Goal: Task Accomplishment & Management: Complete application form

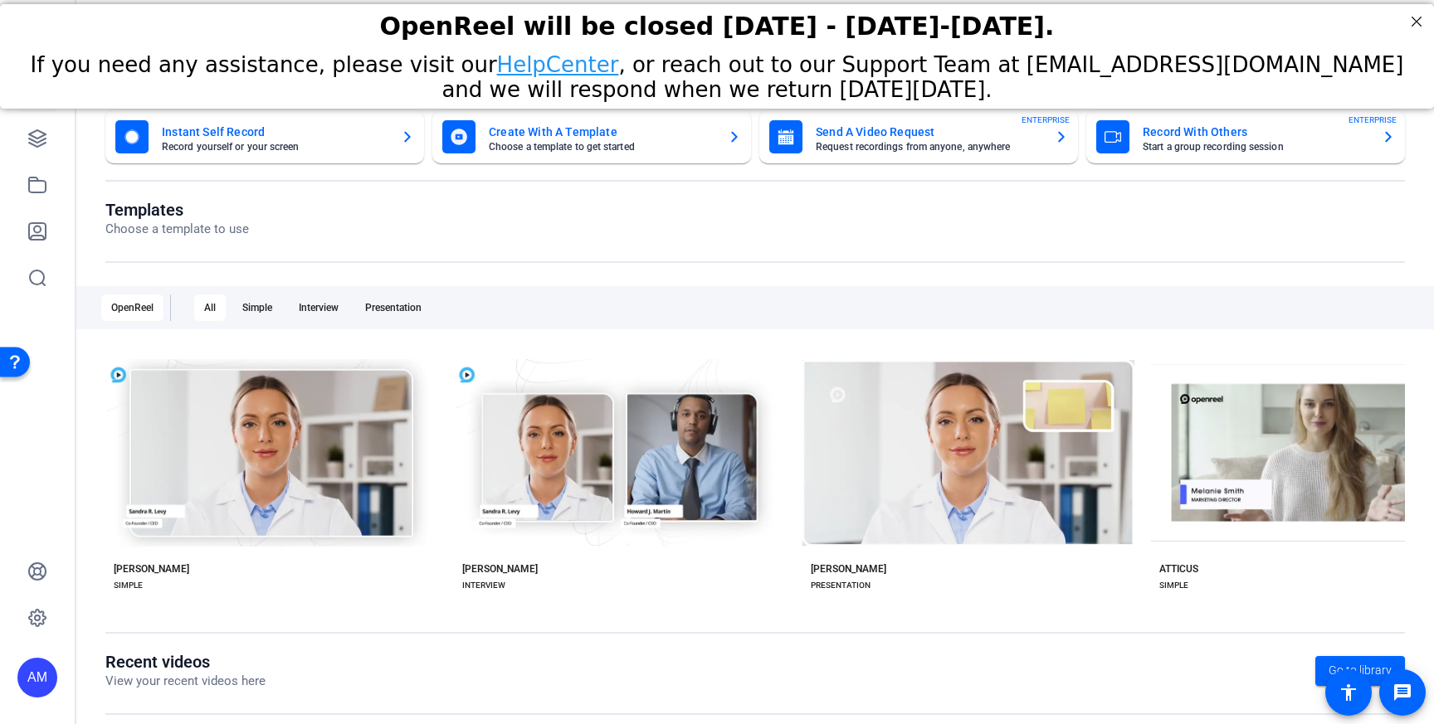
scroll to position [239, 0]
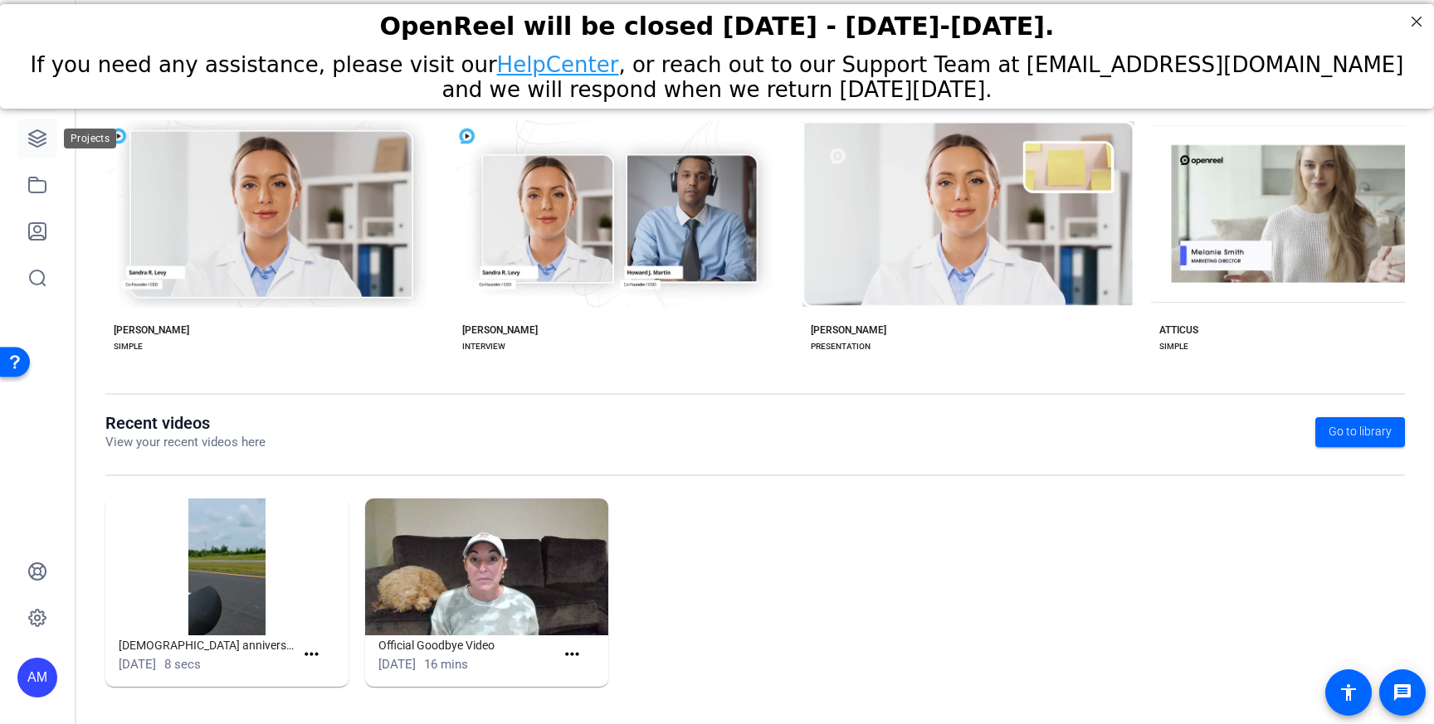
click at [44, 137] on icon at bounding box center [37, 139] width 20 height 20
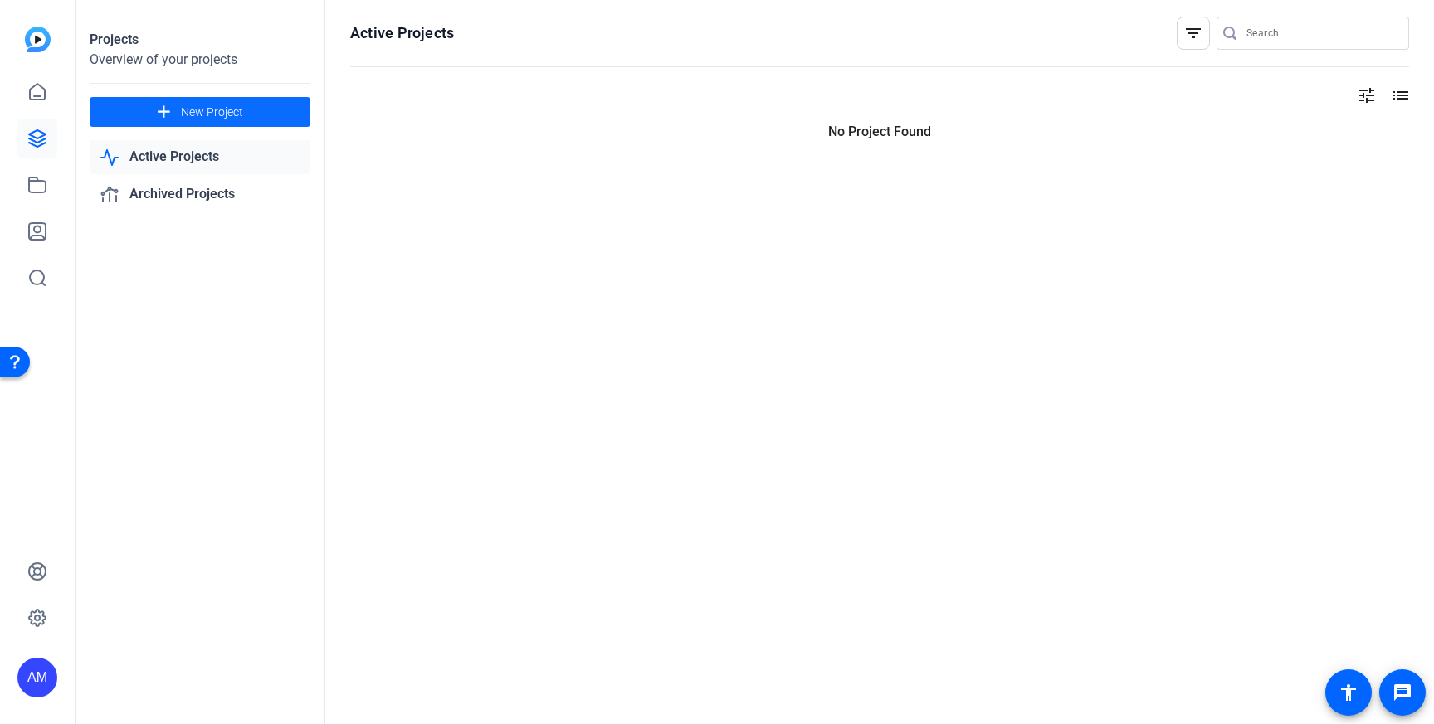
click at [226, 105] on span "New Project" at bounding box center [212, 112] width 62 height 17
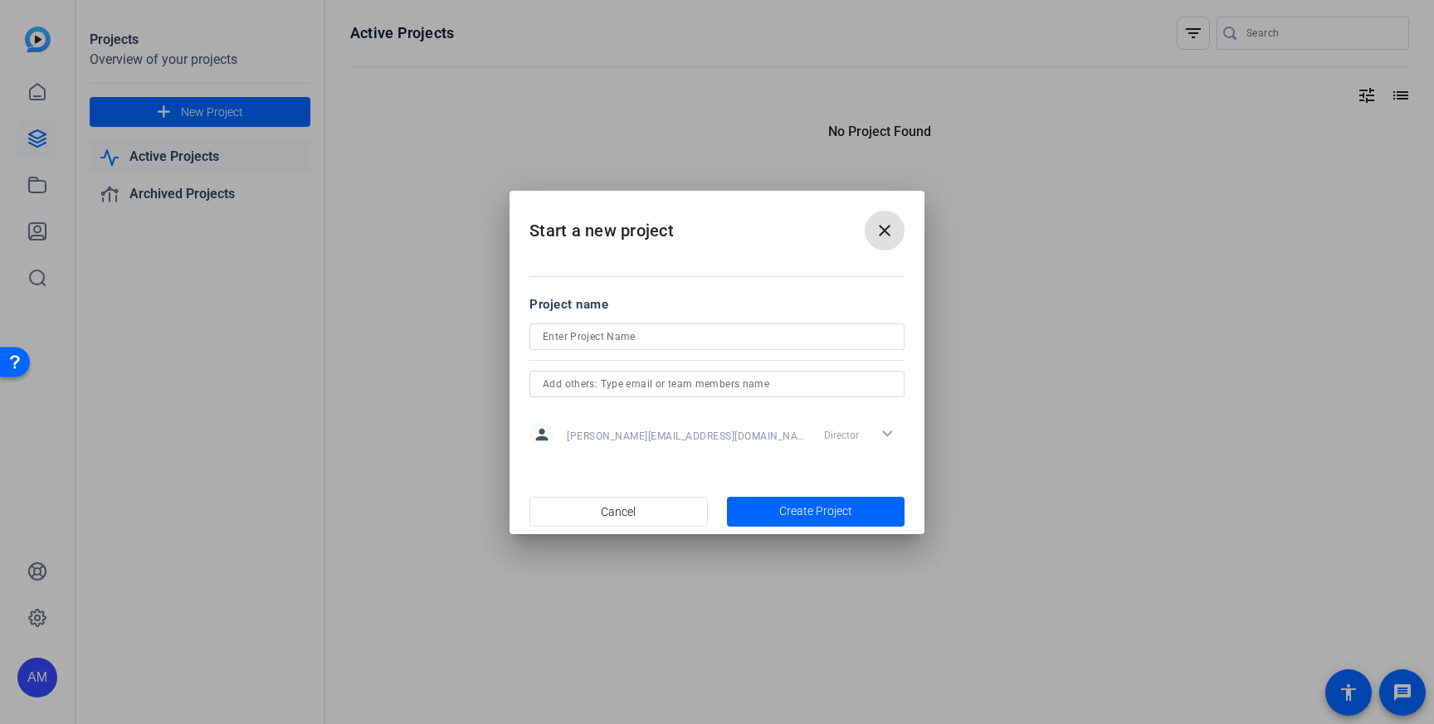
click at [662, 334] on input at bounding box center [717, 337] width 349 height 20
type input "Andres Moskona Test"
type input "a"
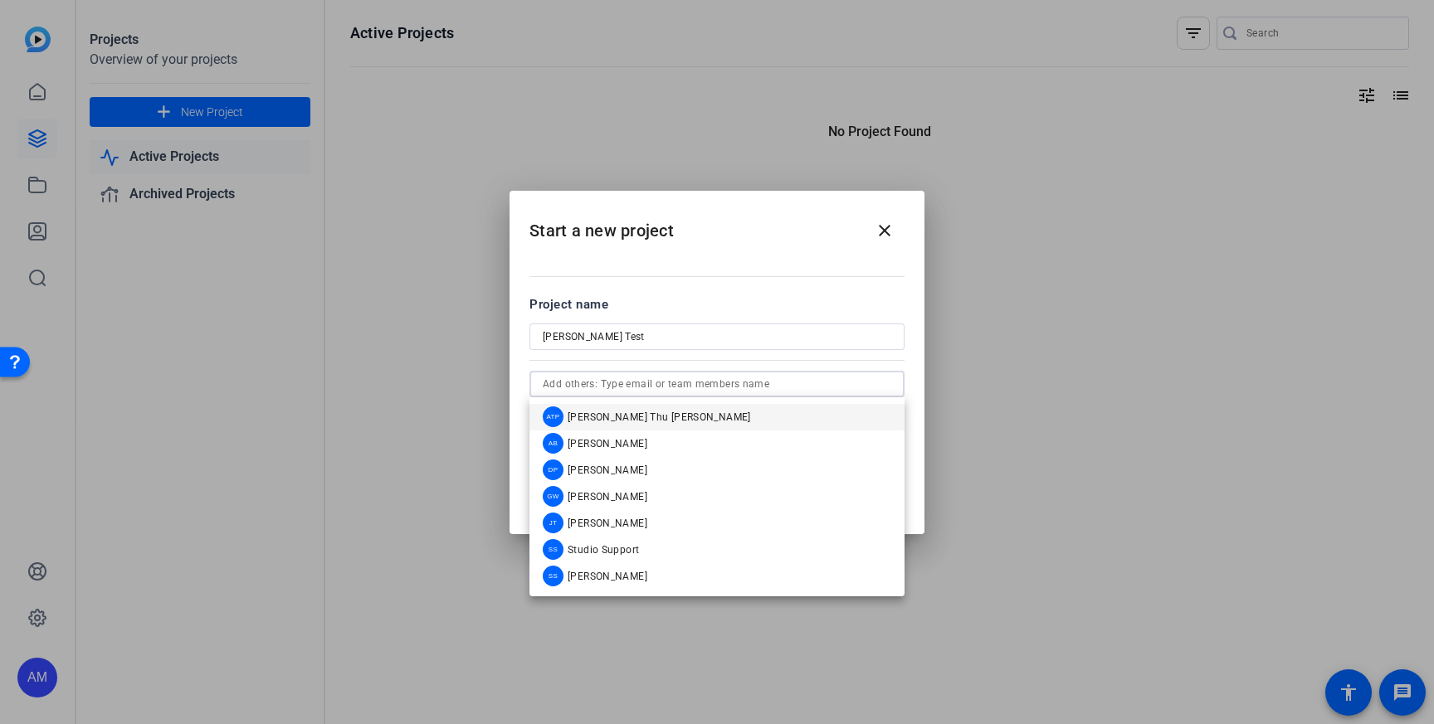
click at [762, 244] on h2 "Start a new project close" at bounding box center [717, 224] width 415 height 67
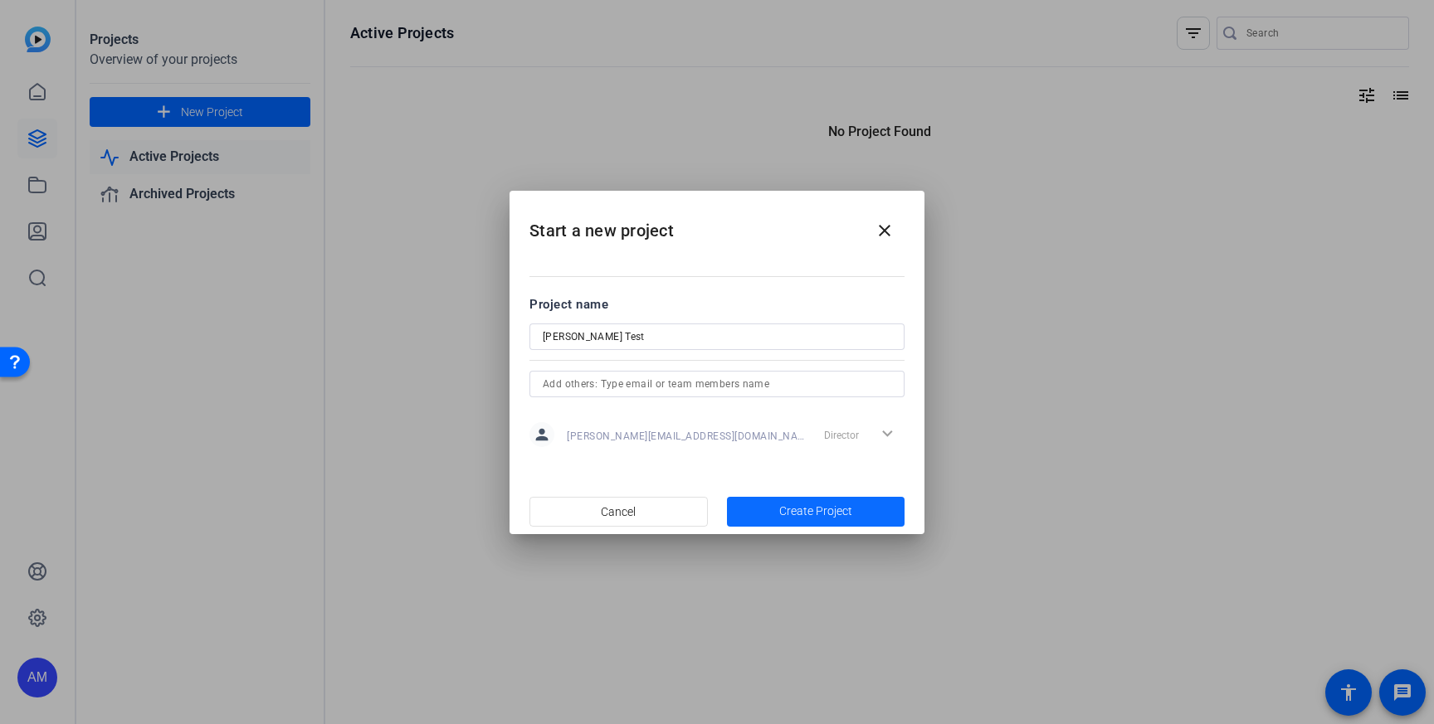
click at [820, 510] on span "Create Project" at bounding box center [815, 511] width 73 height 17
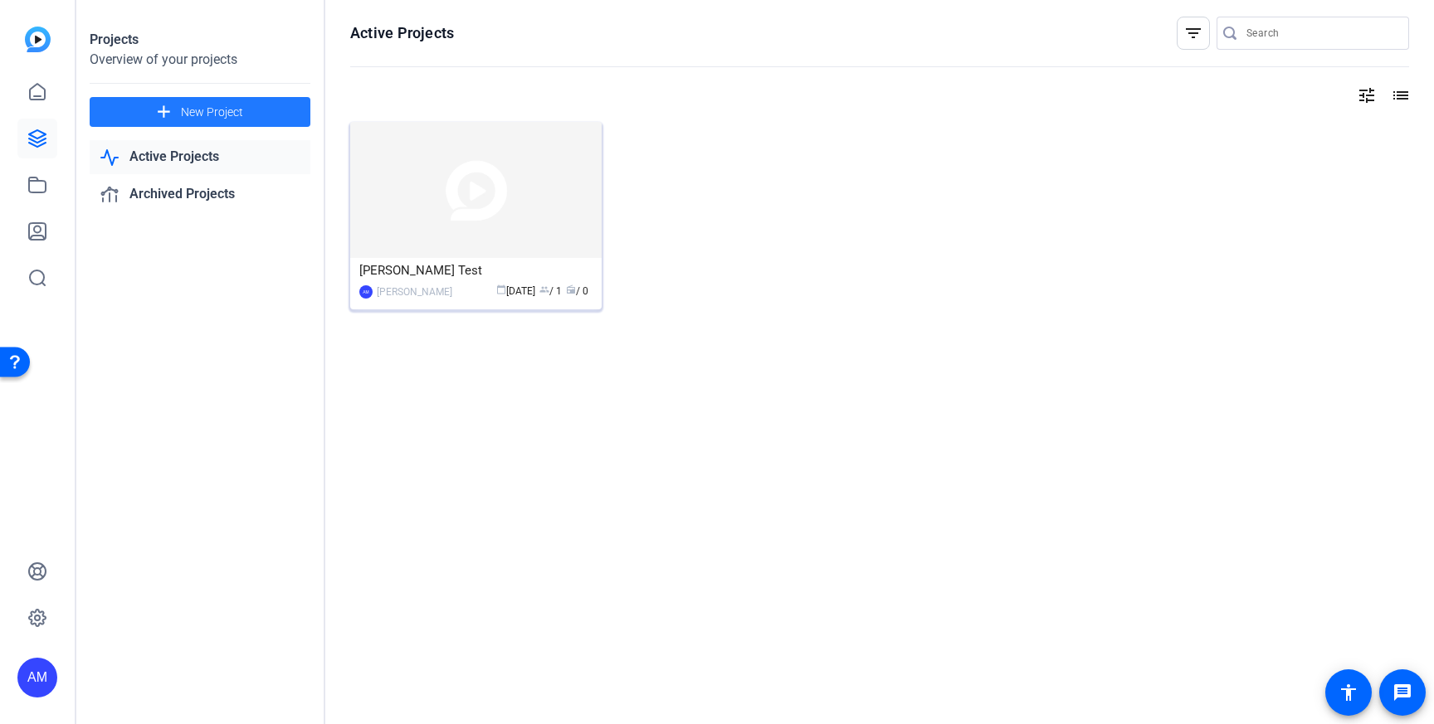
click at [450, 211] on img at bounding box center [475, 190] width 251 height 136
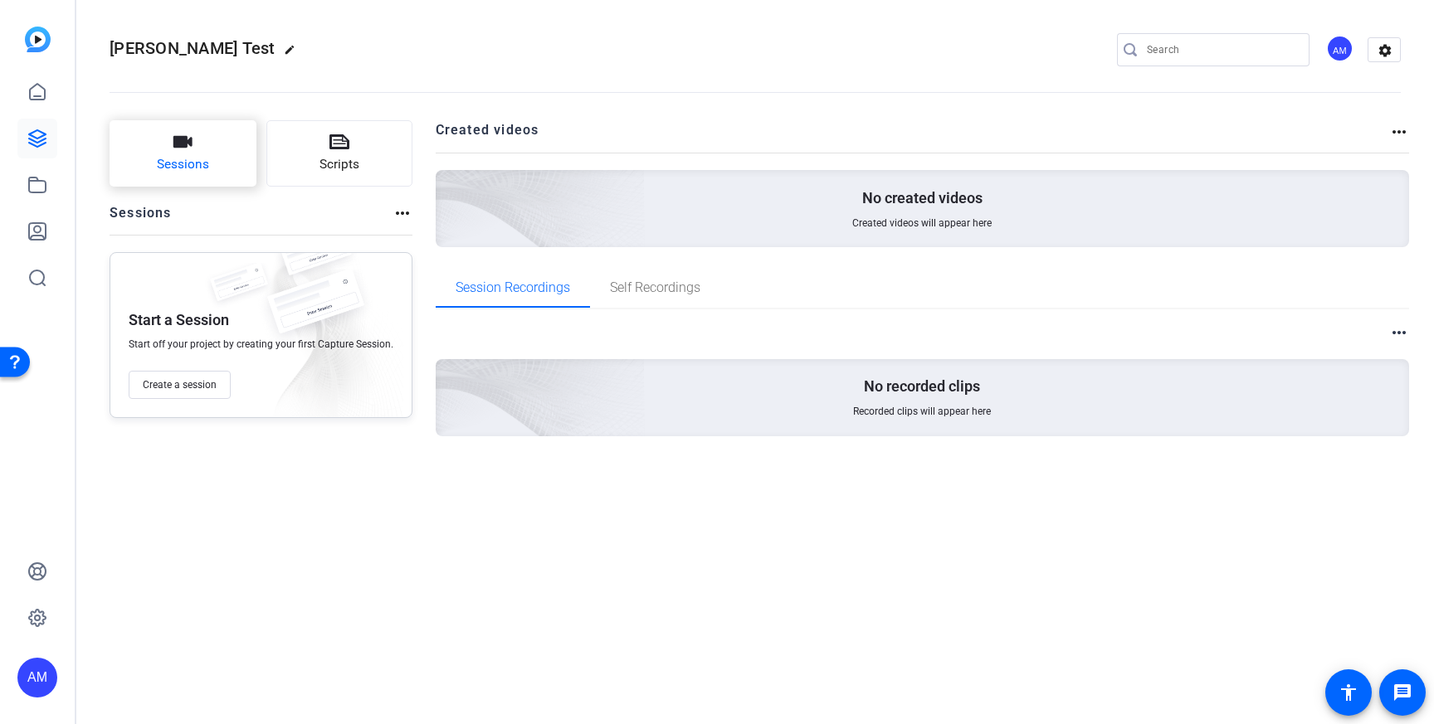
click at [199, 143] on button "Sessions" at bounding box center [183, 153] width 147 height 66
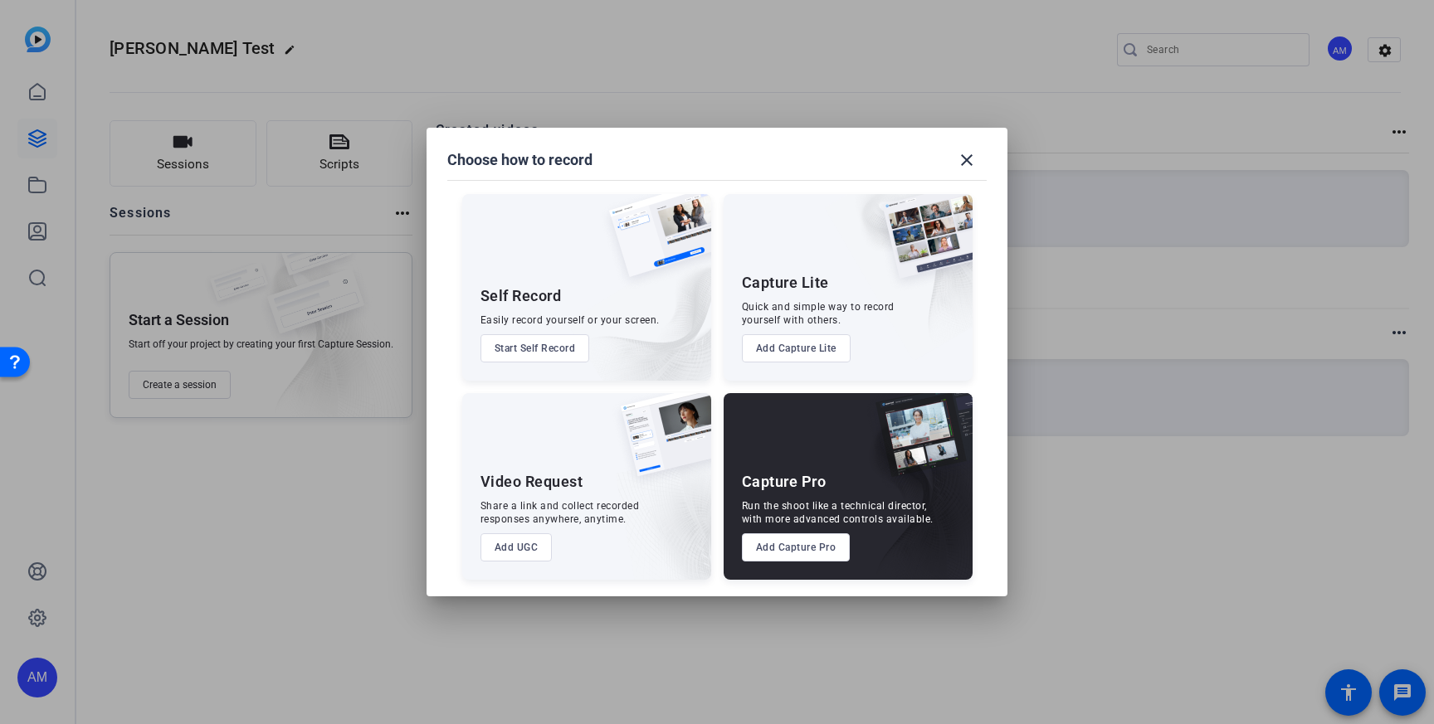
click at [542, 472] on div "Video Request" at bounding box center [531, 482] width 103 height 20
click at [514, 543] on button "Add UGC" at bounding box center [516, 548] width 72 height 28
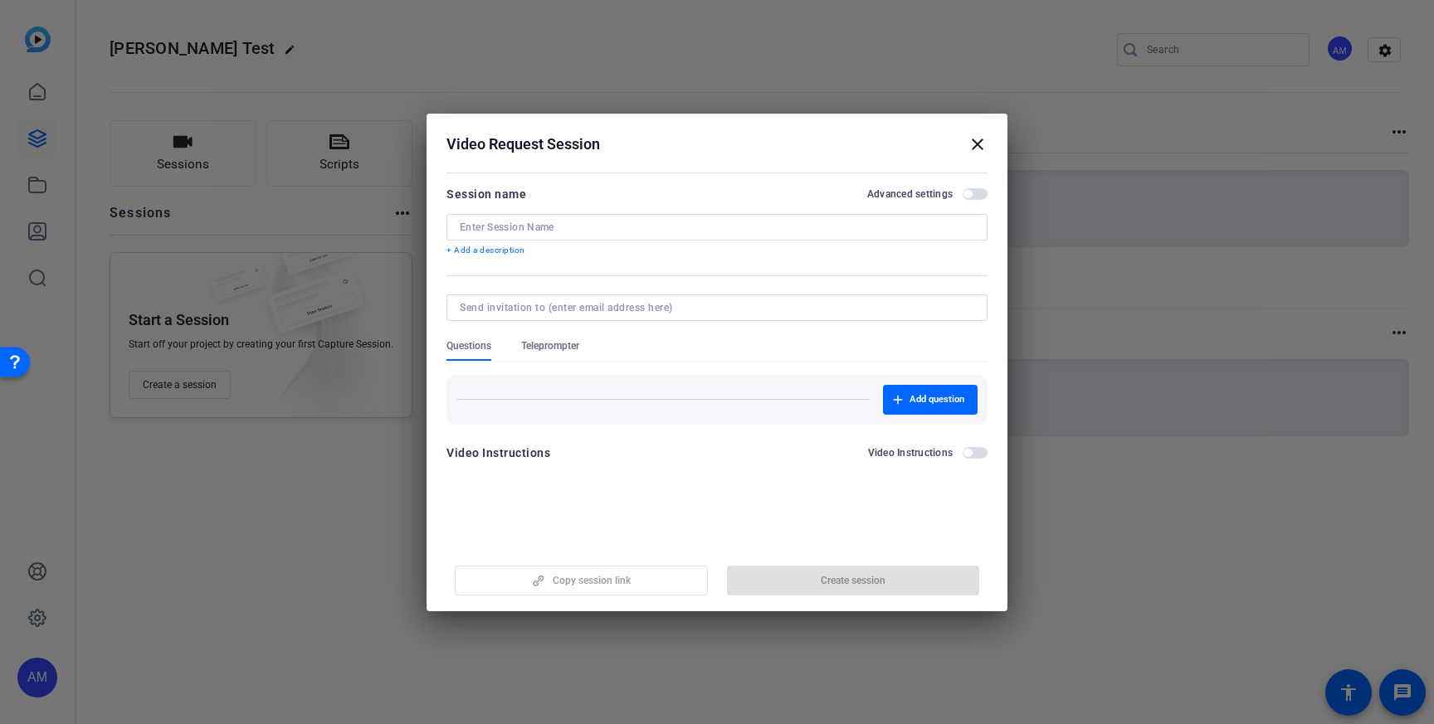
click at [544, 225] on input at bounding box center [717, 227] width 514 height 13
type input "Testing"
click at [503, 251] on p "+ Add a description" at bounding box center [716, 250] width 541 height 13
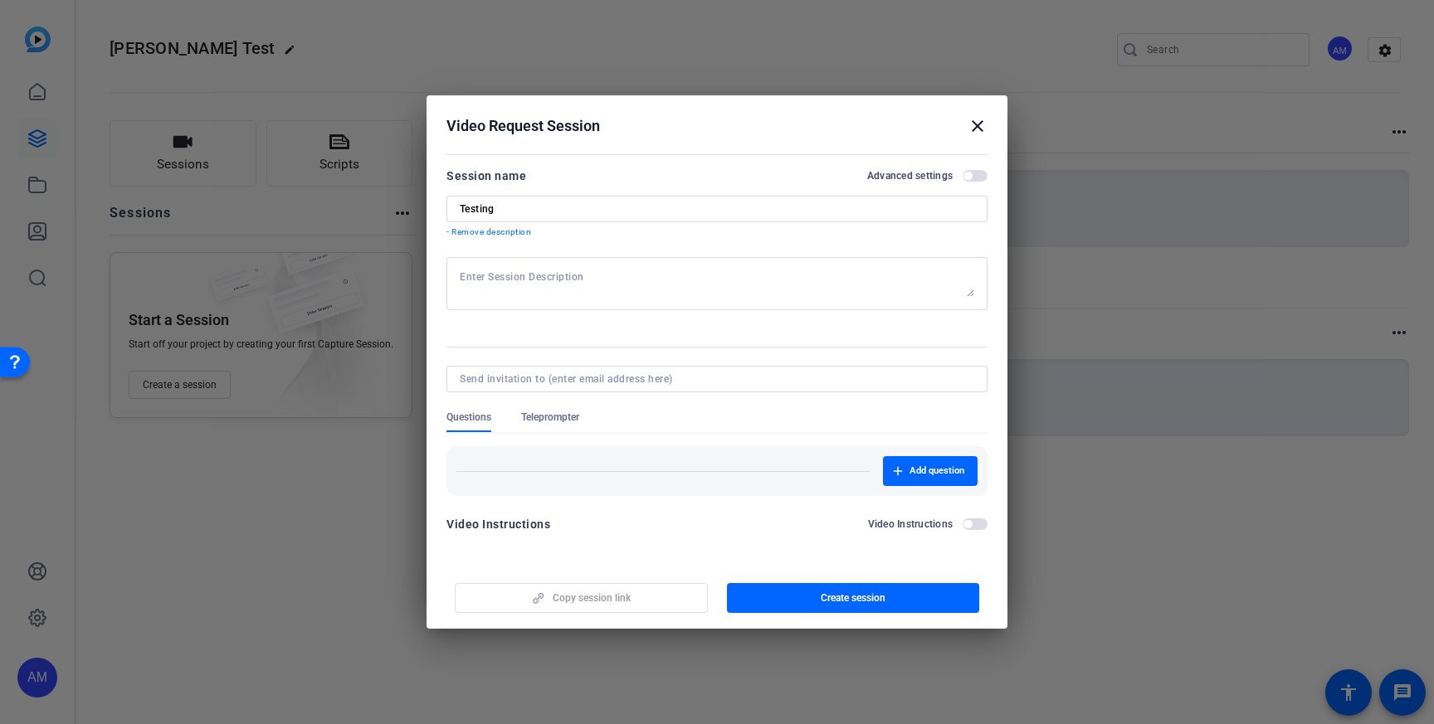
click at [495, 266] on div at bounding box center [717, 283] width 514 height 53
type textarea "This is just"
type textarea "Testing Open Reel through video capture guide."
click at [555, 407] on div at bounding box center [716, 401] width 541 height 18
click at [492, 461] on div "Add question" at bounding box center [716, 471] width 521 height 30
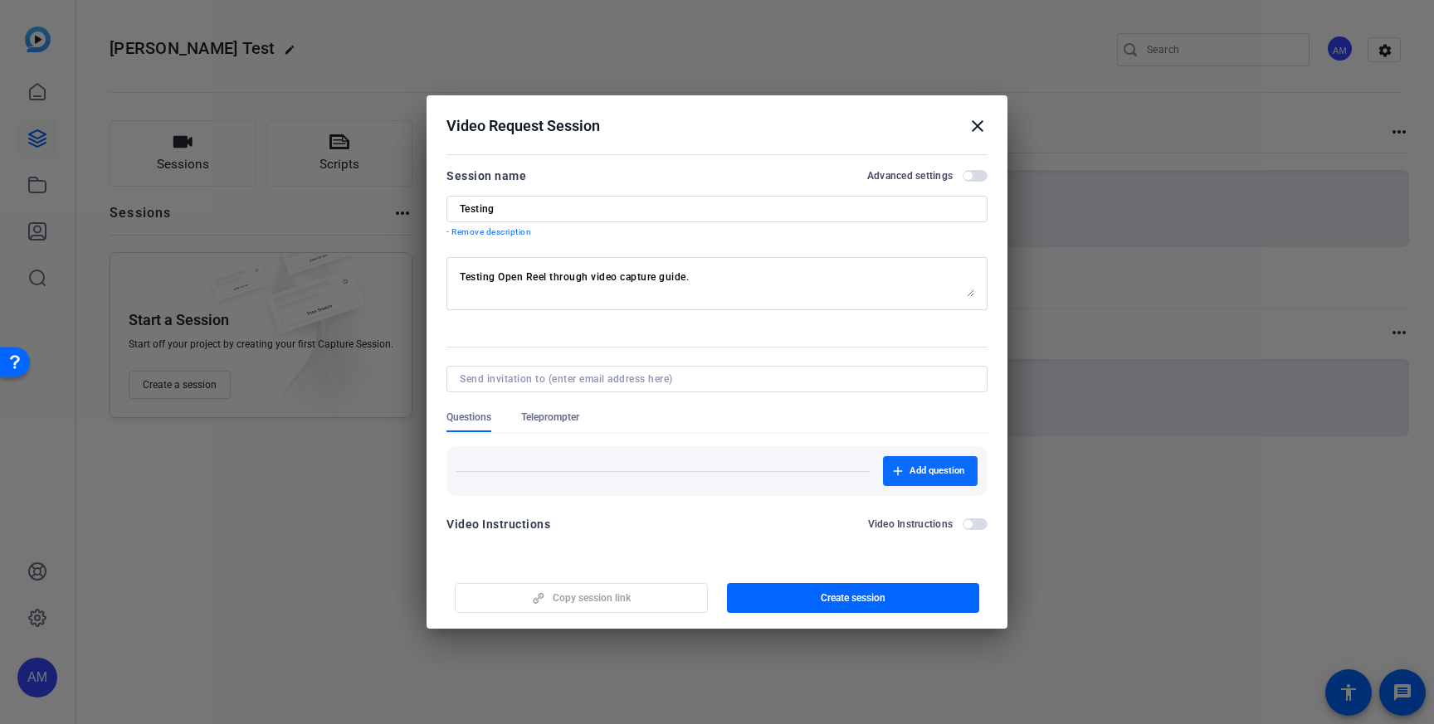
click at [908, 471] on span "button" at bounding box center [930, 471] width 95 height 40
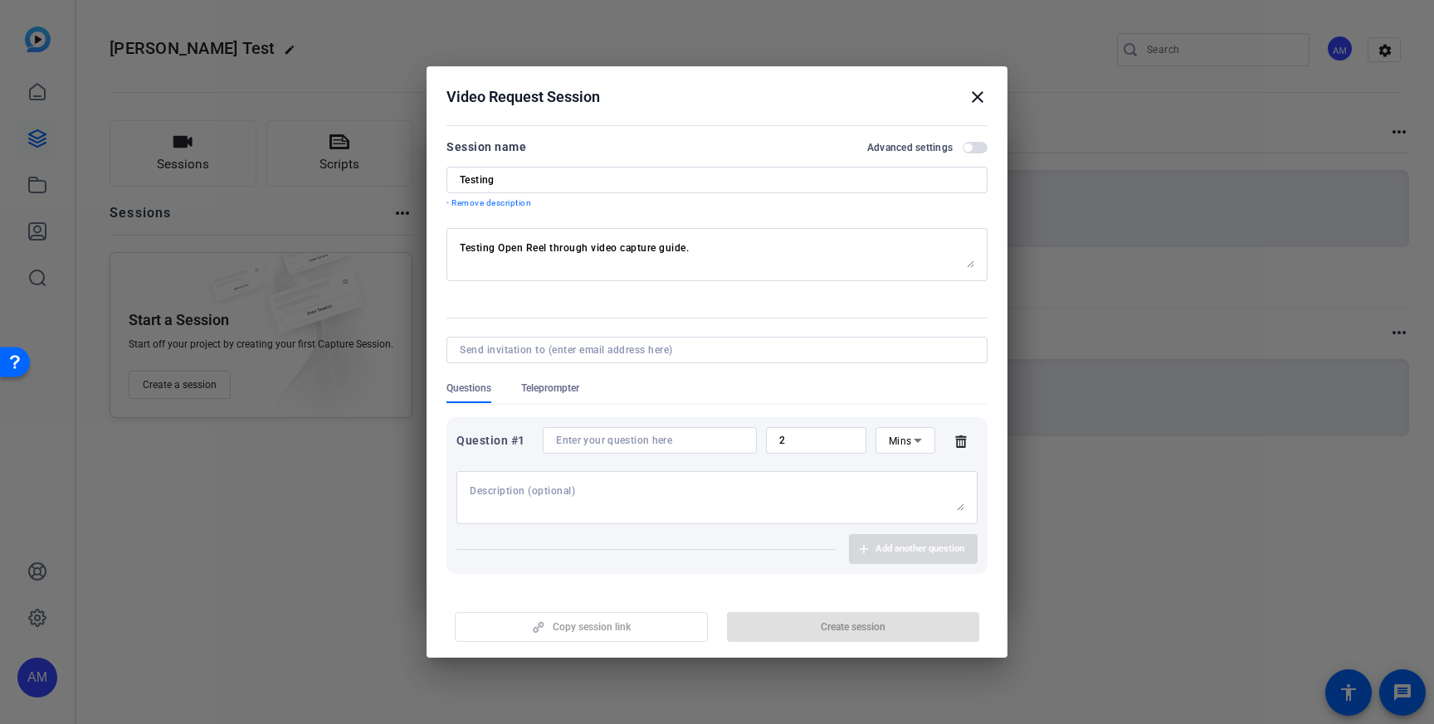
click at [524, 504] on textarea at bounding box center [717, 498] width 495 height 27
click at [615, 447] on div at bounding box center [650, 440] width 188 height 27
click at [595, 443] on input at bounding box center [650, 440] width 188 height 13
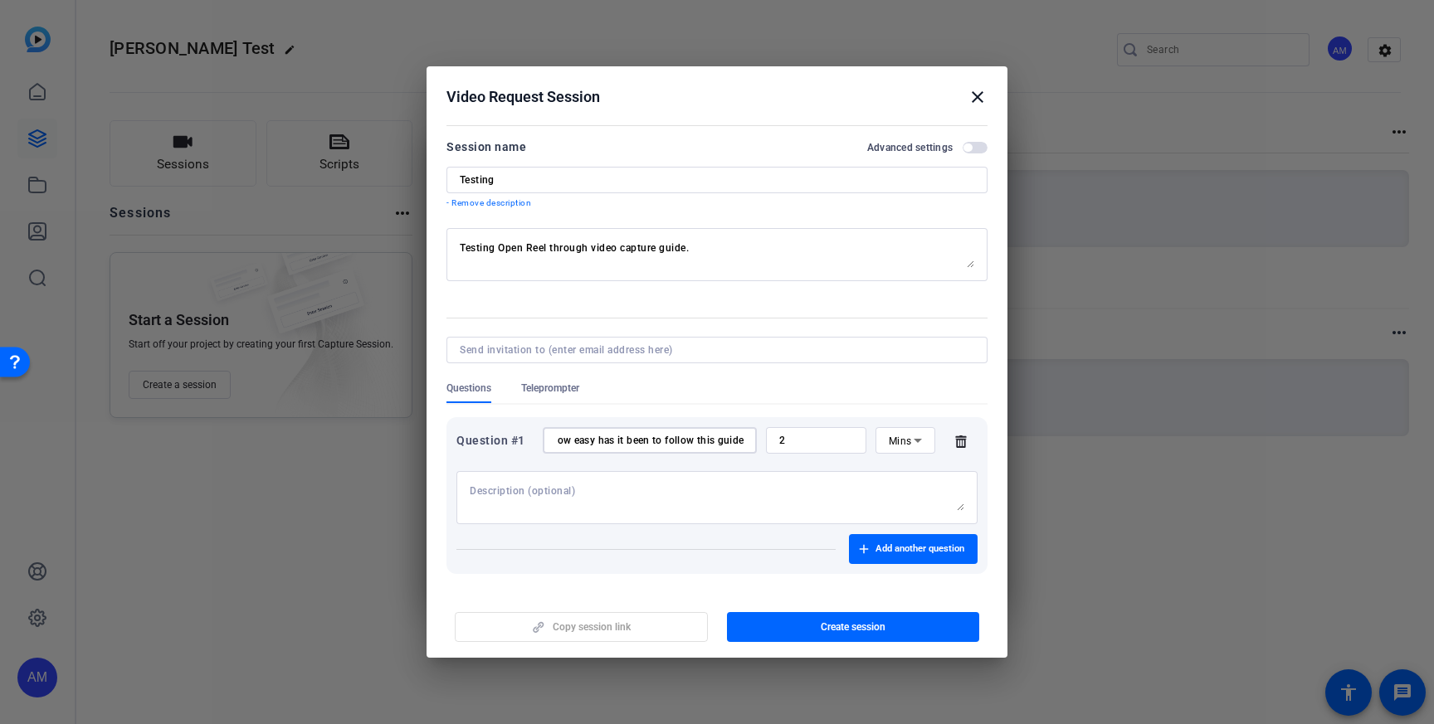
scroll to position [0, 12]
type input "How easy has it been to follow this guide?"
click at [558, 507] on textarea at bounding box center [717, 498] width 495 height 27
type textarea "Elaborate points about what's clear and unclear."
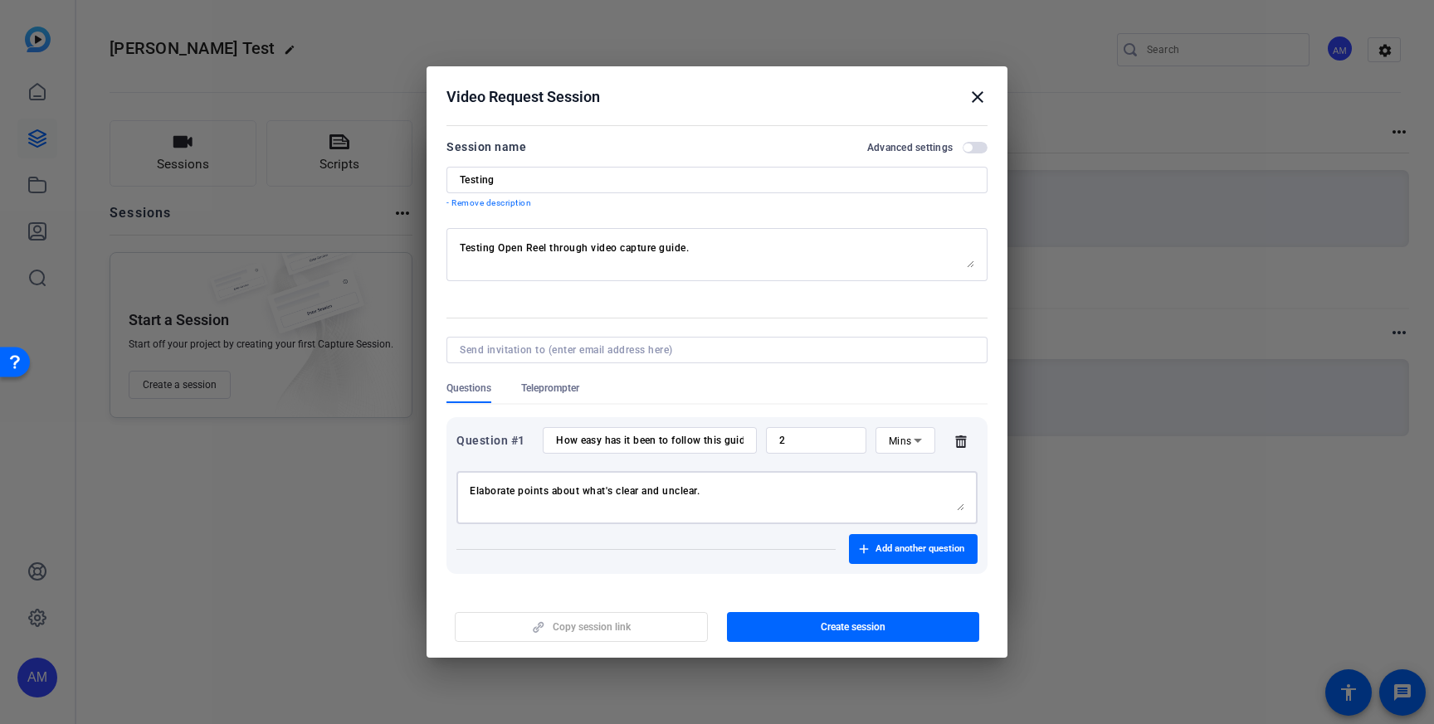
click at [641, 358] on div at bounding box center [717, 350] width 514 height 27
click at [628, 354] on input at bounding box center [714, 350] width 508 height 13
type input "henry."
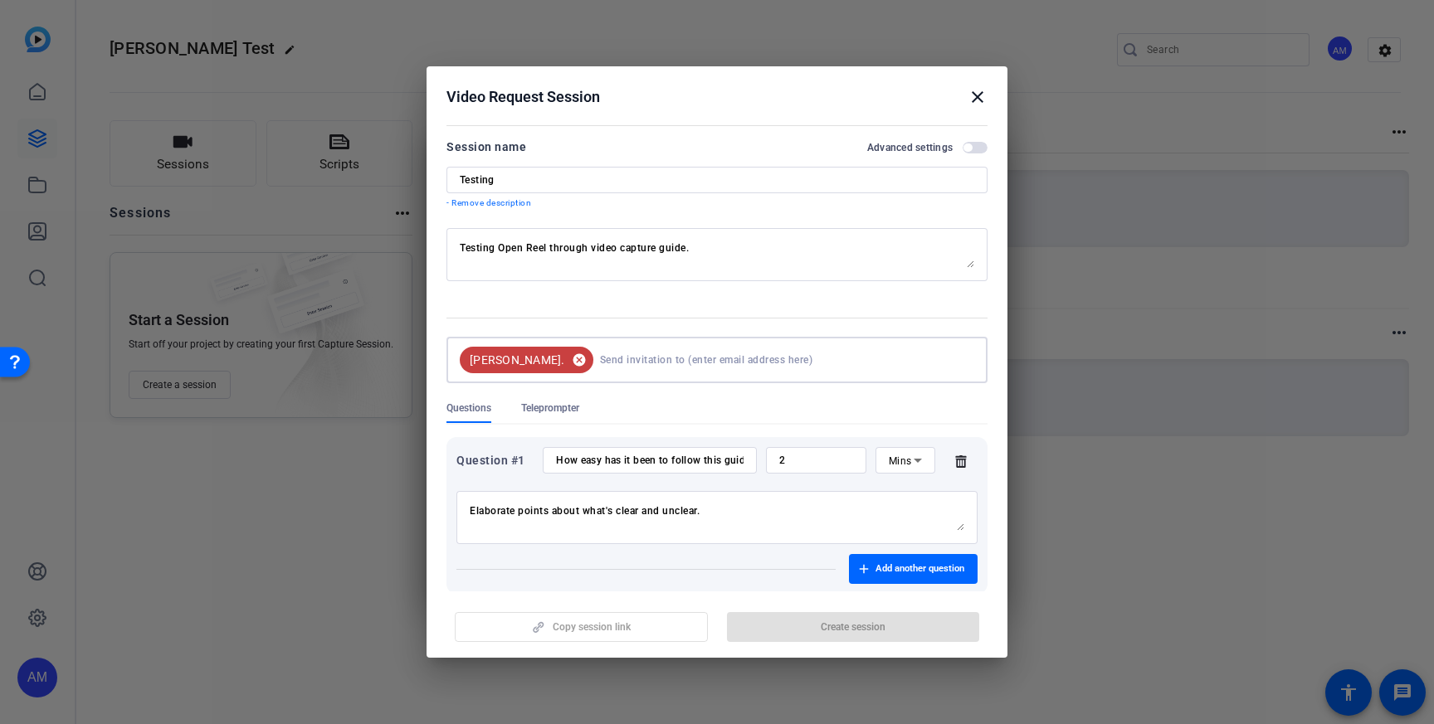
click at [565, 358] on mat-icon "cancel" at bounding box center [579, 360] width 28 height 15
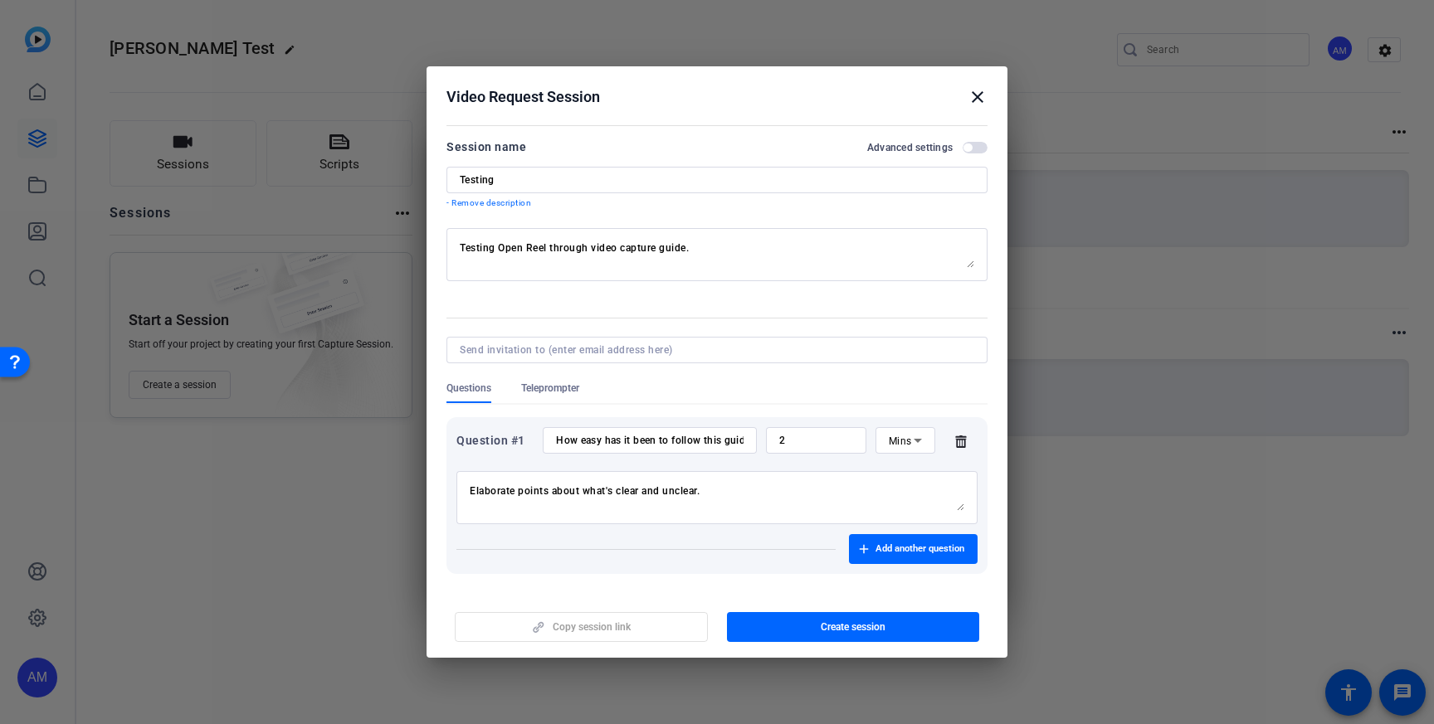
click at [616, 568] on div "Question #1 How easy has it been to follow this guide? 2 Mins Elaborate points …" at bounding box center [716, 495] width 541 height 157
click at [831, 626] on span "Create session" at bounding box center [853, 627] width 65 height 13
click at [845, 625] on span "Update session" at bounding box center [853, 627] width 68 height 13
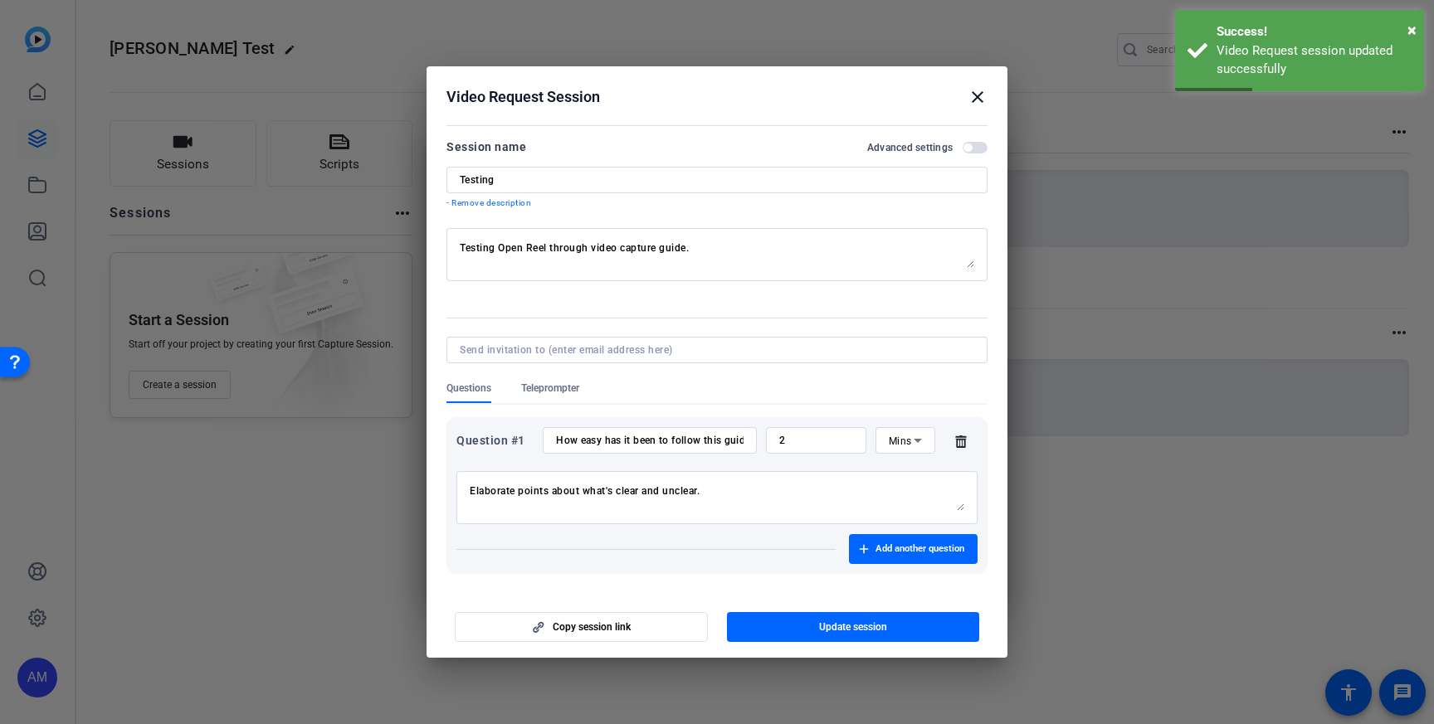
click at [504, 355] on input at bounding box center [714, 350] width 508 height 13
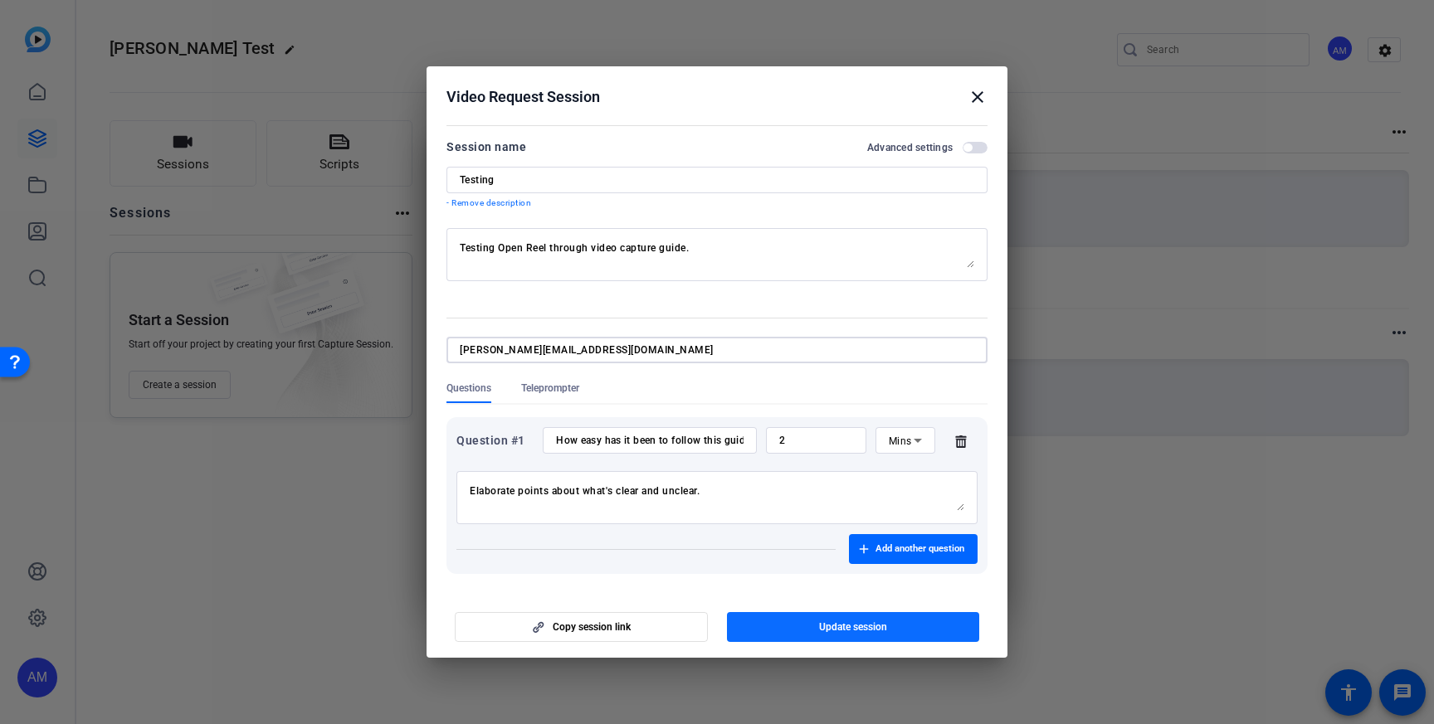
type input "andres.moskona@capitalone.com"
click at [811, 630] on span "button" at bounding box center [853, 627] width 253 height 40
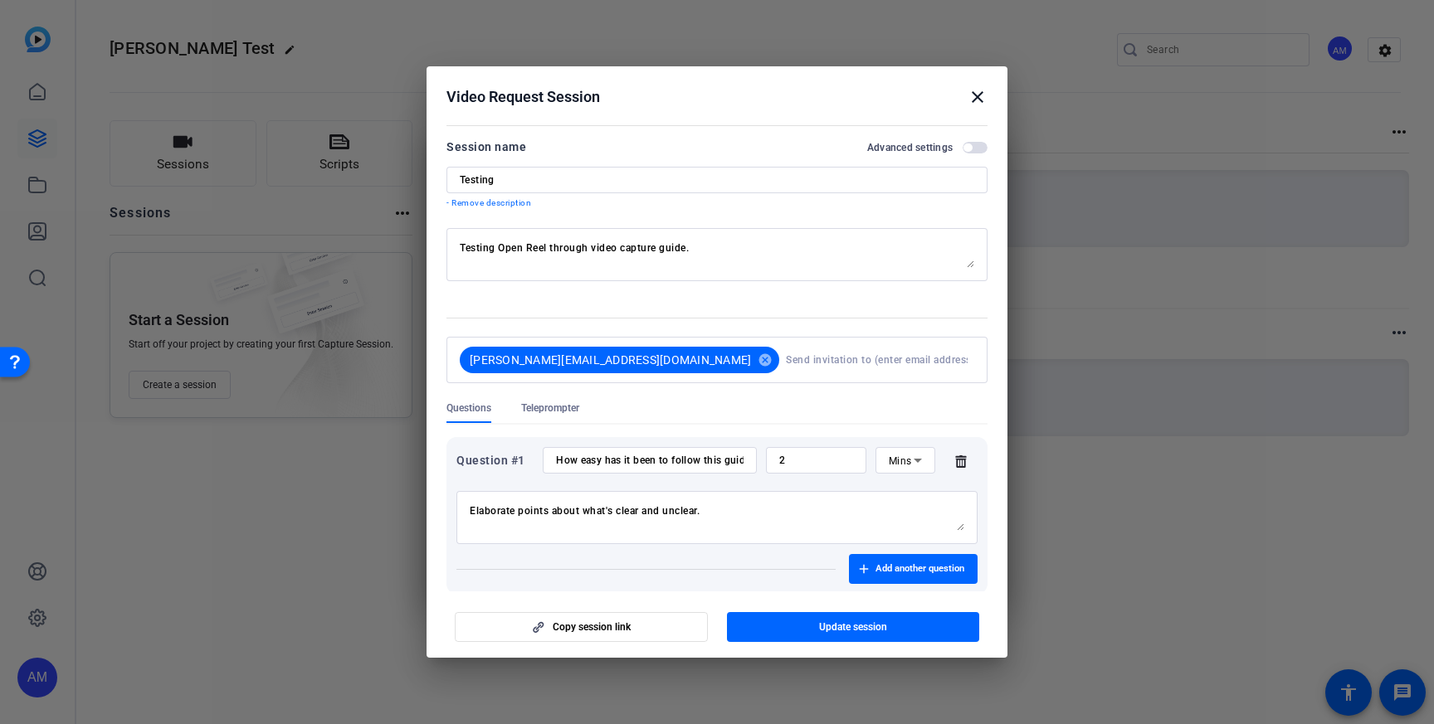
click at [976, 100] on mat-icon "close" at bounding box center [978, 97] width 20 height 20
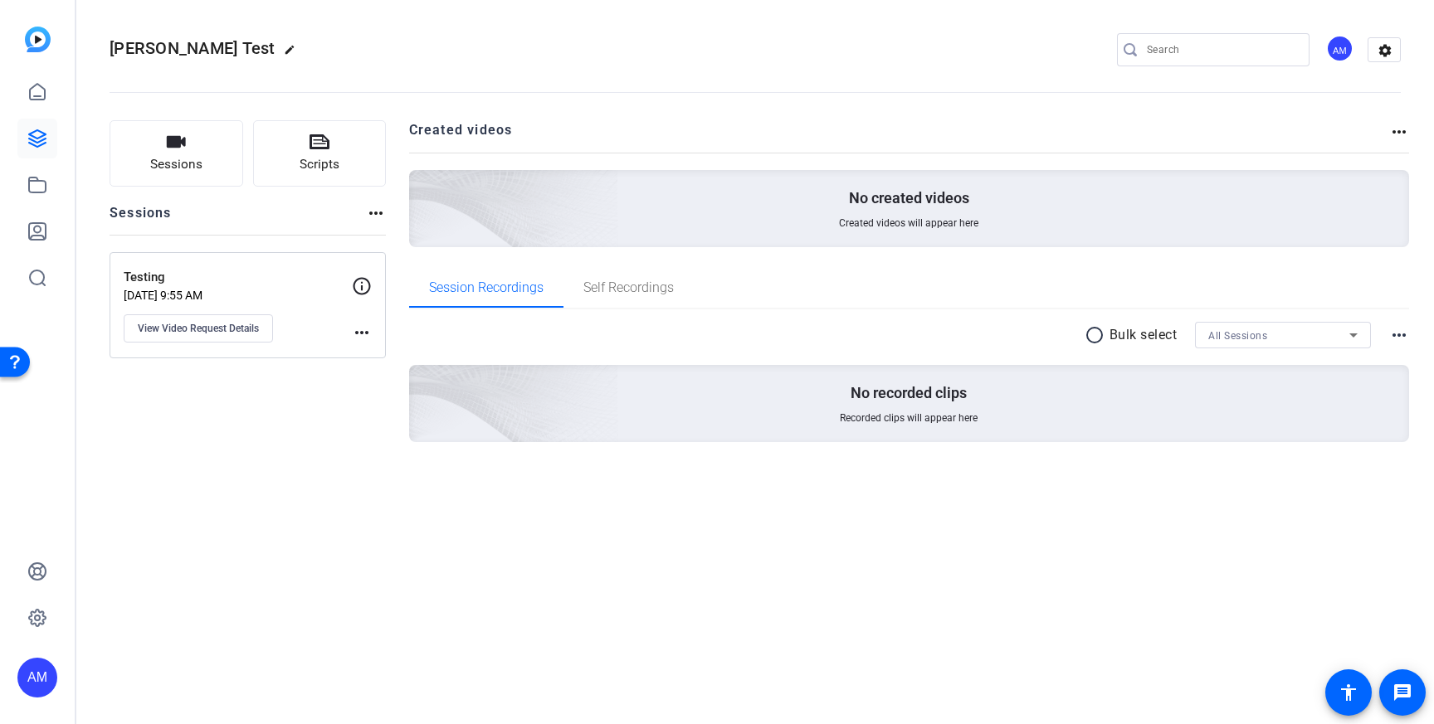
click at [161, 270] on p "Testing" at bounding box center [238, 277] width 228 height 19
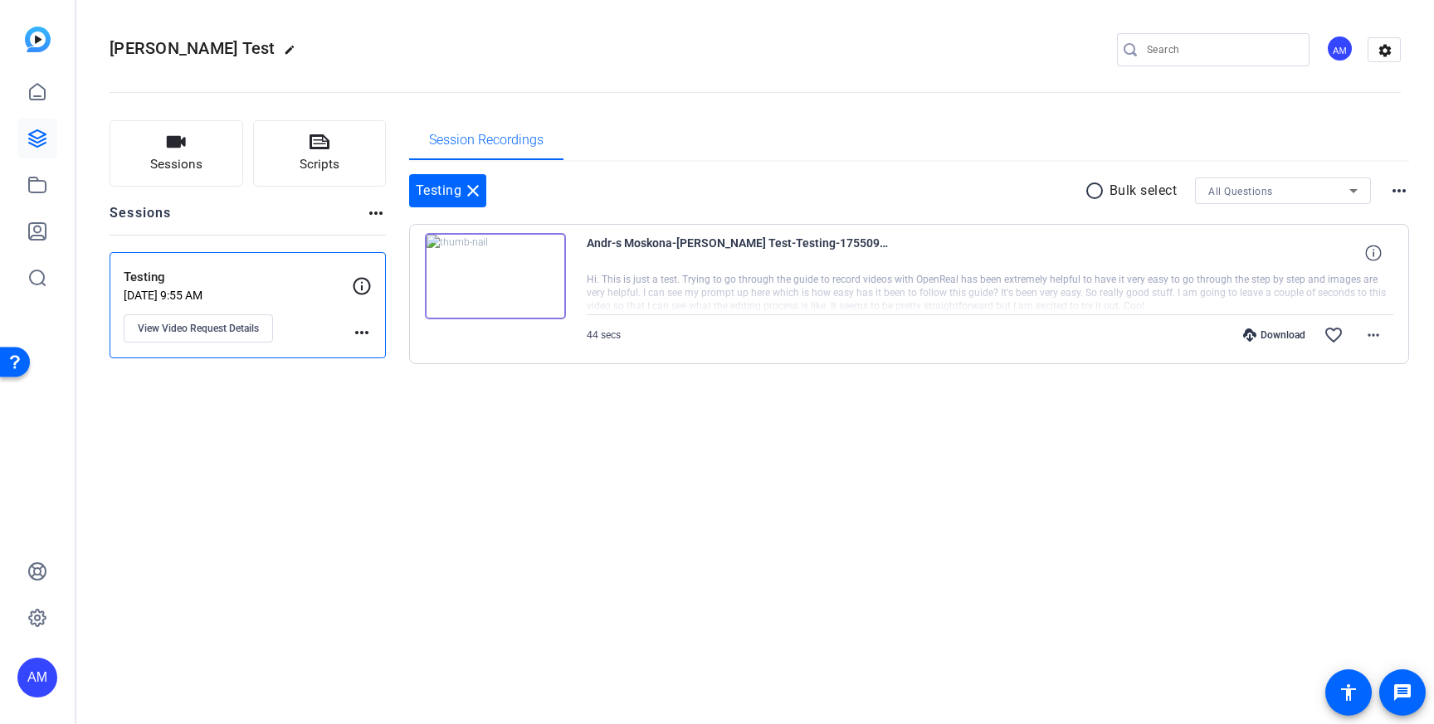
click at [905, 268] on div "Andr-s Moskona-Andres Moskona Test-Testing-1755093623083-webcam" at bounding box center [990, 253] width 807 height 40
click at [1377, 330] on mat-icon "more_horiz" at bounding box center [1373, 335] width 20 height 20
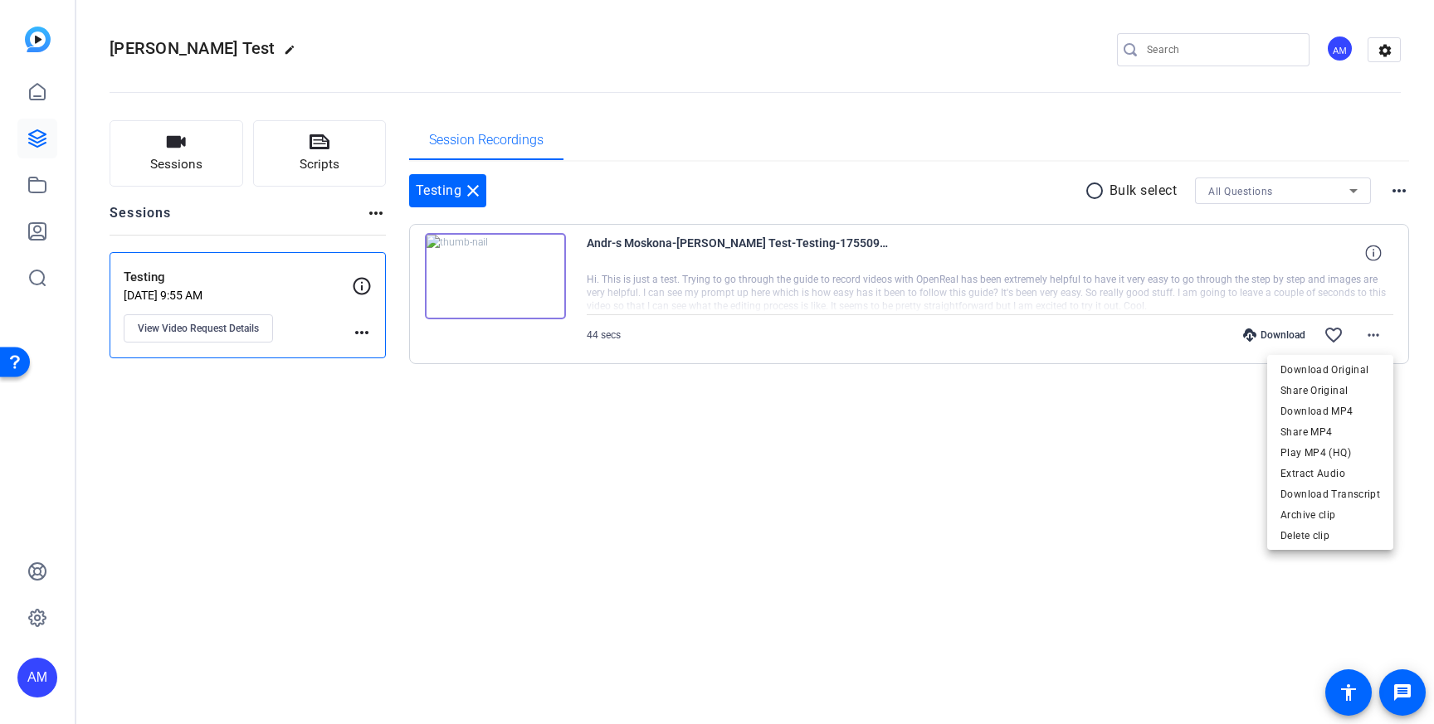
click at [551, 283] on div at bounding box center [717, 362] width 1434 height 724
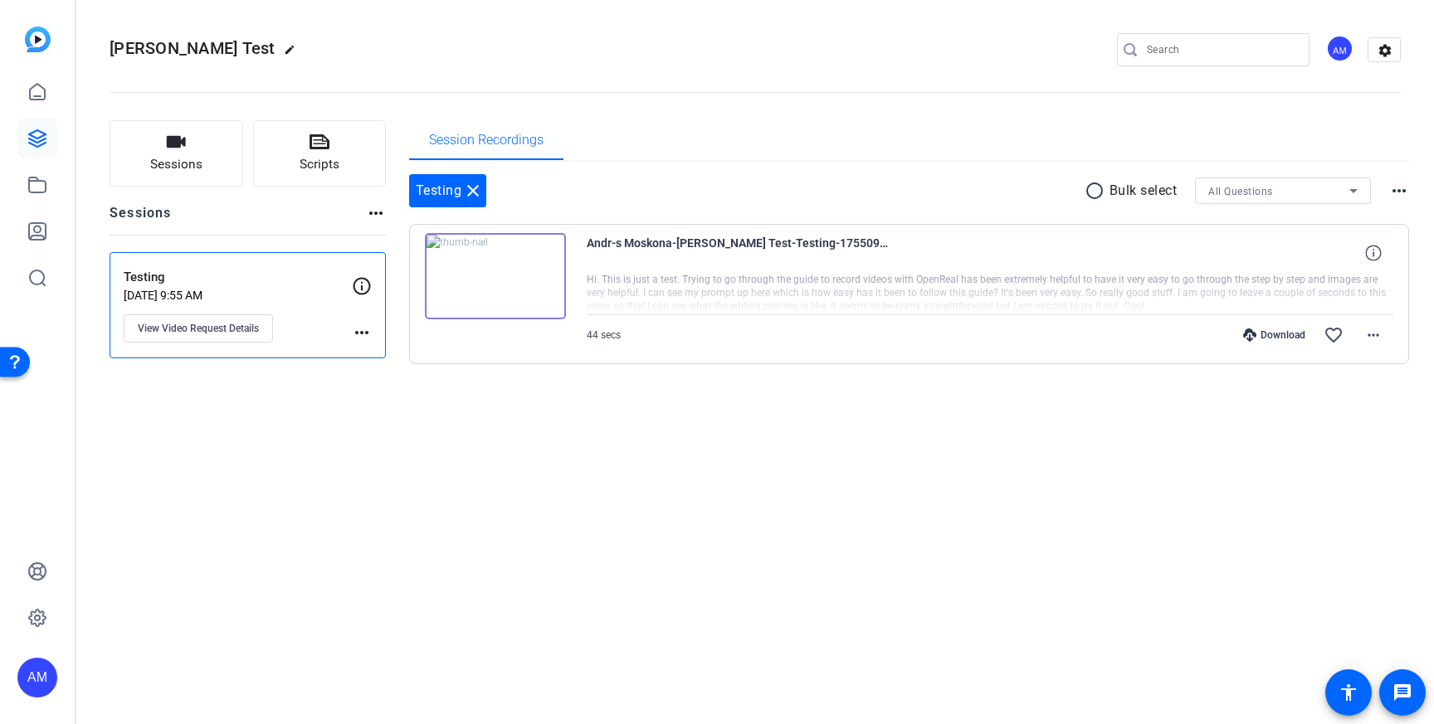
click at [484, 279] on img at bounding box center [495, 276] width 141 height 86
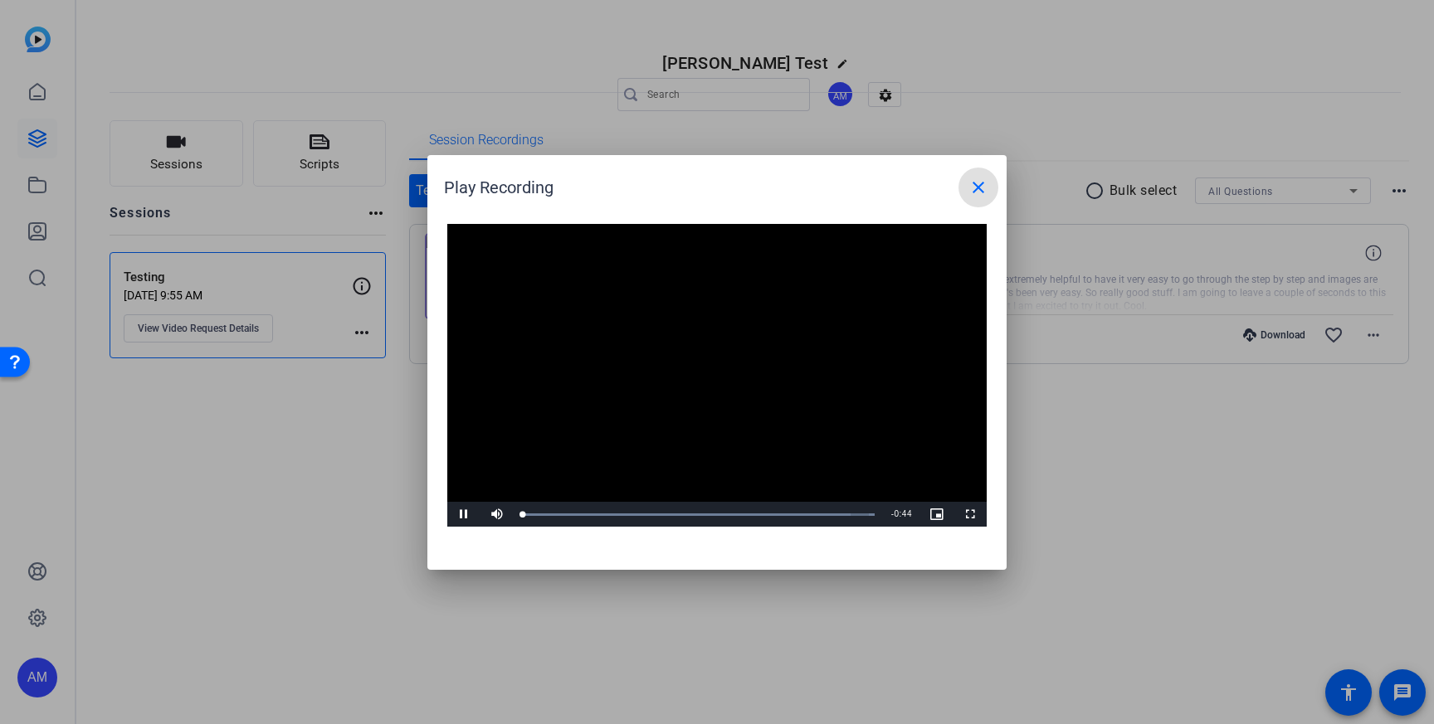
click at [973, 183] on mat-icon "close" at bounding box center [978, 188] width 20 height 20
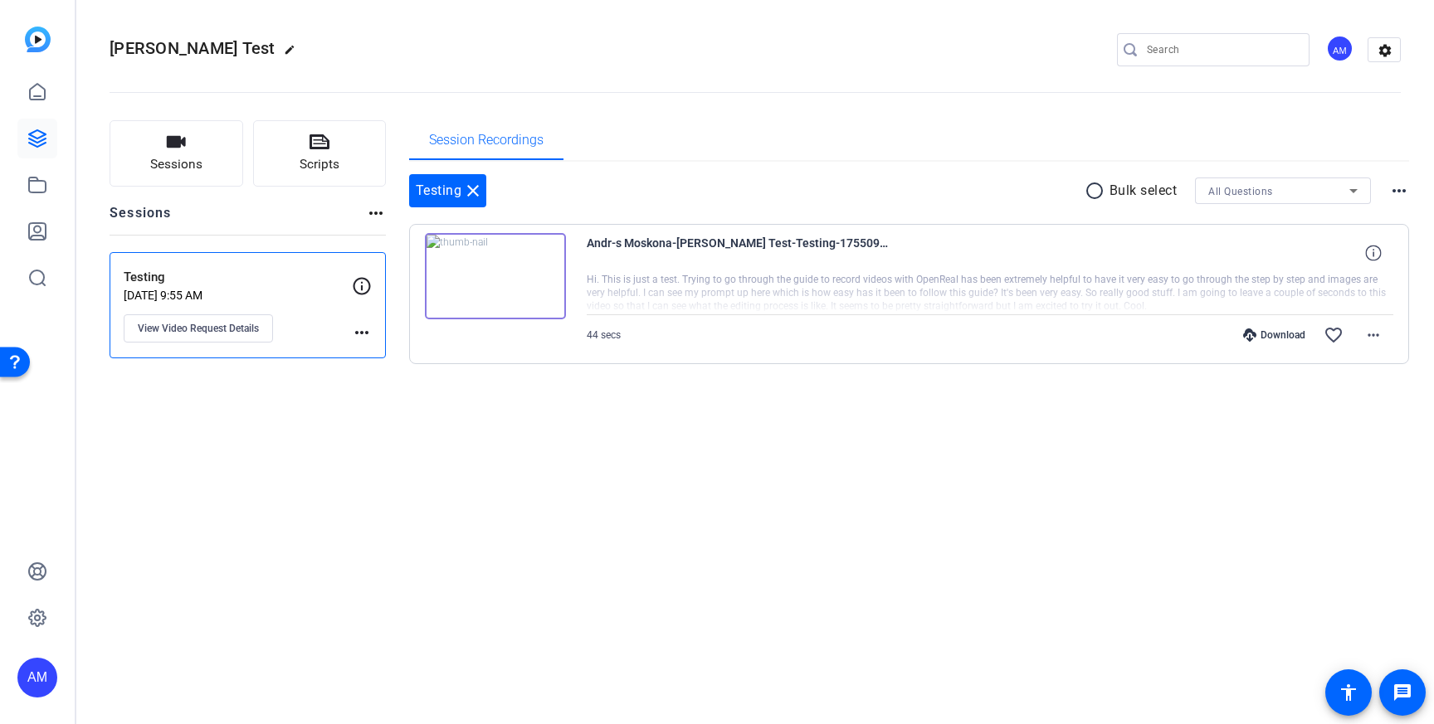
click at [763, 294] on div at bounding box center [990, 293] width 807 height 41
click at [1368, 334] on mat-icon "more_horiz" at bounding box center [1373, 335] width 20 height 20
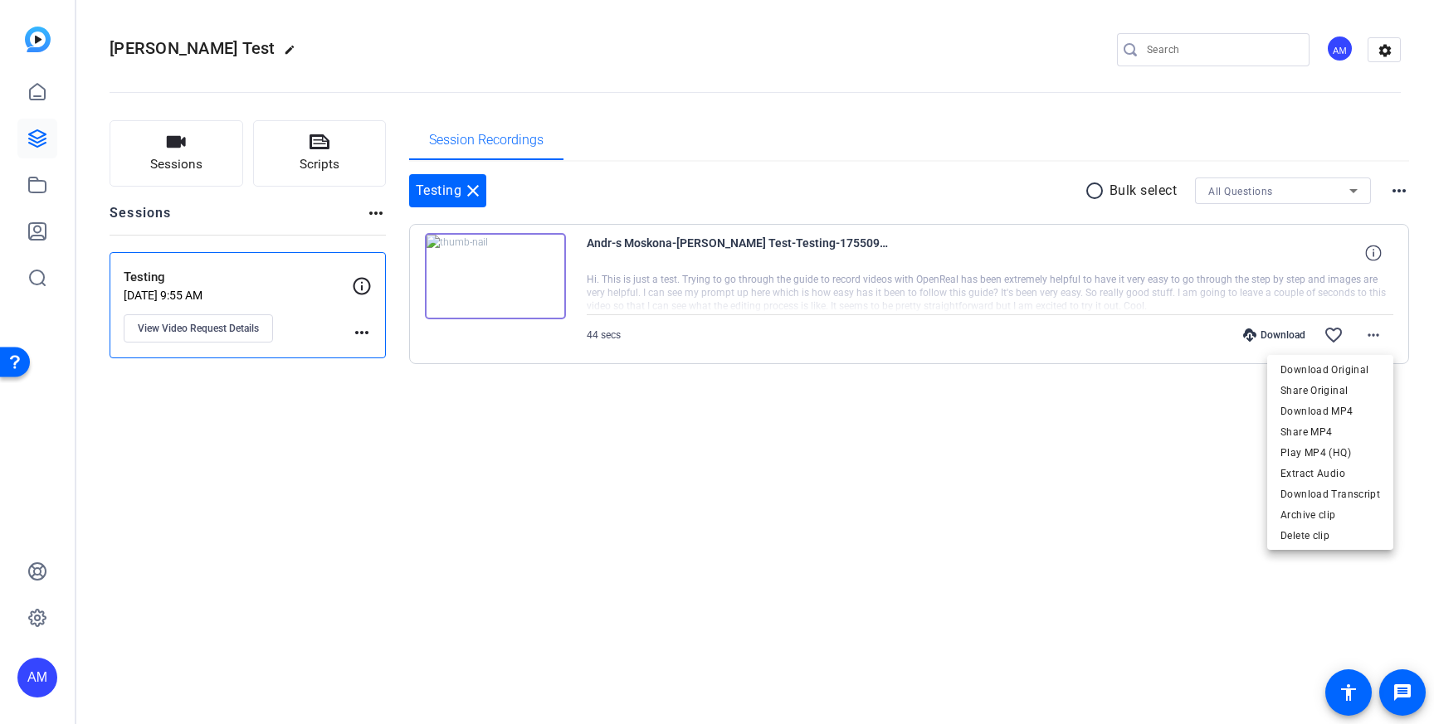
click at [791, 280] on div at bounding box center [717, 362] width 1434 height 724
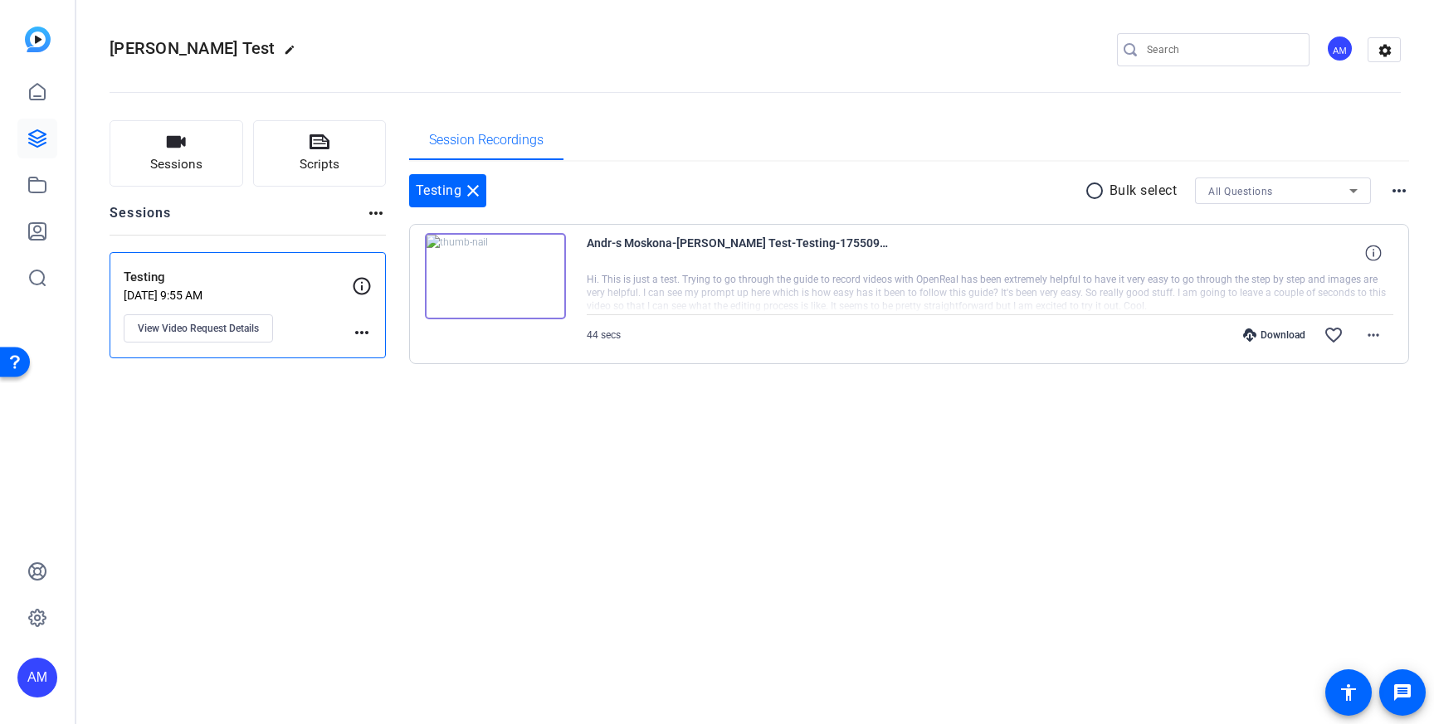
click at [290, 47] on mat-icon "edit" at bounding box center [294, 54] width 20 height 20
click at [413, 50] on div "Andres Moskona Test check_circle clear AM settings" at bounding box center [755, 49] width 1291 height 25
click at [284, 50] on span "clear" at bounding box center [284, 50] width 20 height 20
click at [578, 240] on div "Andr-s Moskona-Andres Moskona Test-Testing-1755093623083-webcam Hi. This is jus…" at bounding box center [909, 294] width 1001 height 140
click at [535, 249] on img at bounding box center [495, 276] width 141 height 86
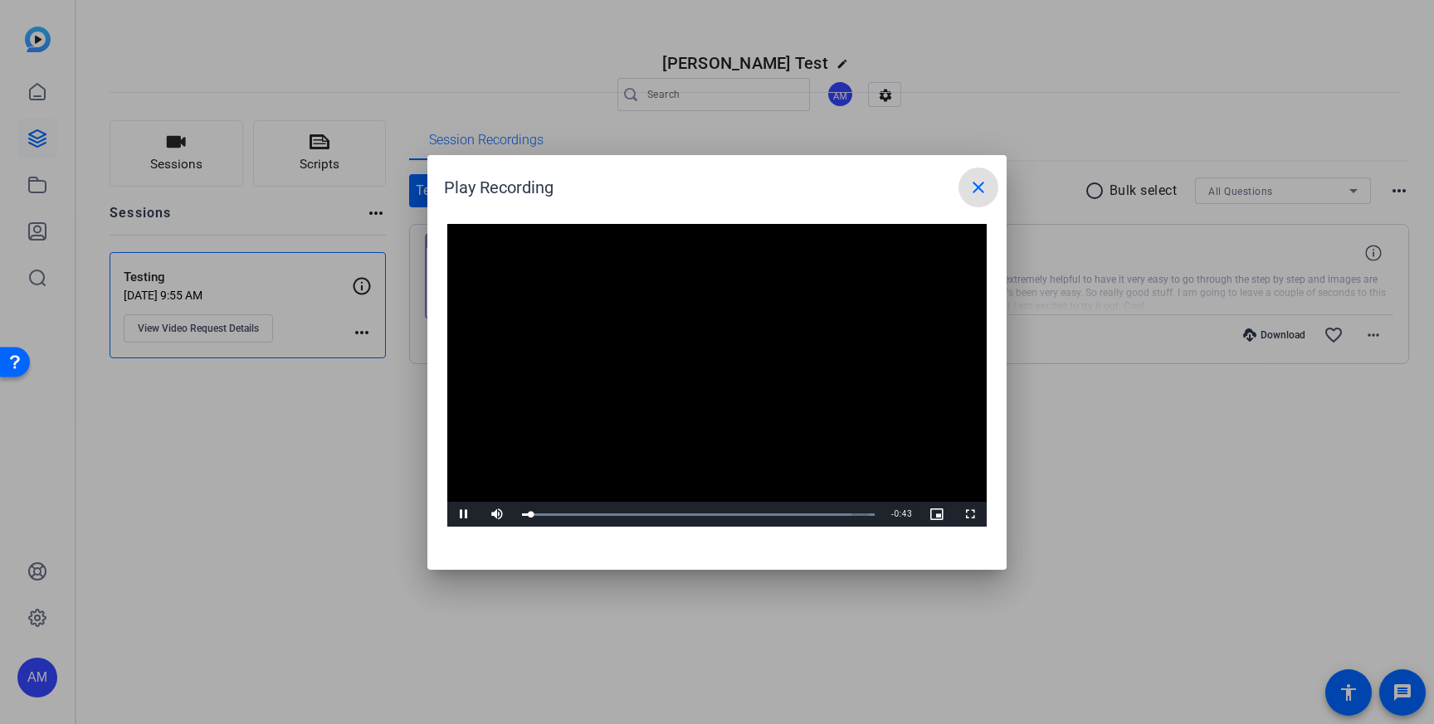
click at [984, 188] on mat-icon "close" at bounding box center [978, 188] width 20 height 20
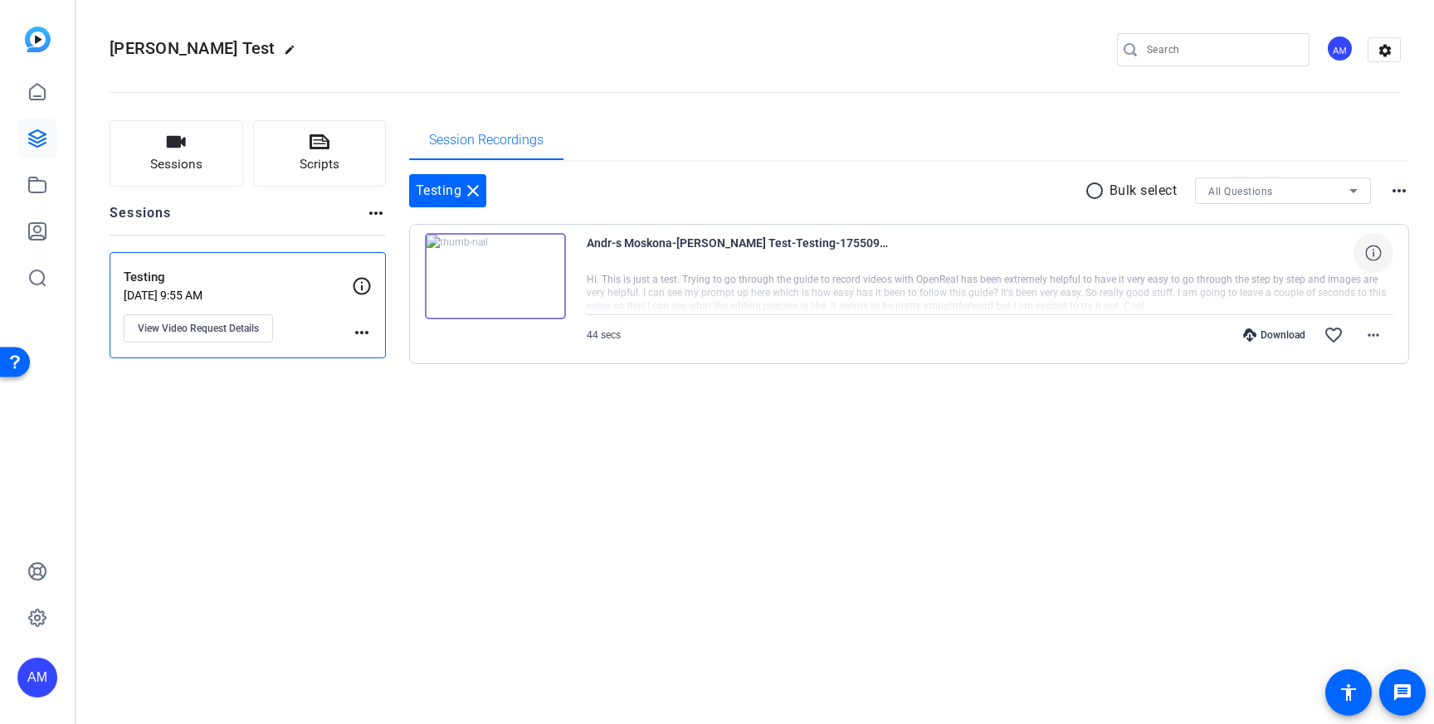
click at [1374, 253] on icon at bounding box center [1373, 253] width 16 height 16
click at [1381, 339] on mat-icon "more_horiz" at bounding box center [1373, 335] width 20 height 20
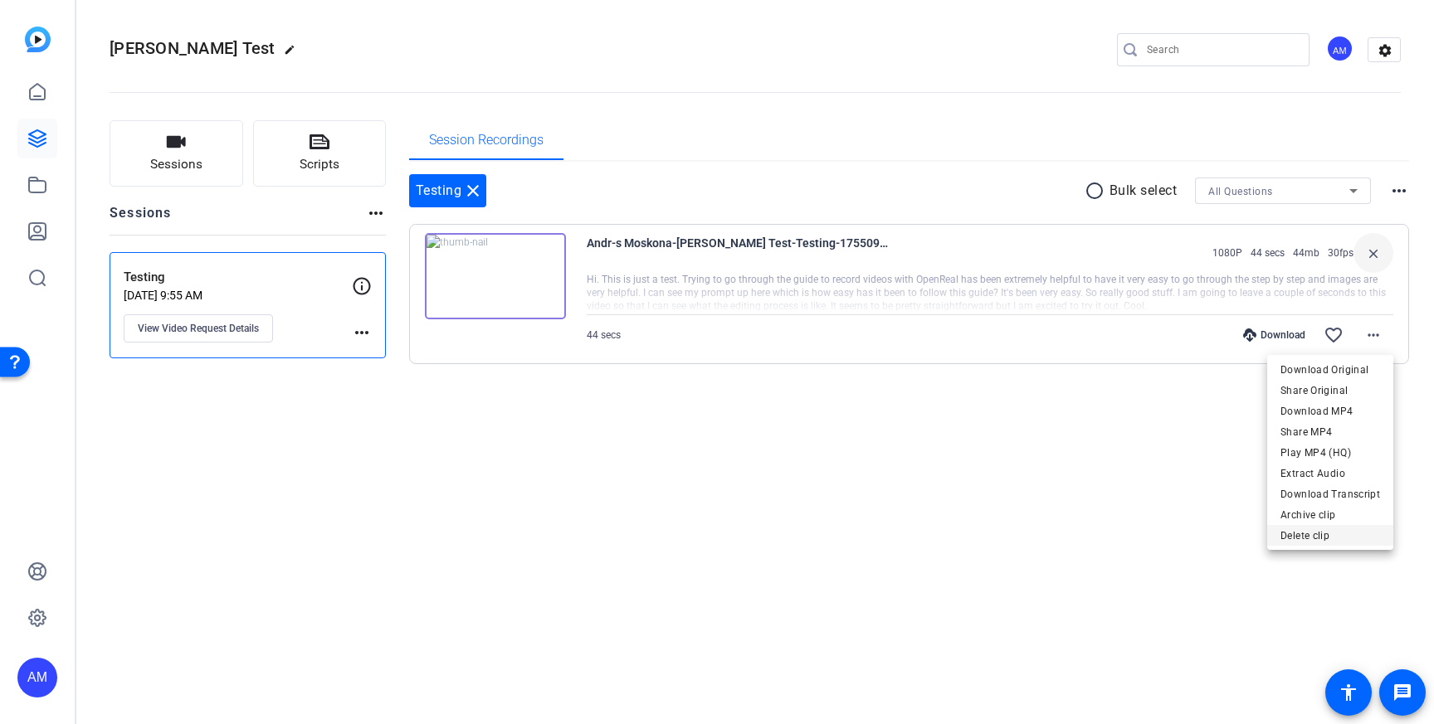
click at [1323, 531] on span "Delete clip" at bounding box center [1330, 536] width 100 height 20
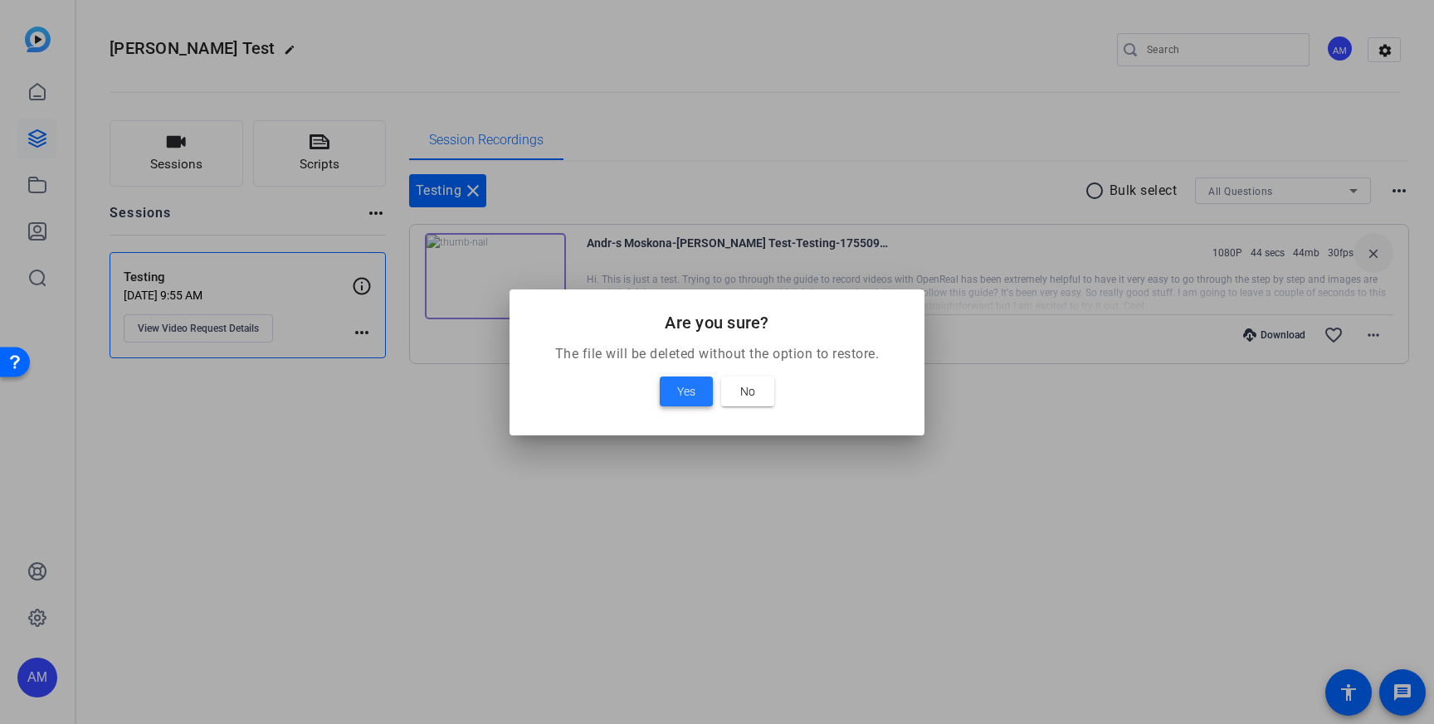
click at [690, 393] on span "Yes" at bounding box center [686, 392] width 18 height 20
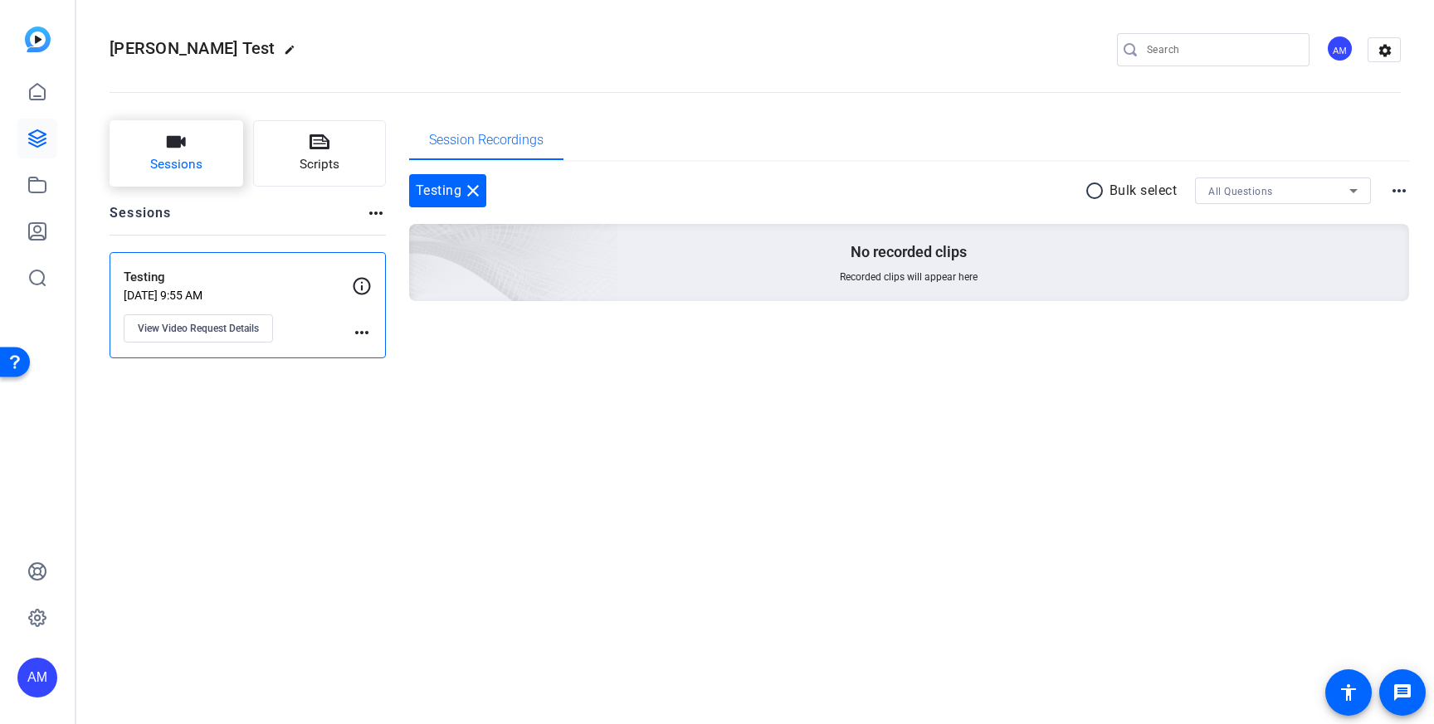
click at [137, 150] on button "Sessions" at bounding box center [177, 153] width 134 height 66
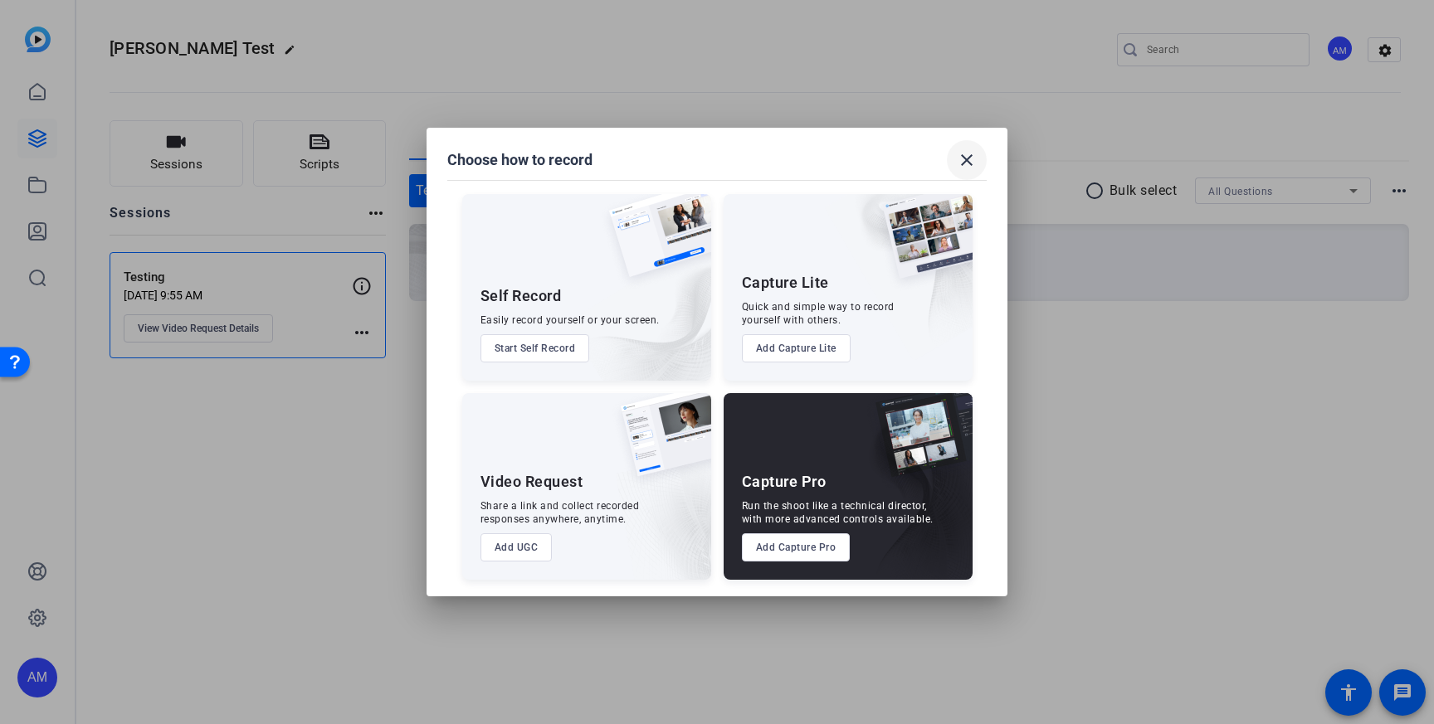
click at [976, 161] on mat-icon "close" at bounding box center [967, 160] width 20 height 20
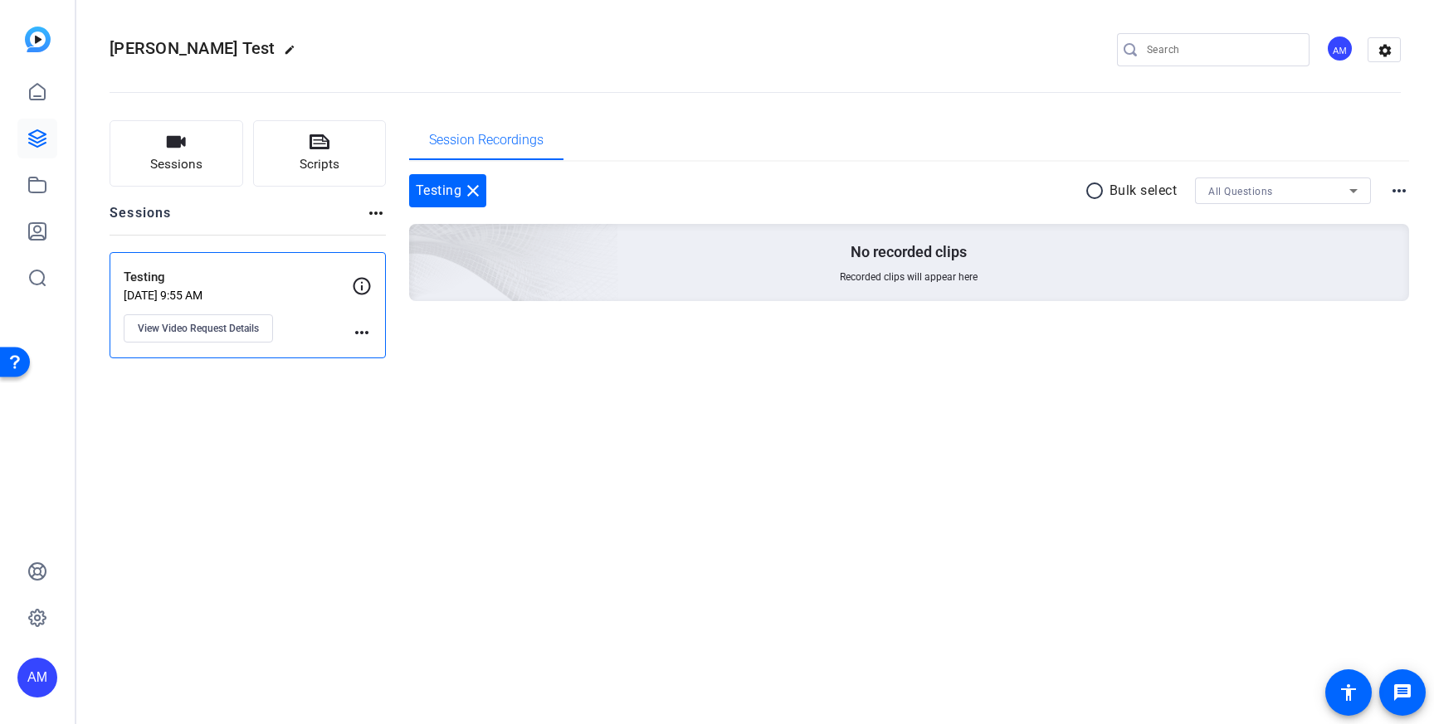
click at [153, 279] on p "Testing" at bounding box center [238, 277] width 228 height 19
click at [1404, 185] on mat-icon "more_horiz" at bounding box center [1399, 191] width 20 height 20
click at [971, 272] on div at bounding box center [717, 362] width 1434 height 724
click at [1402, 190] on mat-icon "more_horiz" at bounding box center [1399, 191] width 20 height 20
click at [1358, 209] on span "View Archived Clips" at bounding box center [1349, 212] width 94 height 20
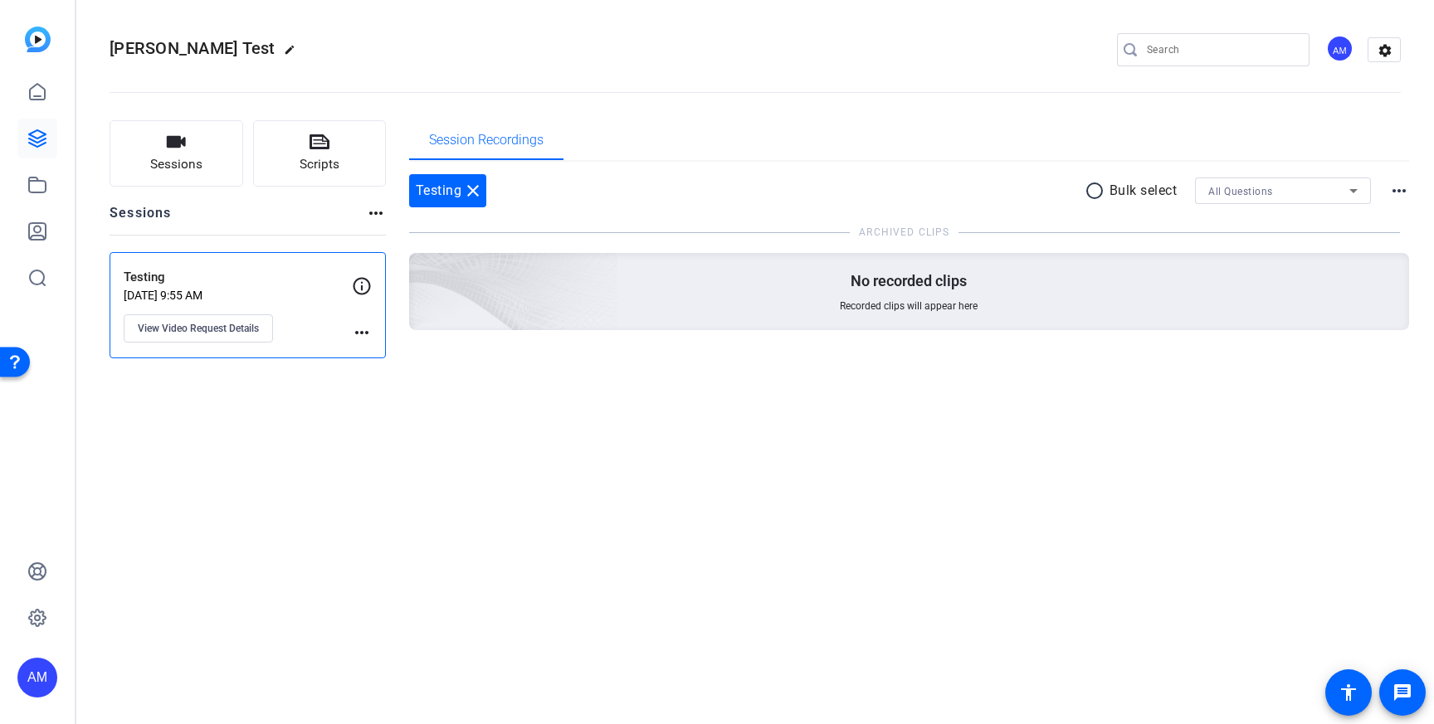
click at [1314, 184] on div "All Questions" at bounding box center [1278, 191] width 141 height 21
click at [1402, 188] on div at bounding box center [717, 362] width 1434 height 724
click at [1391, 188] on mat-icon "more_horiz" at bounding box center [1399, 191] width 20 height 20
click at [1313, 216] on span "Hide Archived Clips" at bounding box center [1349, 212] width 93 height 20
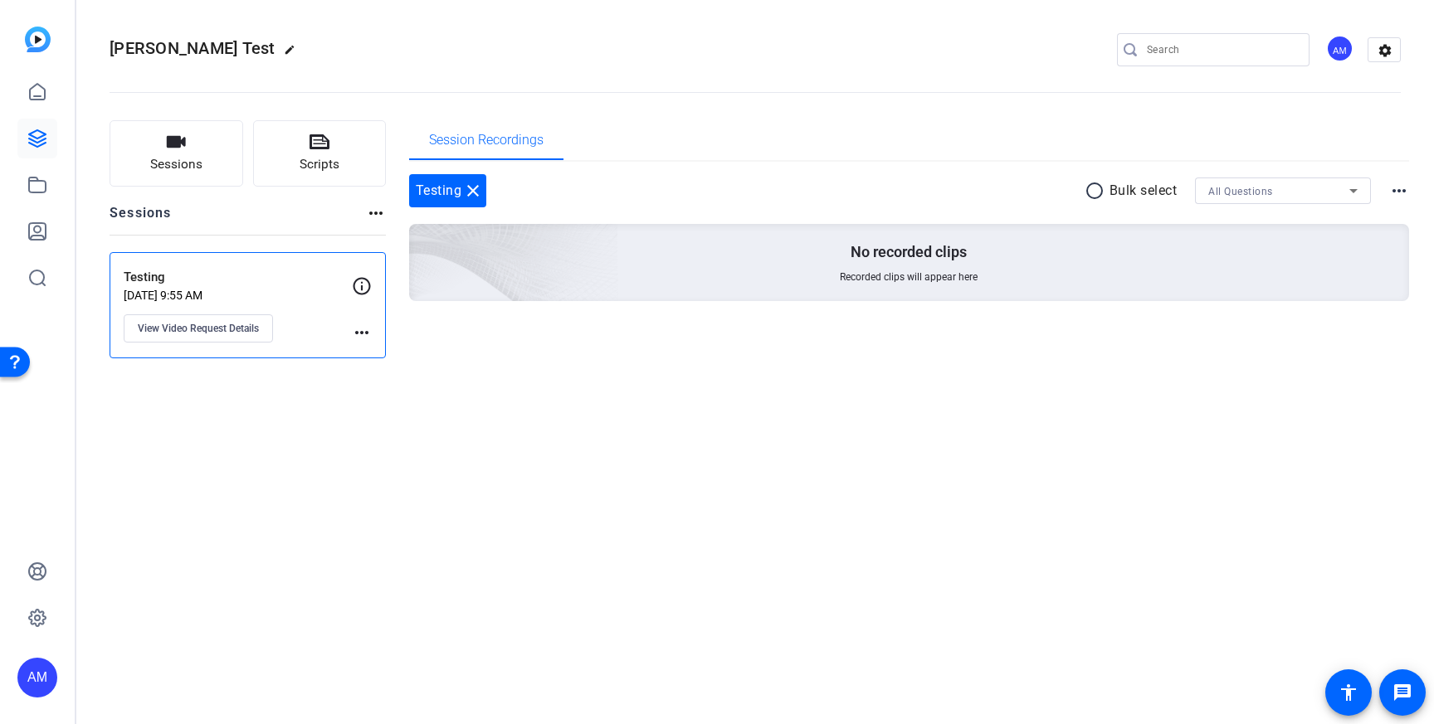
click at [360, 333] on mat-icon "more_horiz" at bounding box center [362, 333] width 20 height 20
click at [222, 324] on div at bounding box center [717, 362] width 1434 height 724
click at [183, 320] on button "View Video Request Details" at bounding box center [198, 328] width 149 height 28
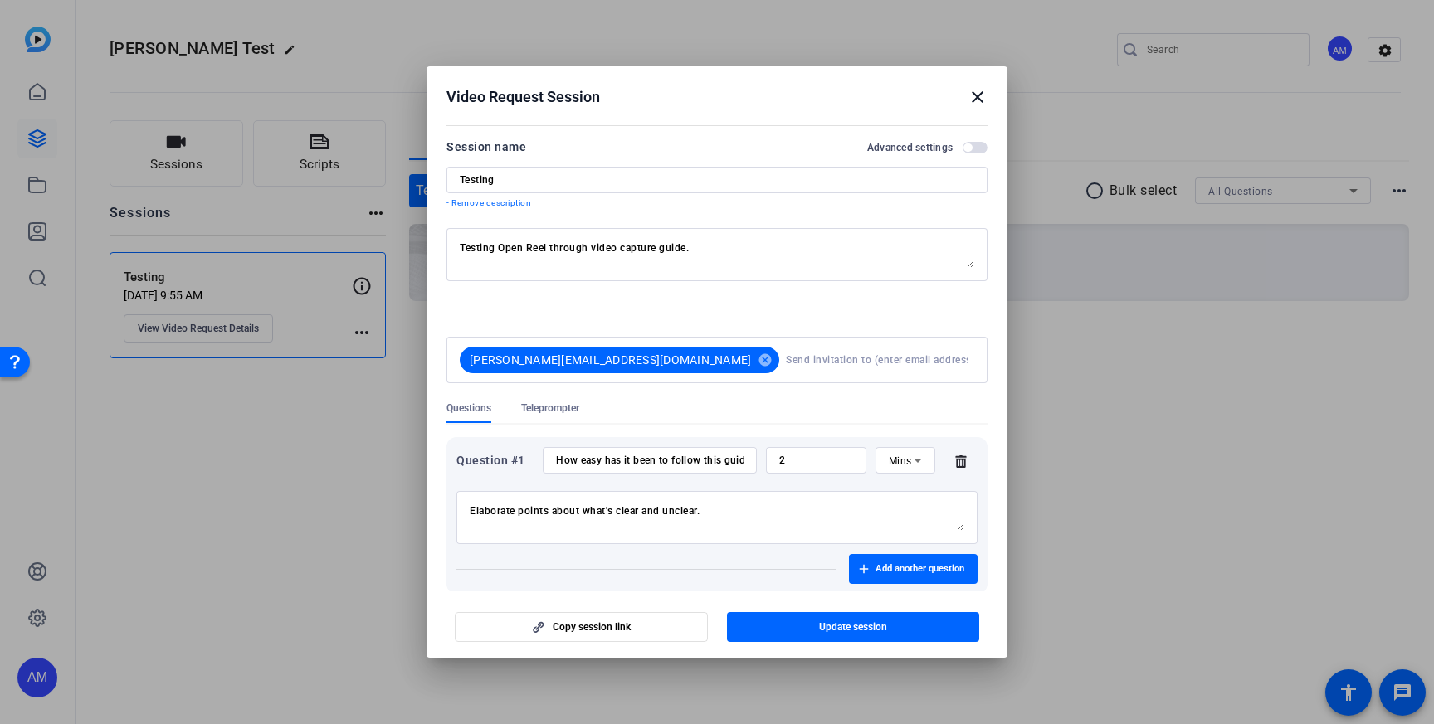
scroll to position [69, 0]
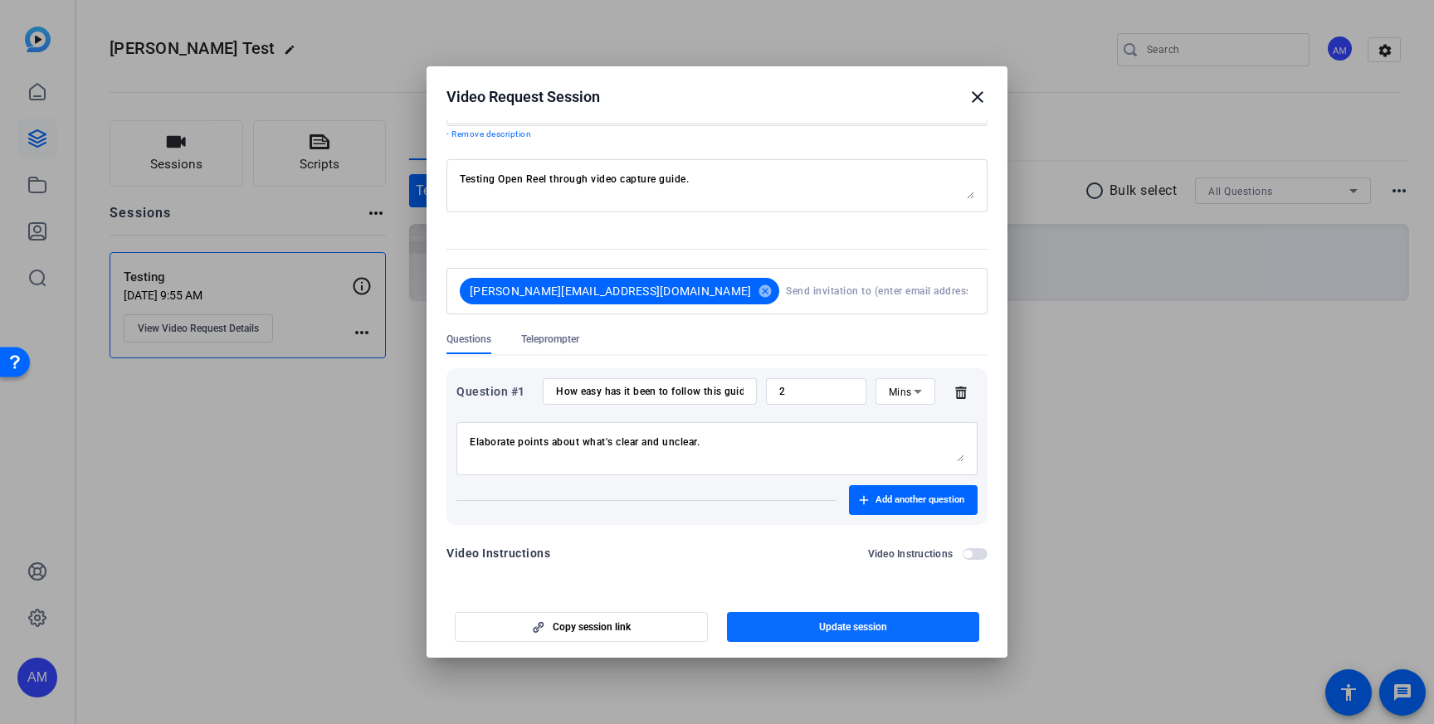
click at [822, 633] on span "button" at bounding box center [853, 627] width 253 height 40
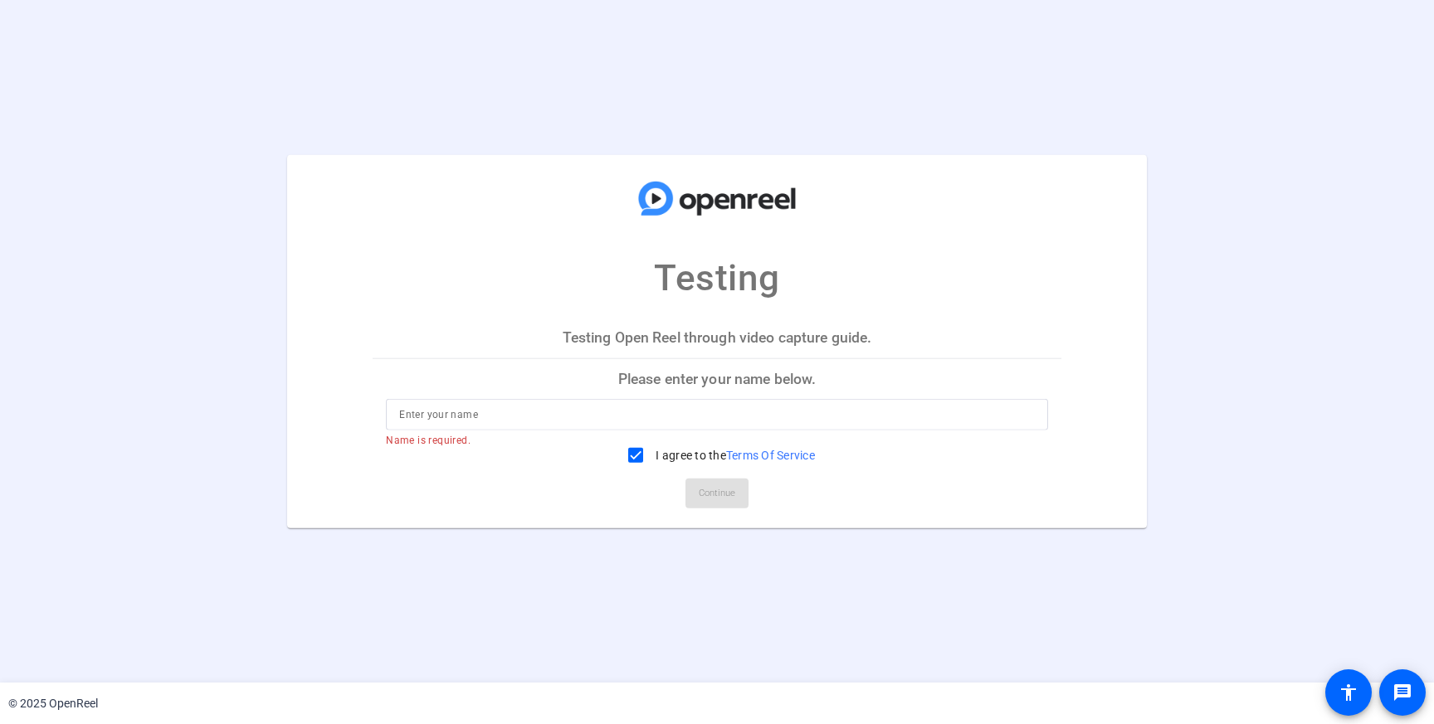
click at [464, 411] on input at bounding box center [716, 415] width 635 height 20
type input "Andrés Moskona"
click at [718, 492] on span "Continue" at bounding box center [717, 493] width 37 height 25
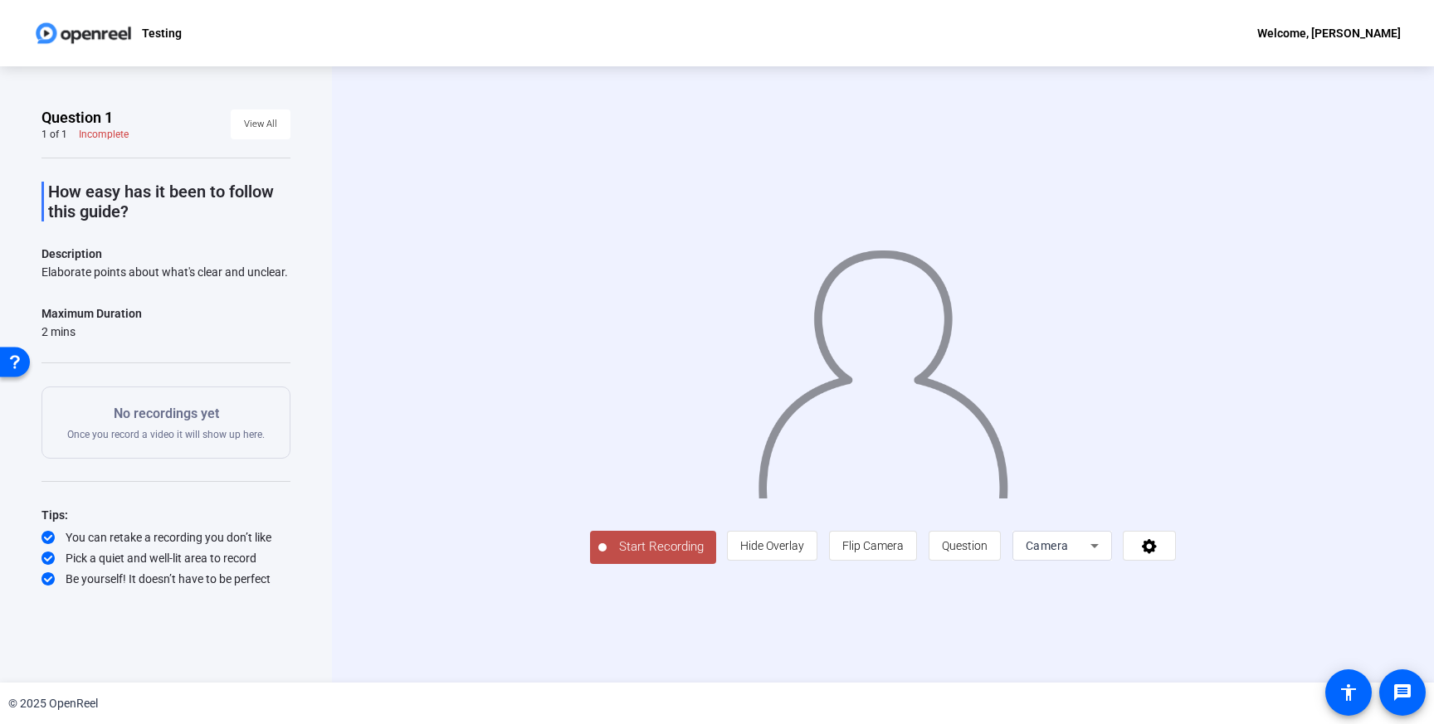
click at [768, 647] on div "Start Recording person Hide Overlay flip Flip Camera question_mark Question Cam…" at bounding box center [883, 374] width 1102 height 617
click at [865, 541] on span "Flip Camera" at bounding box center [872, 545] width 61 height 13
click at [951, 558] on span "Question" at bounding box center [965, 546] width 46 height 32
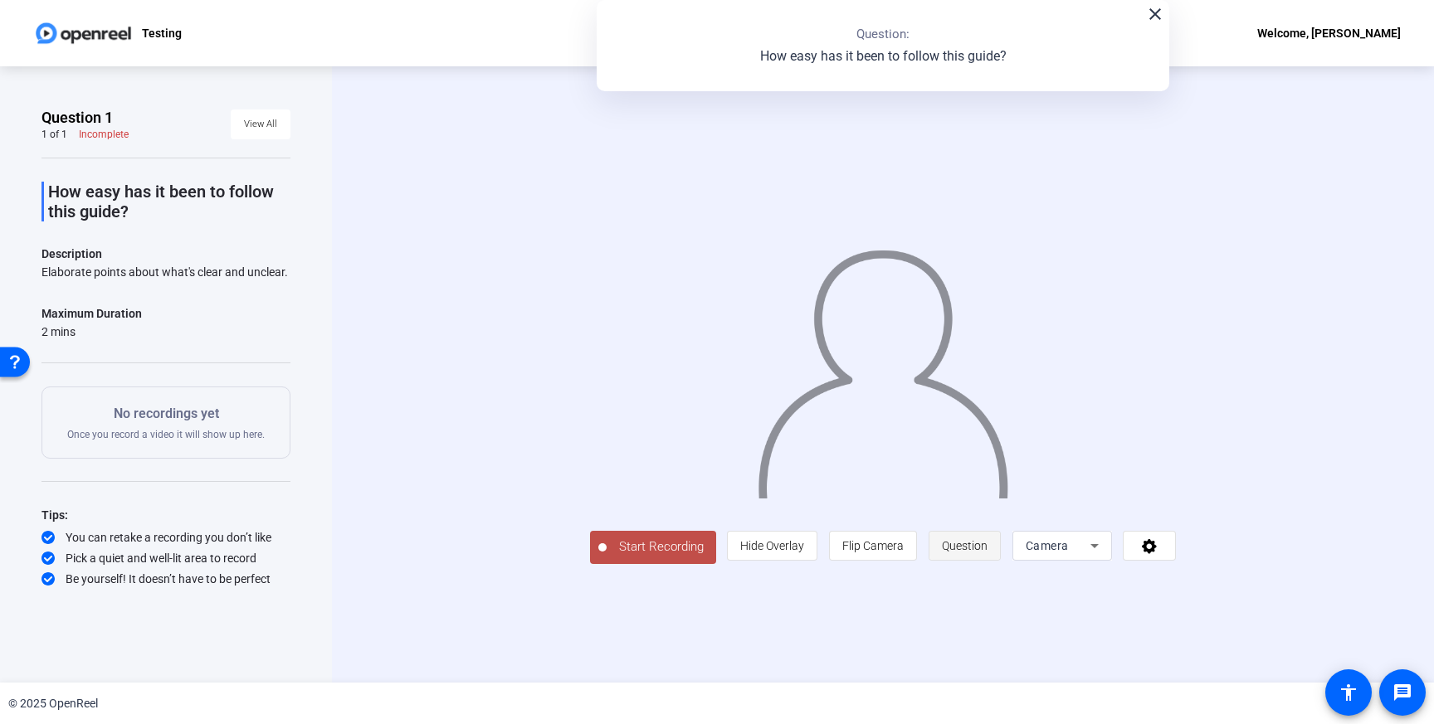
click at [951, 558] on span "Question" at bounding box center [965, 546] width 46 height 32
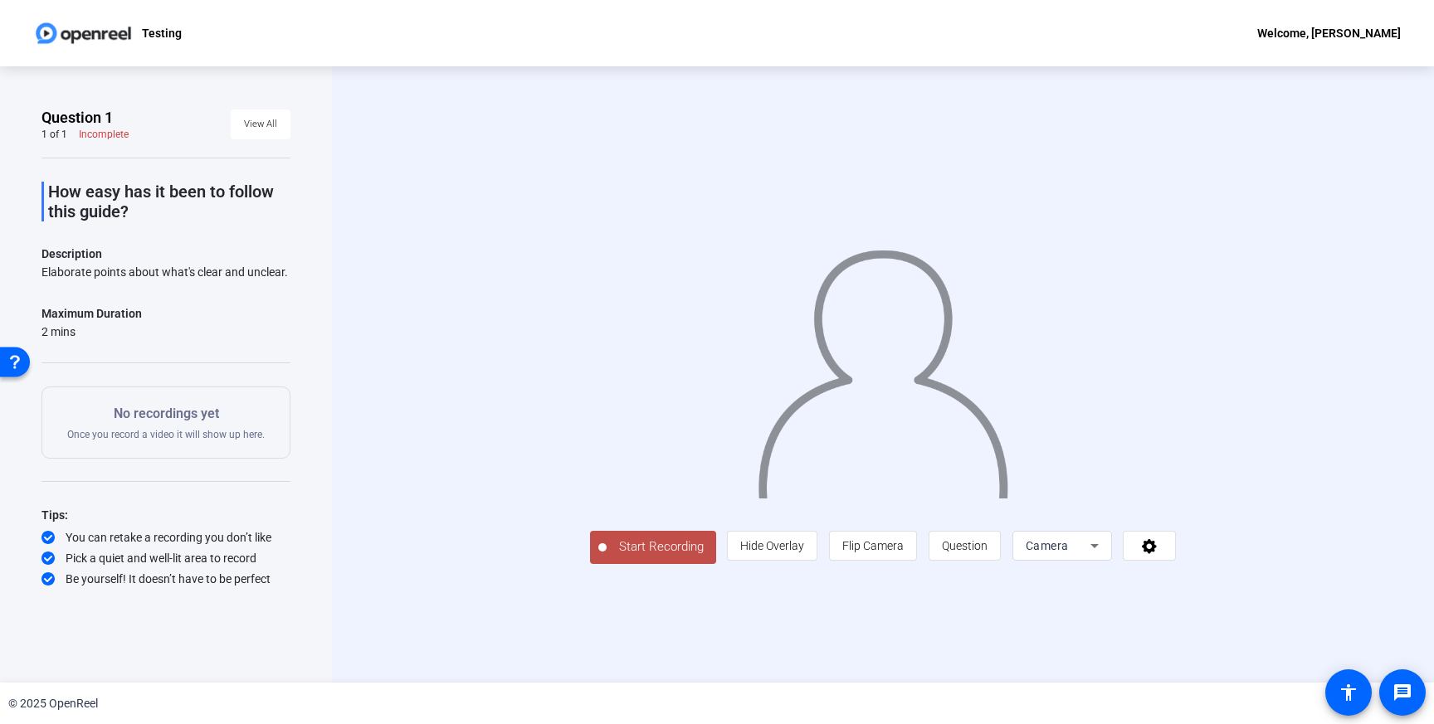
click at [1021, 543] on div "Camera" at bounding box center [1062, 546] width 100 height 30
click at [1185, 474] on div at bounding box center [717, 362] width 1434 height 724
click at [622, 550] on span "Start Recording" at bounding box center [662, 547] width 110 height 19
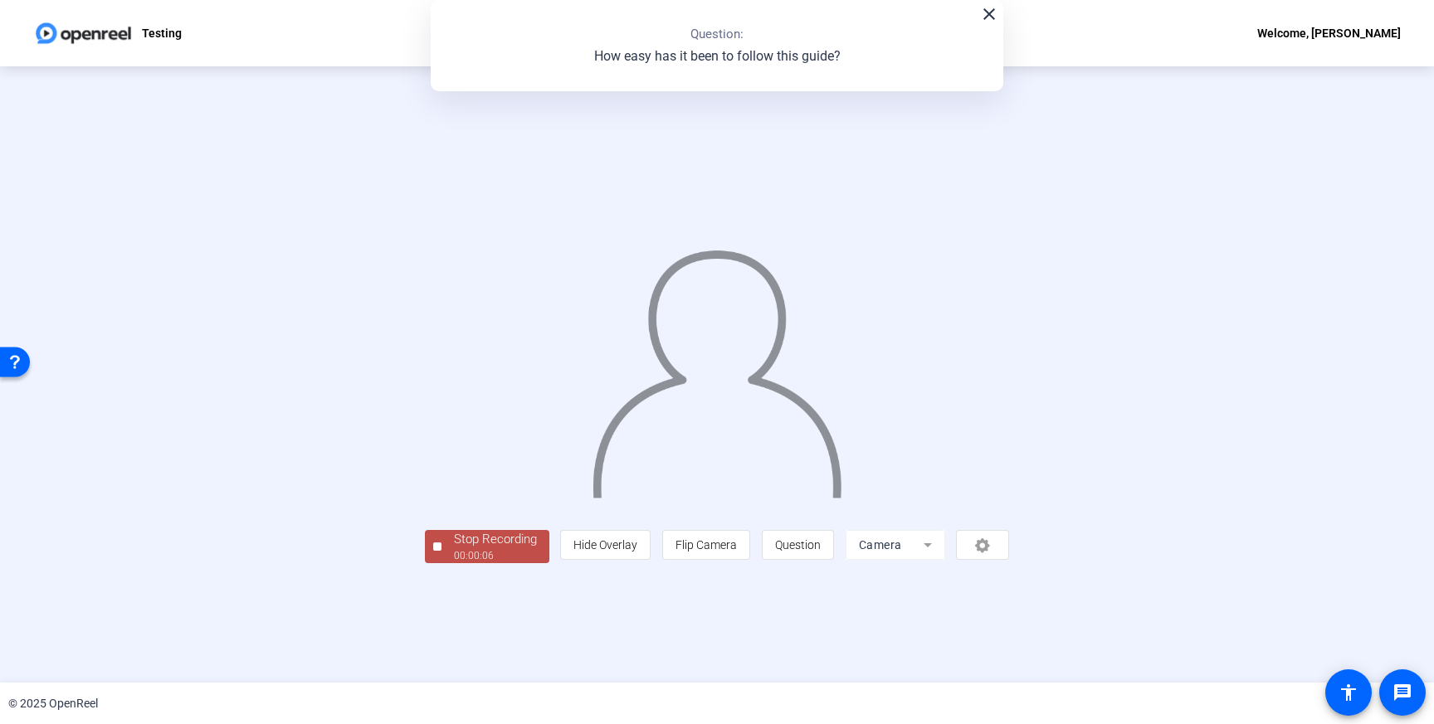
click at [436, 544] on div at bounding box center [437, 547] width 8 height 8
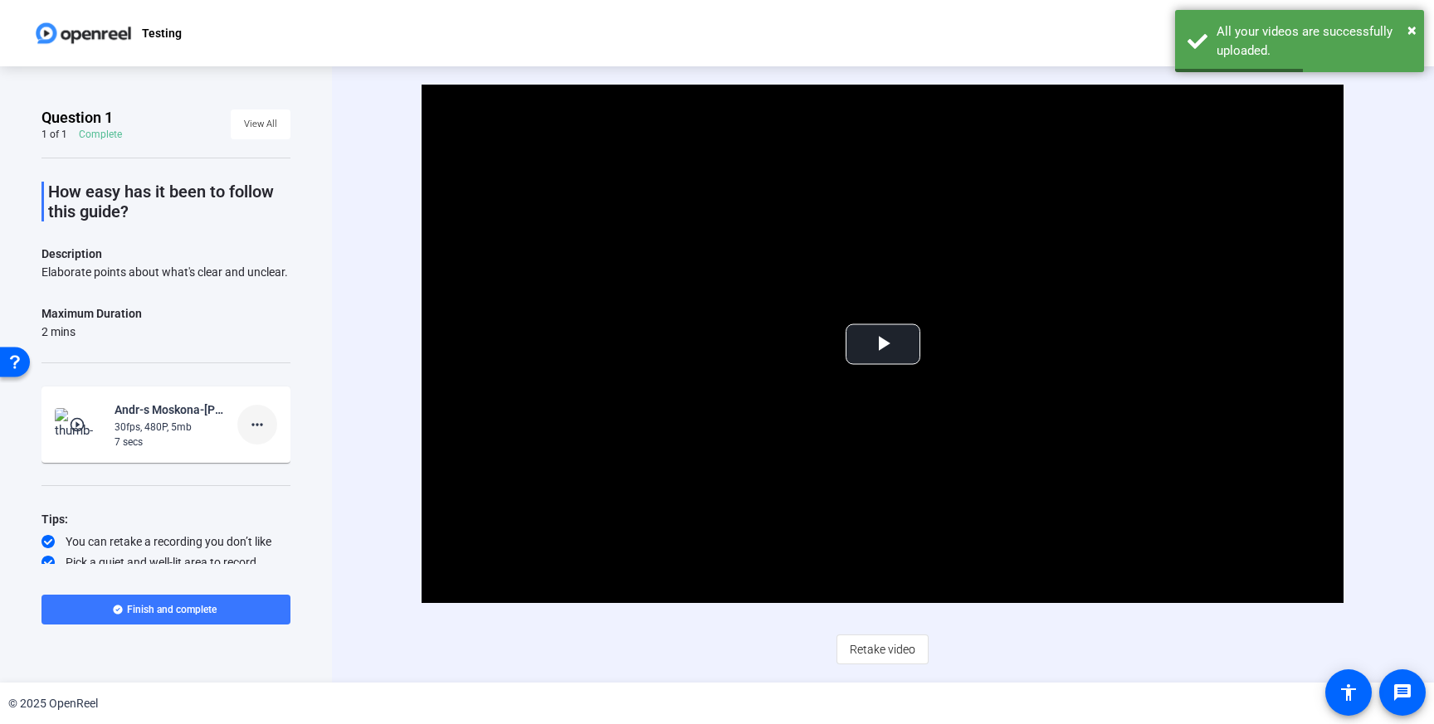
click at [263, 421] on mat-icon "more_horiz" at bounding box center [257, 425] width 20 height 20
click at [271, 461] on span "Delete clip" at bounding box center [284, 459] width 66 height 20
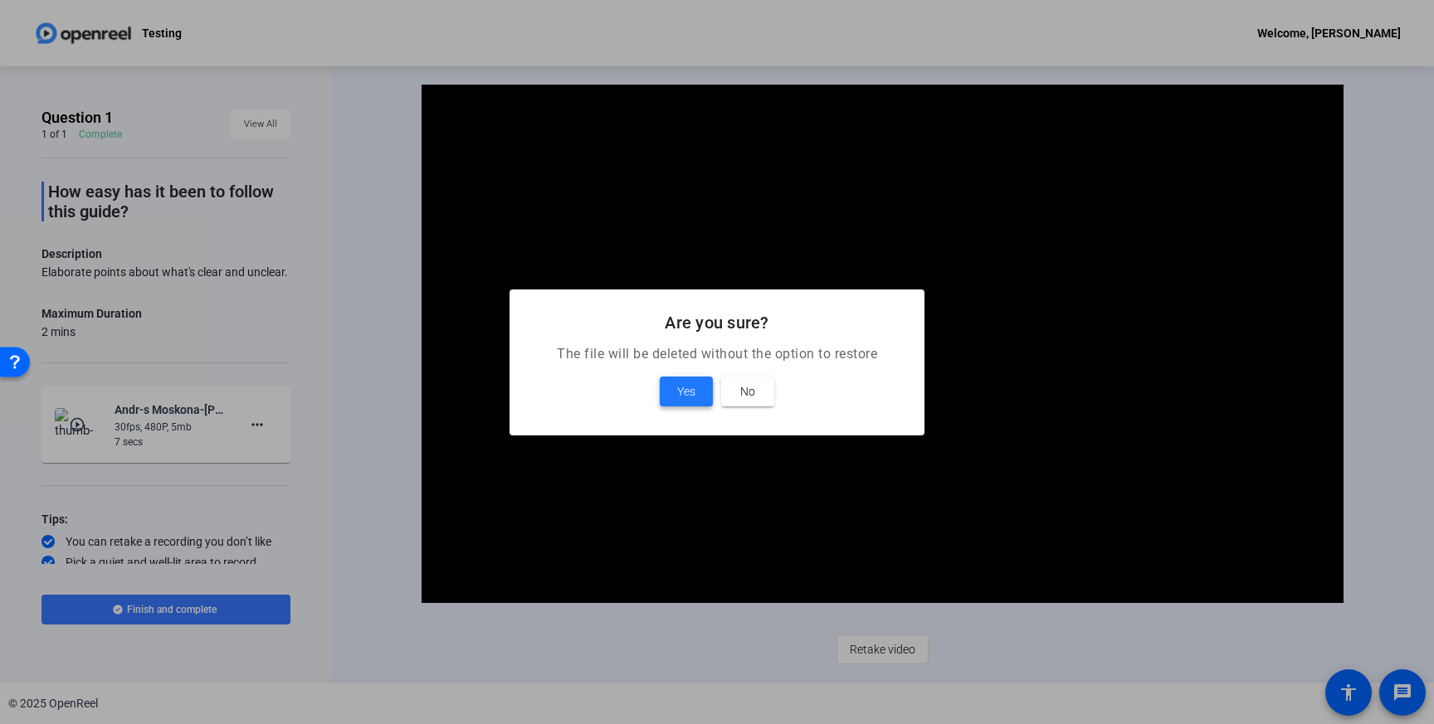
click at [684, 385] on span "Yes" at bounding box center [686, 392] width 18 height 20
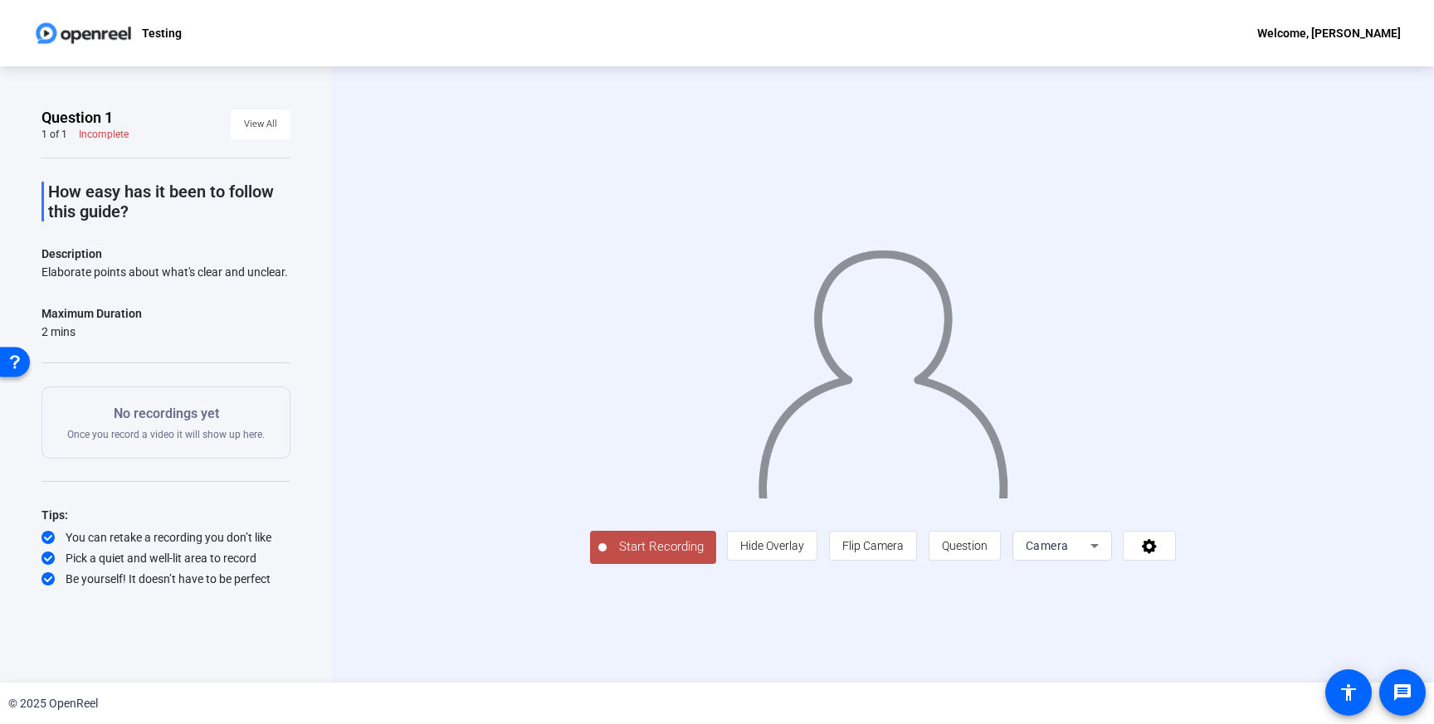
click at [607, 557] on span "Start Recording" at bounding box center [662, 547] width 110 height 19
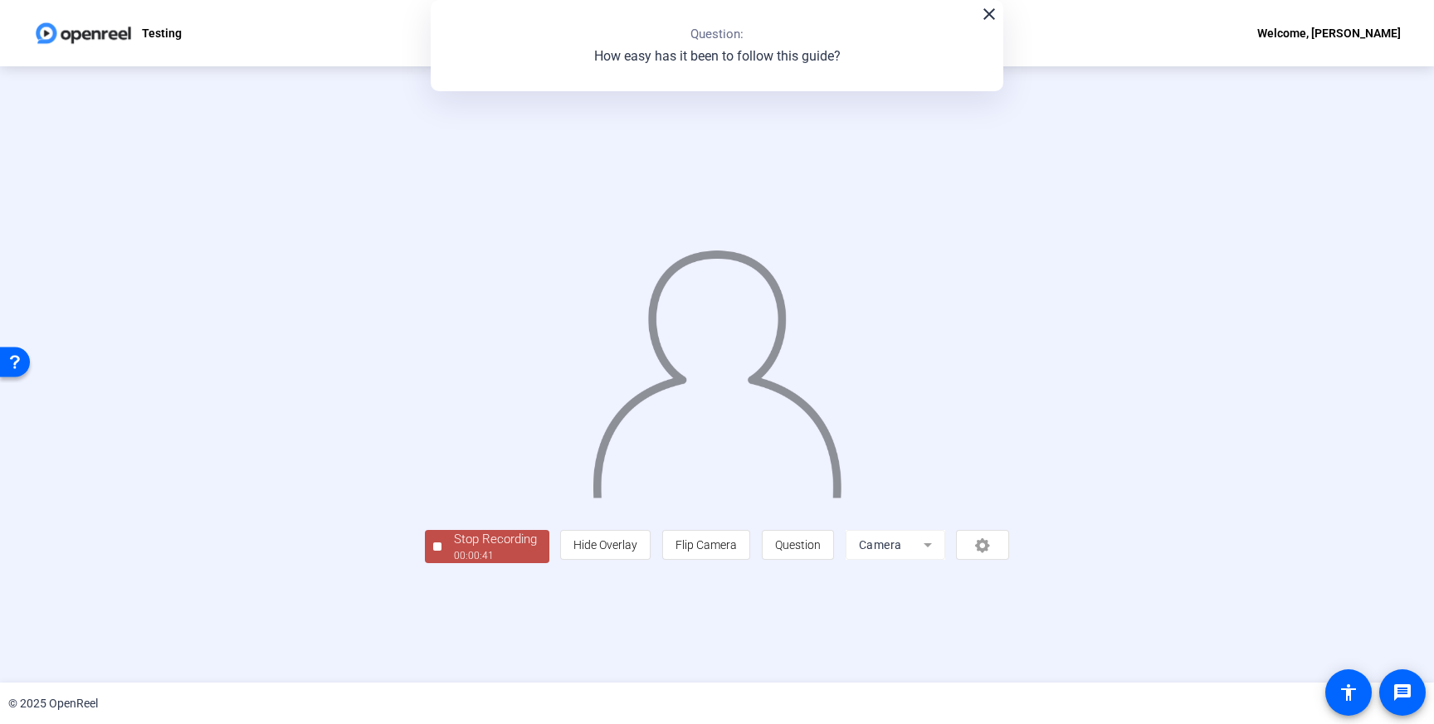
click at [454, 549] on div "Stop Recording" at bounding box center [495, 539] width 83 height 19
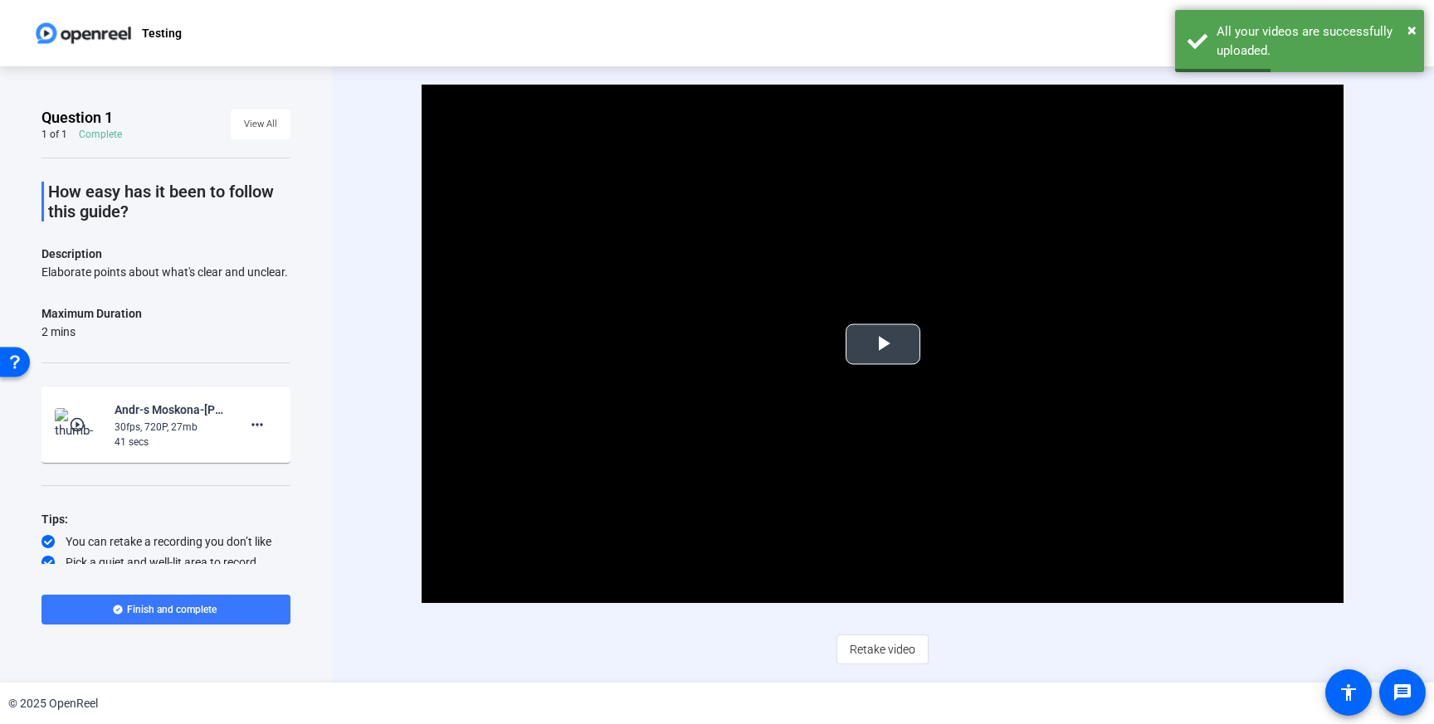
click at [883, 344] on span "Video Player" at bounding box center [883, 344] width 0 height 0
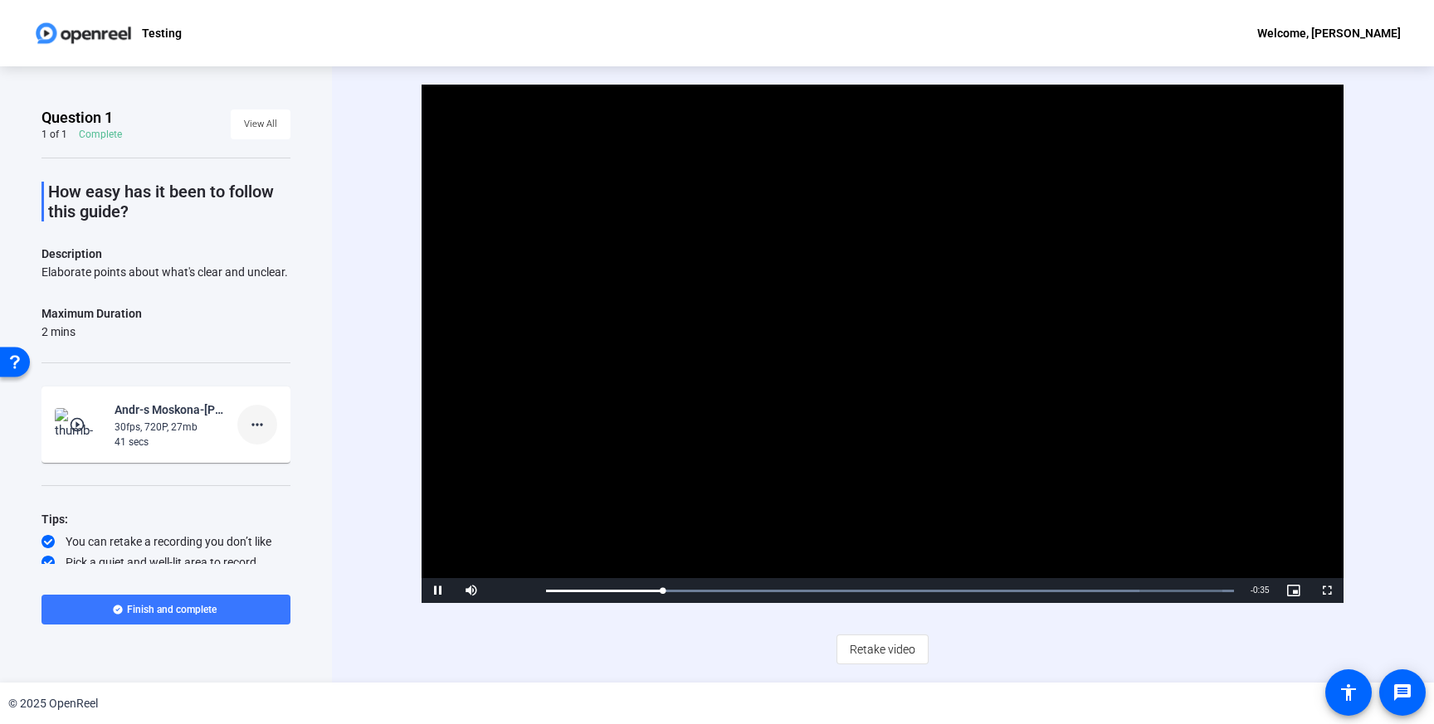
click at [257, 426] on mat-icon "more_horiz" at bounding box center [257, 425] width 20 height 20
click at [276, 459] on span "Delete clip" at bounding box center [284, 459] width 66 height 20
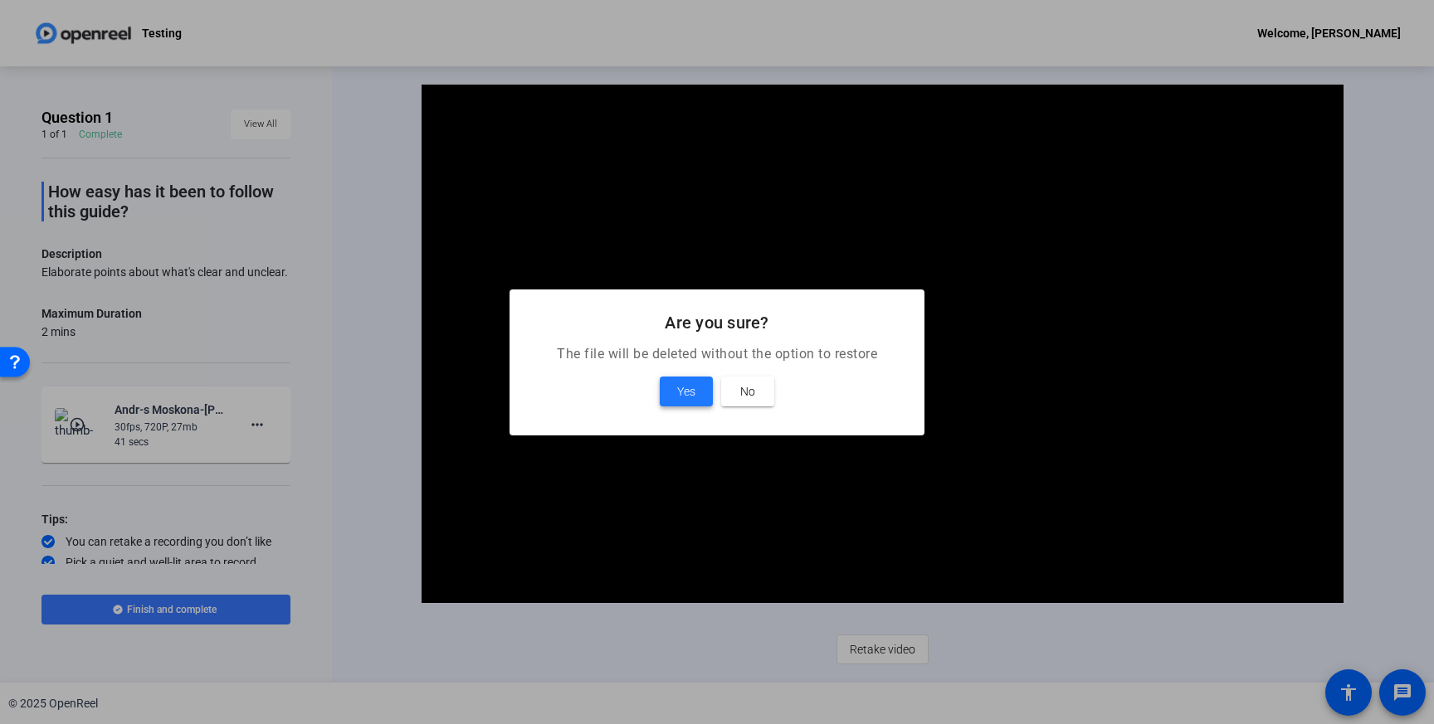
click at [677, 385] on span "Yes" at bounding box center [686, 392] width 18 height 20
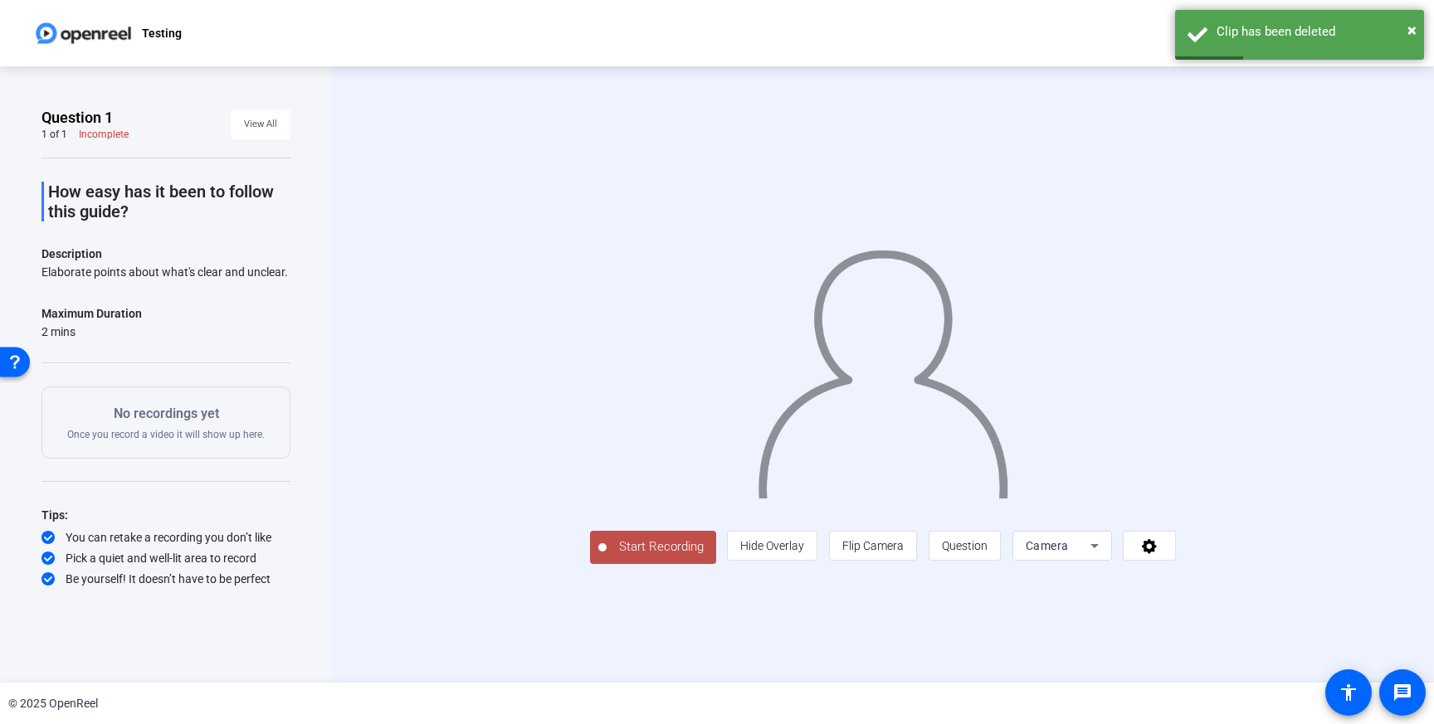
click at [607, 557] on span "Start Recording" at bounding box center [662, 547] width 110 height 19
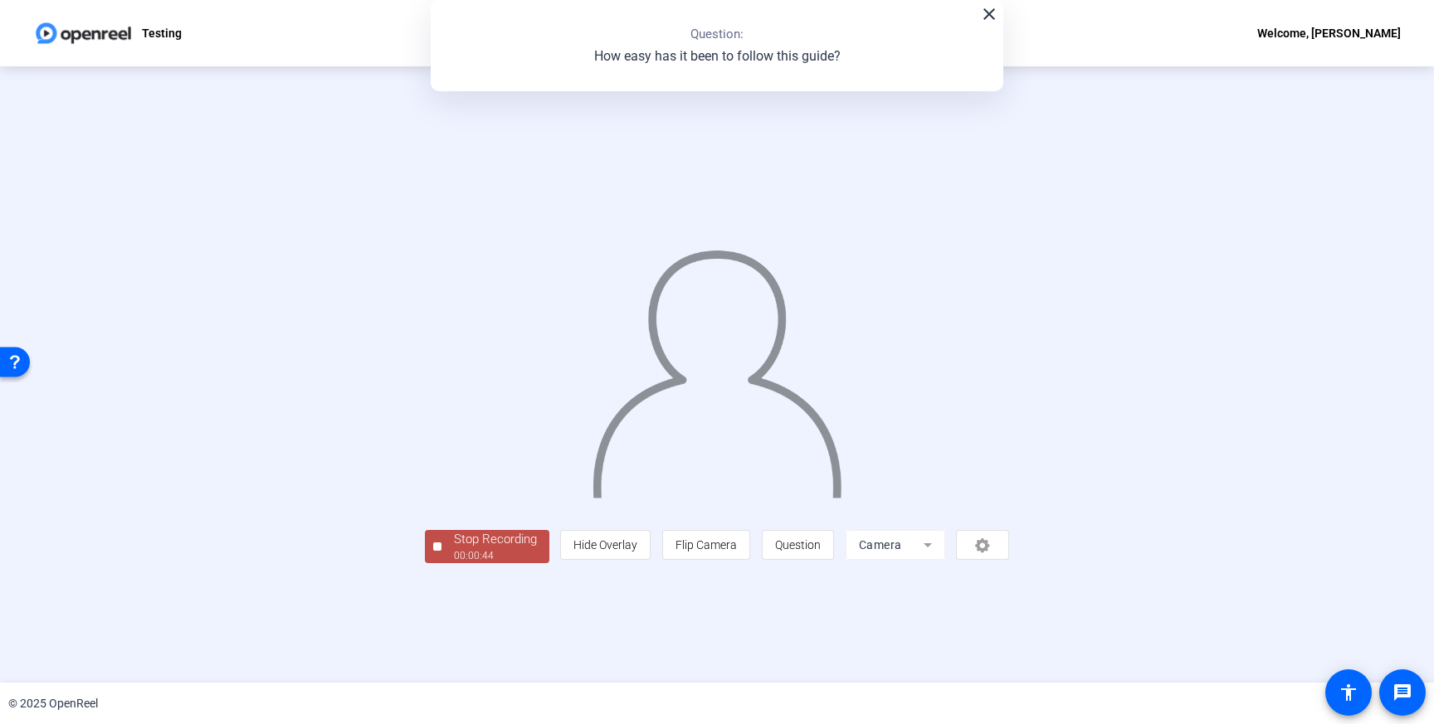
click at [454, 549] on div "Stop Recording" at bounding box center [495, 539] width 83 height 19
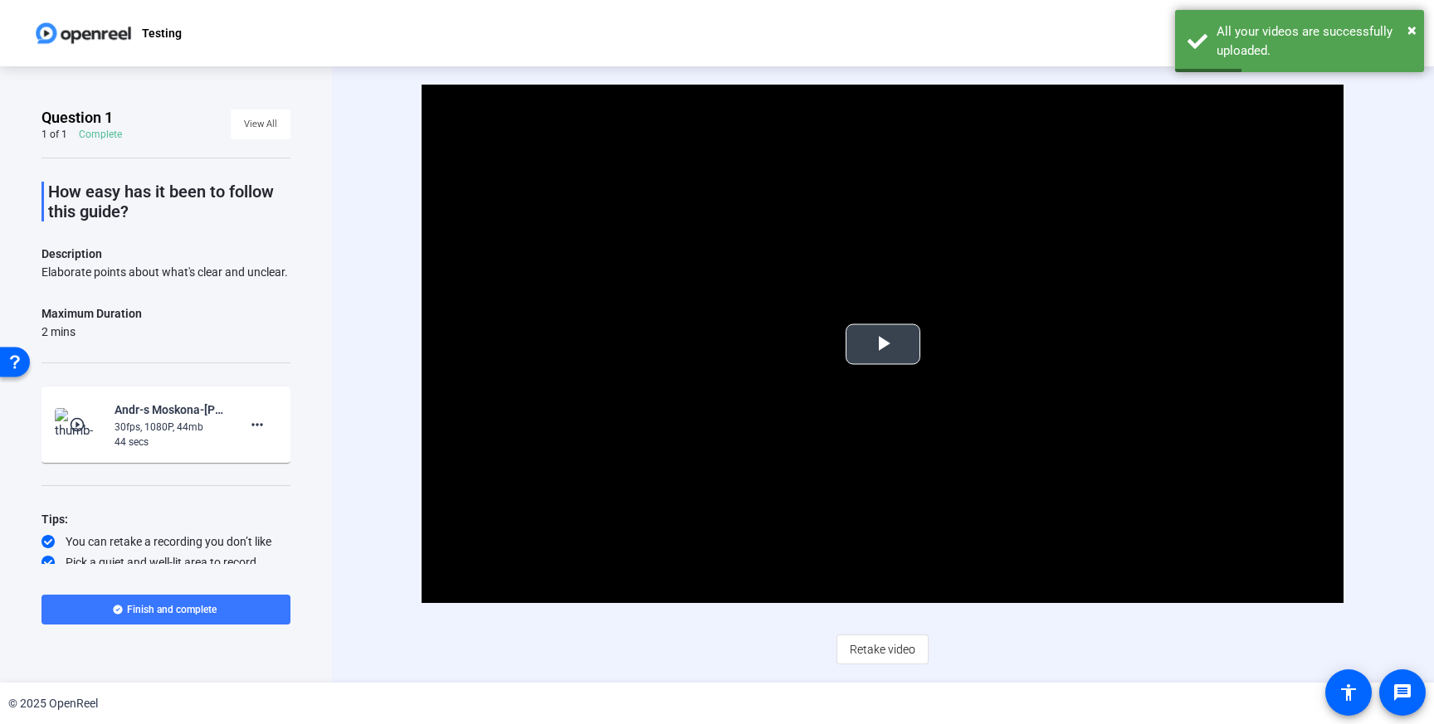
click at [883, 344] on span "Video Player" at bounding box center [883, 344] width 0 height 0
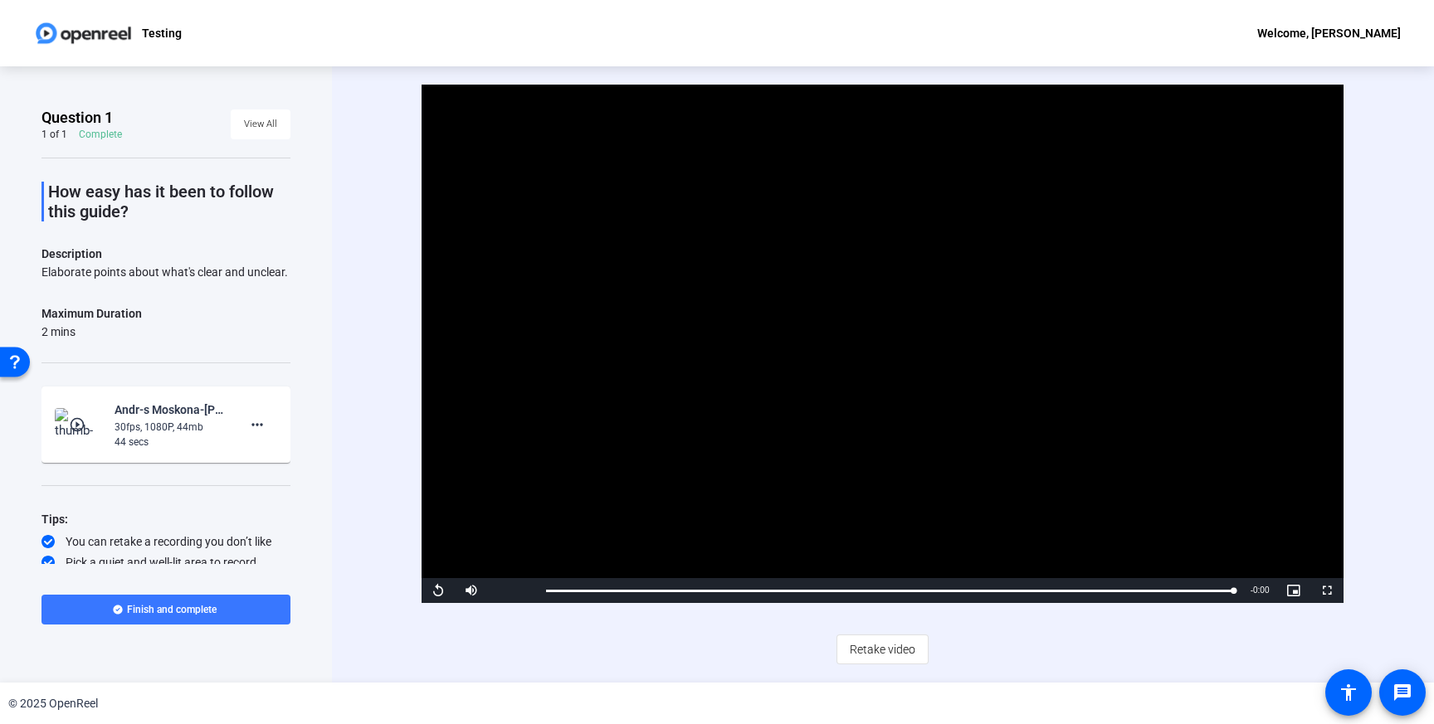
scroll to position [27, 0]
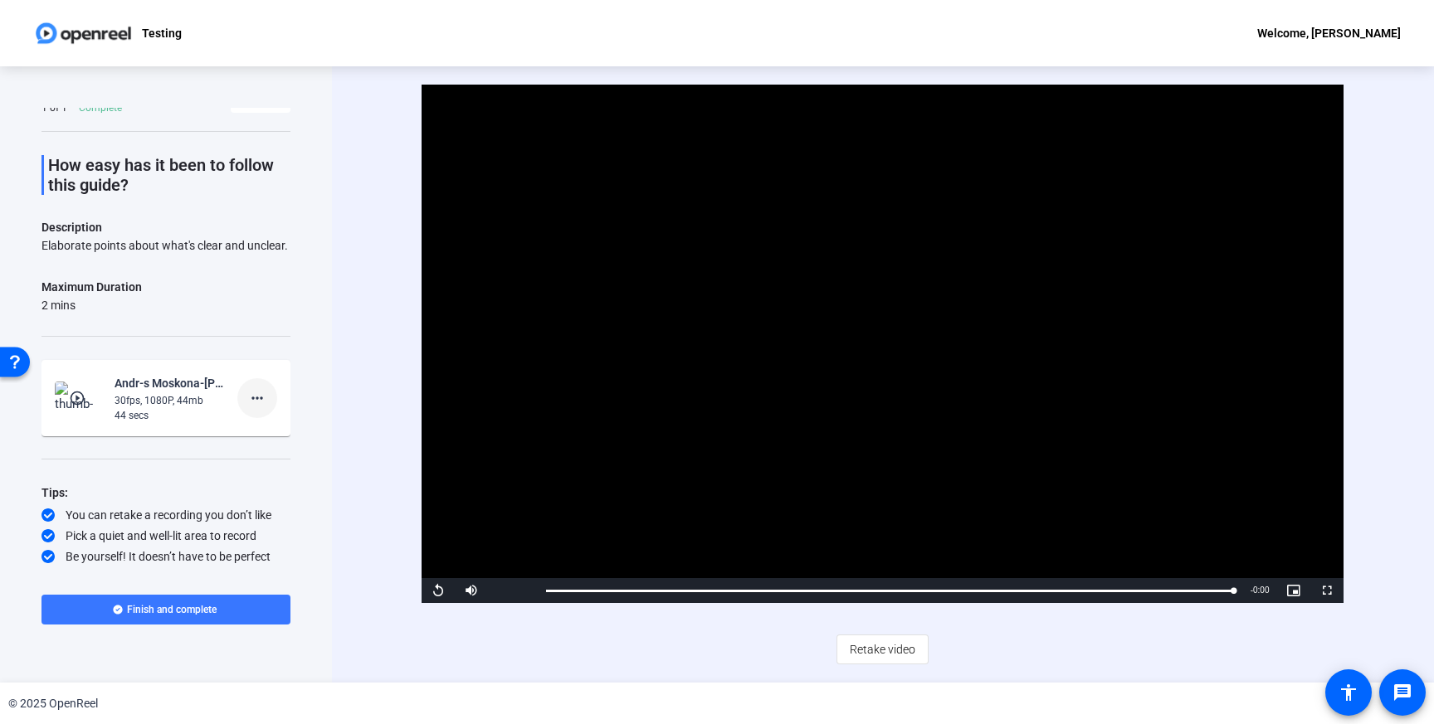
click at [266, 394] on mat-icon "more_horiz" at bounding box center [257, 398] width 20 height 20
click at [321, 339] on div at bounding box center [717, 362] width 1434 height 724
click at [85, 402] on mat-icon "play_circle_outline" at bounding box center [79, 398] width 20 height 17
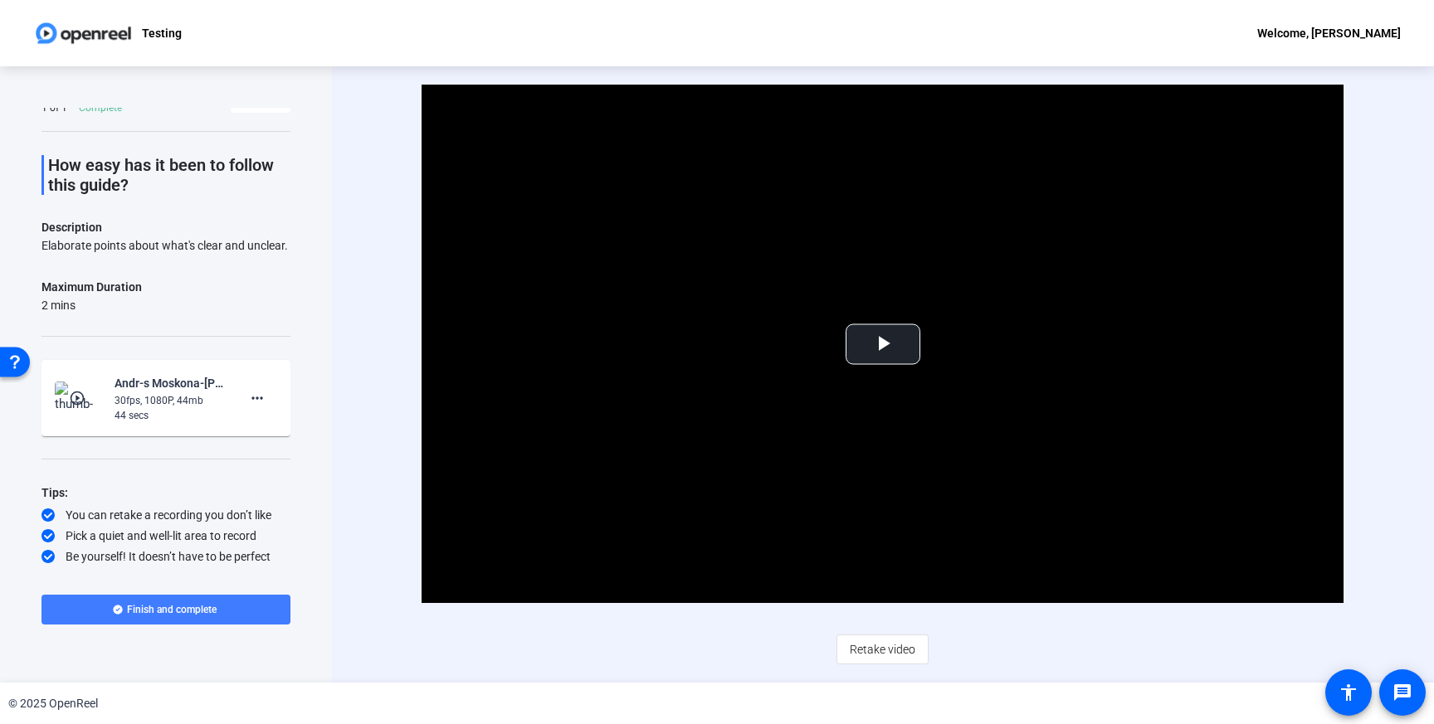
click at [143, 616] on span "Finish and complete" at bounding box center [172, 609] width 90 height 13
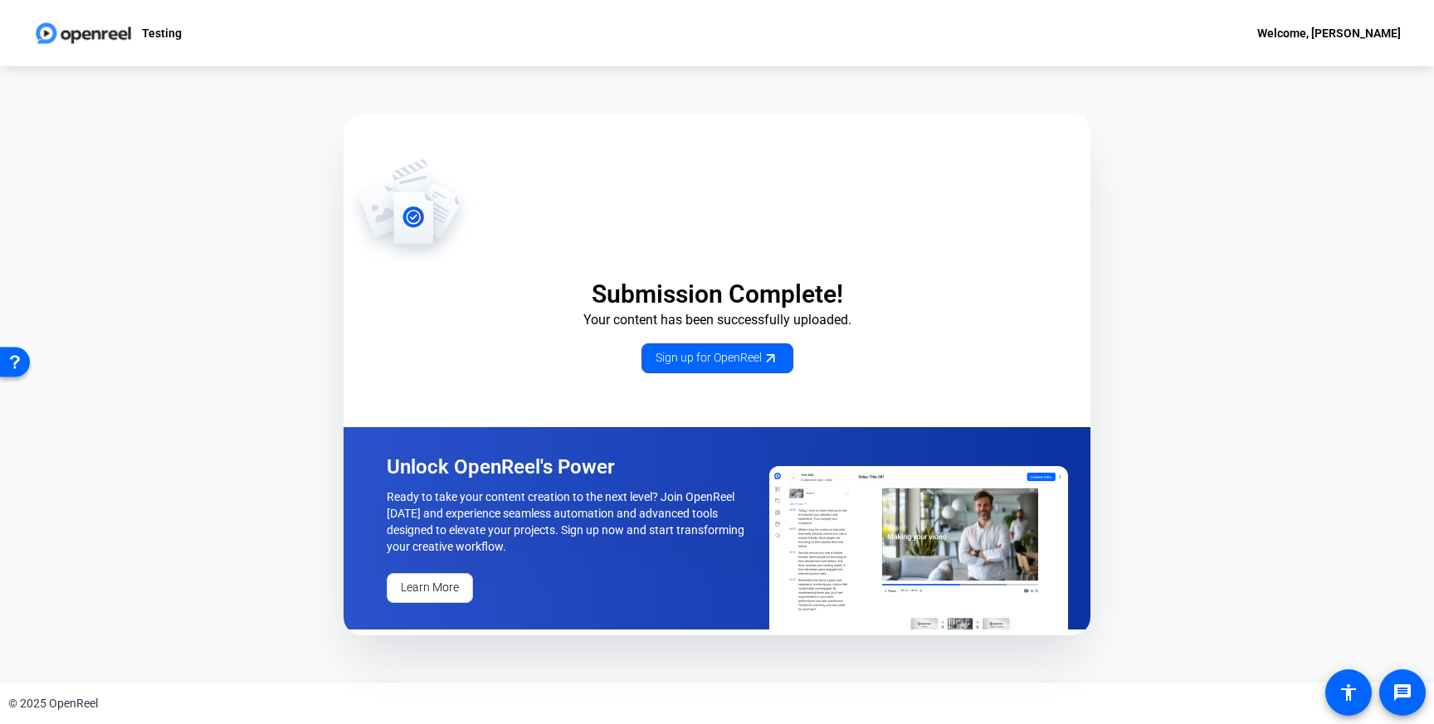
click at [1287, 32] on div "Welcome, Andrés Moskona" at bounding box center [1329, 33] width 144 height 20
click at [154, 34] on div at bounding box center [717, 362] width 1434 height 724
click at [713, 356] on span "Sign up for OpenReel" at bounding box center [718, 357] width 124 height 17
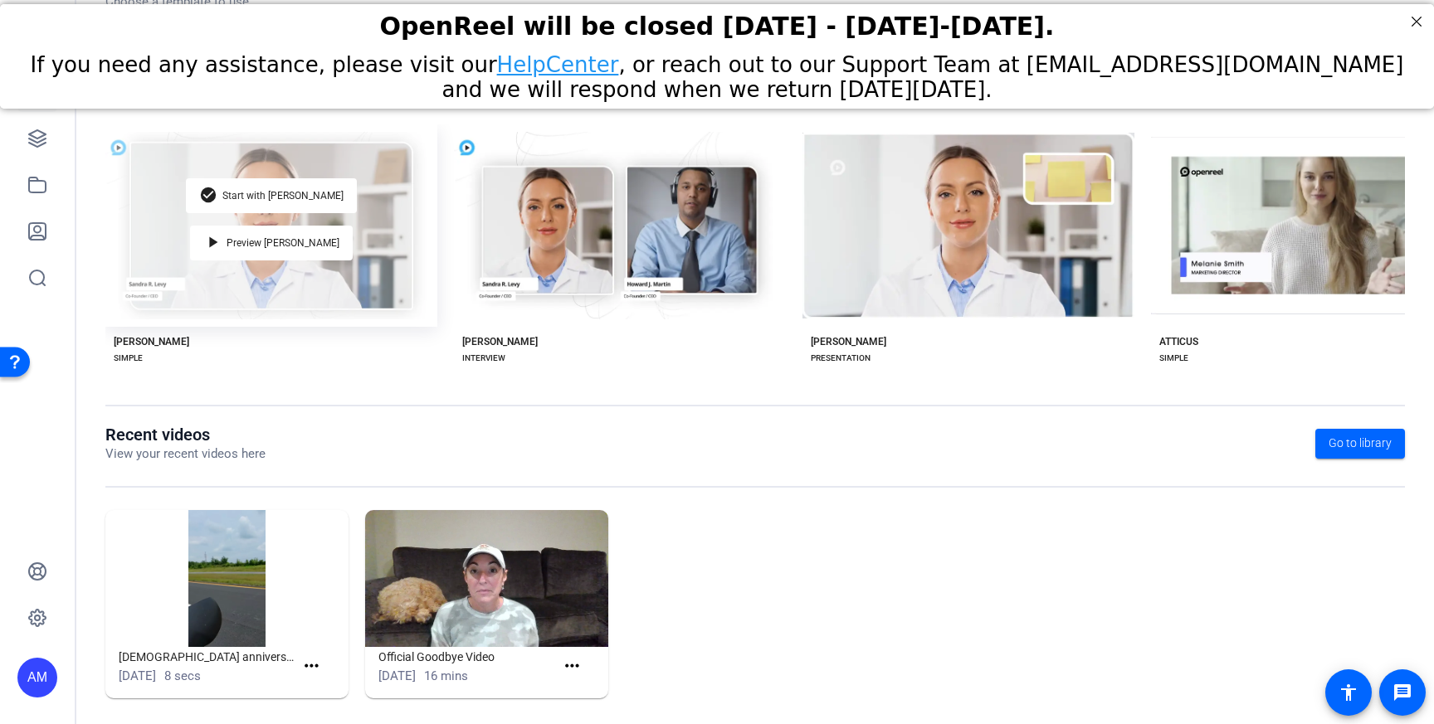
scroll to position [239, 0]
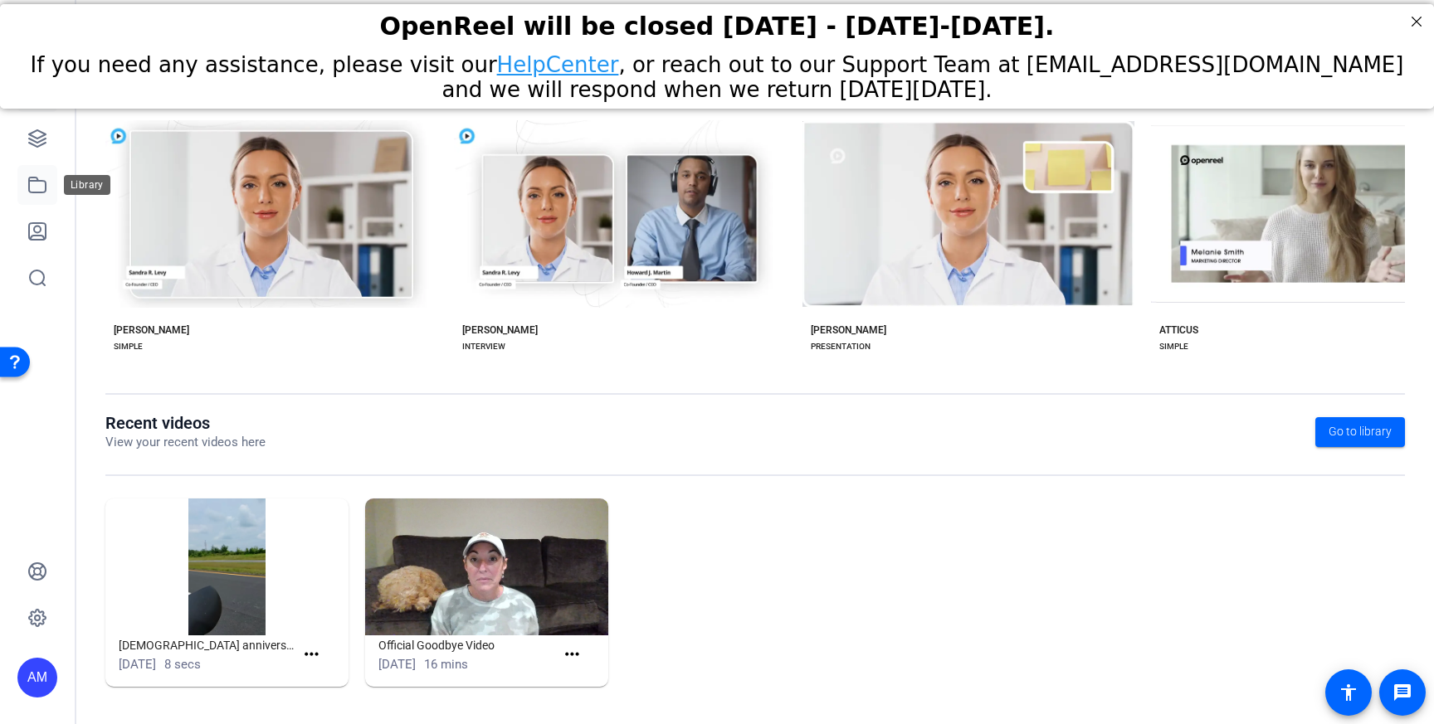
click at [37, 182] on icon at bounding box center [37, 185] width 20 height 20
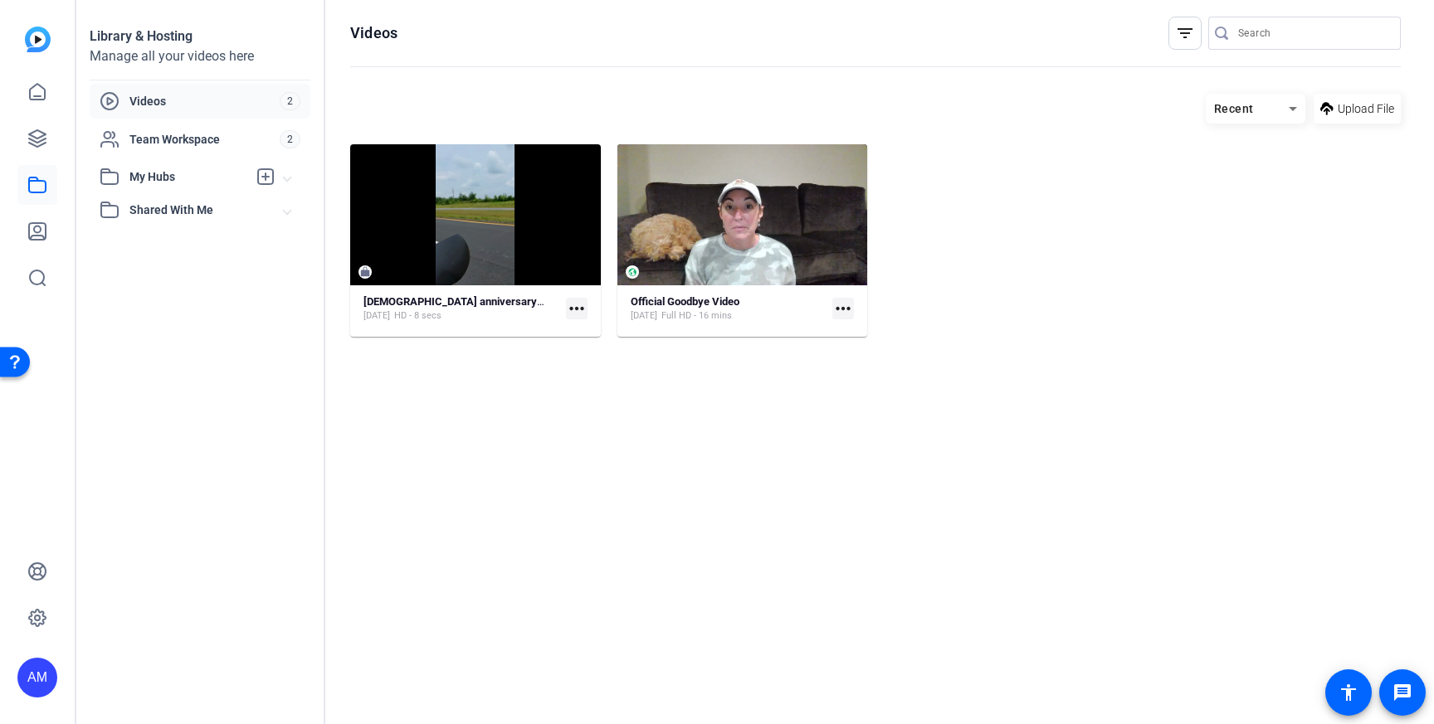
click at [231, 98] on span "Videos" at bounding box center [204, 101] width 150 height 17
click at [175, 144] on span "Team Workspace" at bounding box center [204, 139] width 150 height 17
click at [39, 233] on icon at bounding box center [37, 232] width 20 height 20
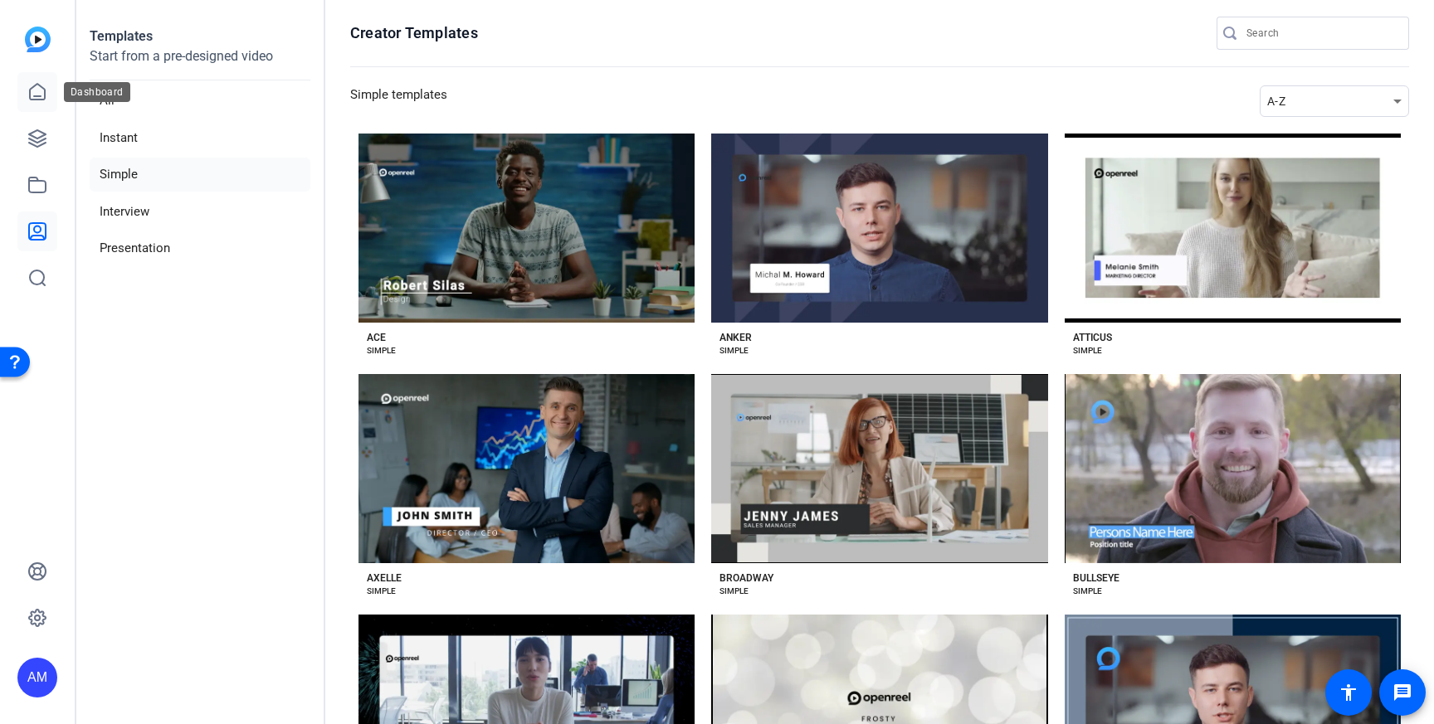
click at [47, 108] on link at bounding box center [37, 92] width 40 height 40
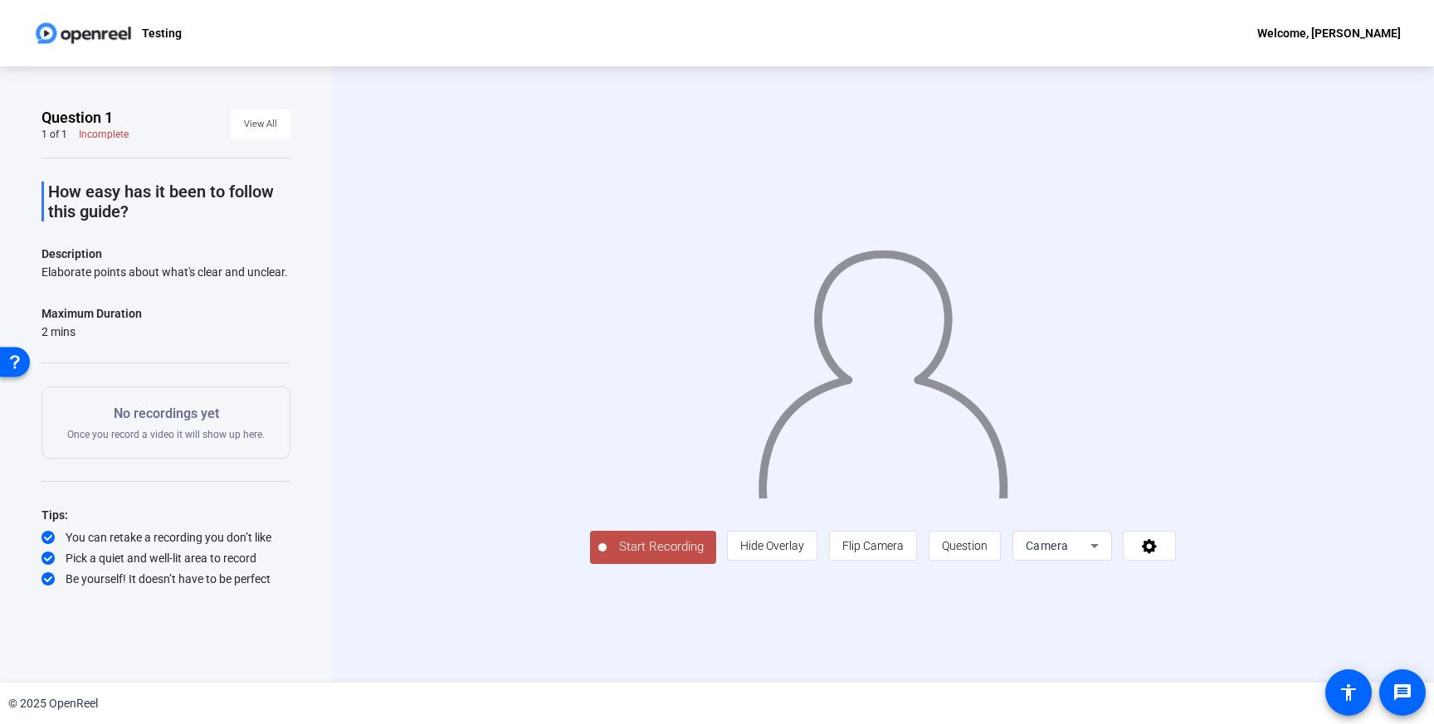
click at [590, 564] on button "Start Recording" at bounding box center [653, 547] width 126 height 33
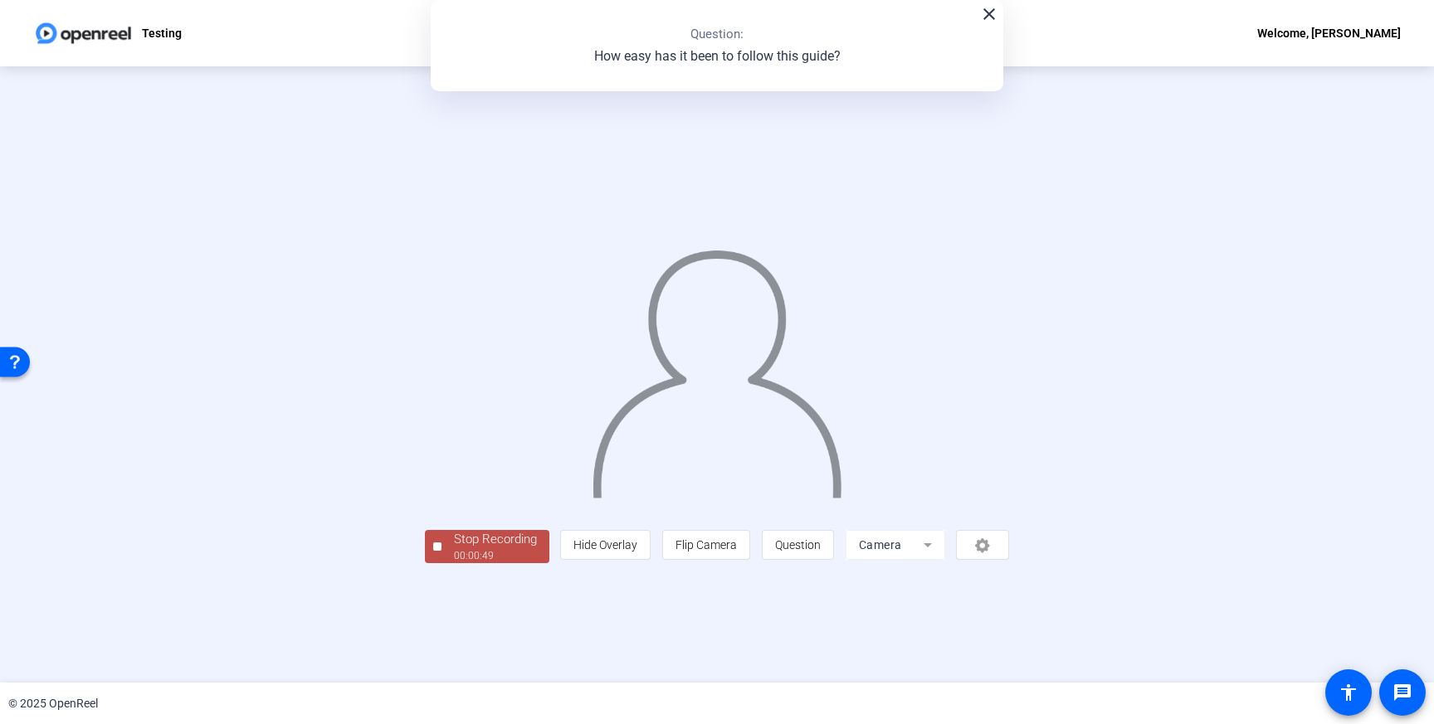
click at [454, 563] on div "00:00:49" at bounding box center [495, 556] width 83 height 15
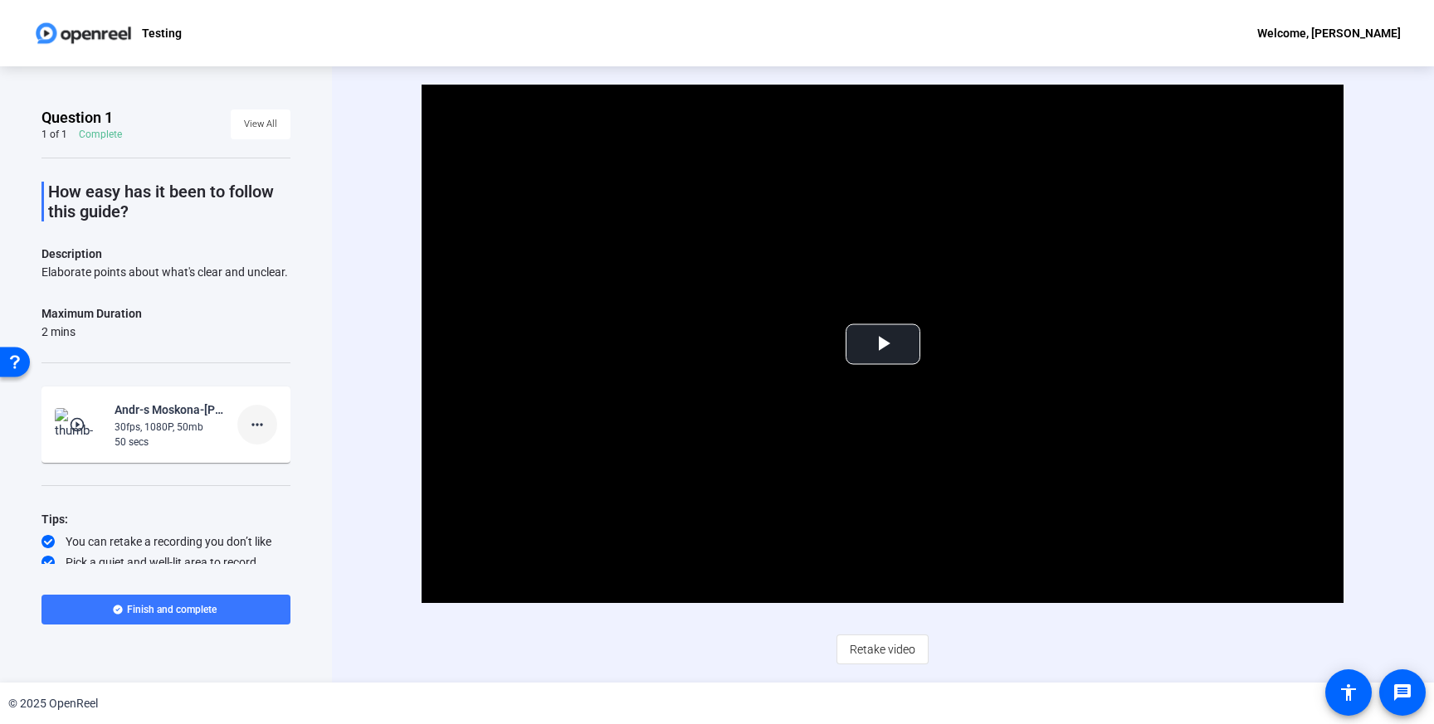
scroll to position [27, 0]
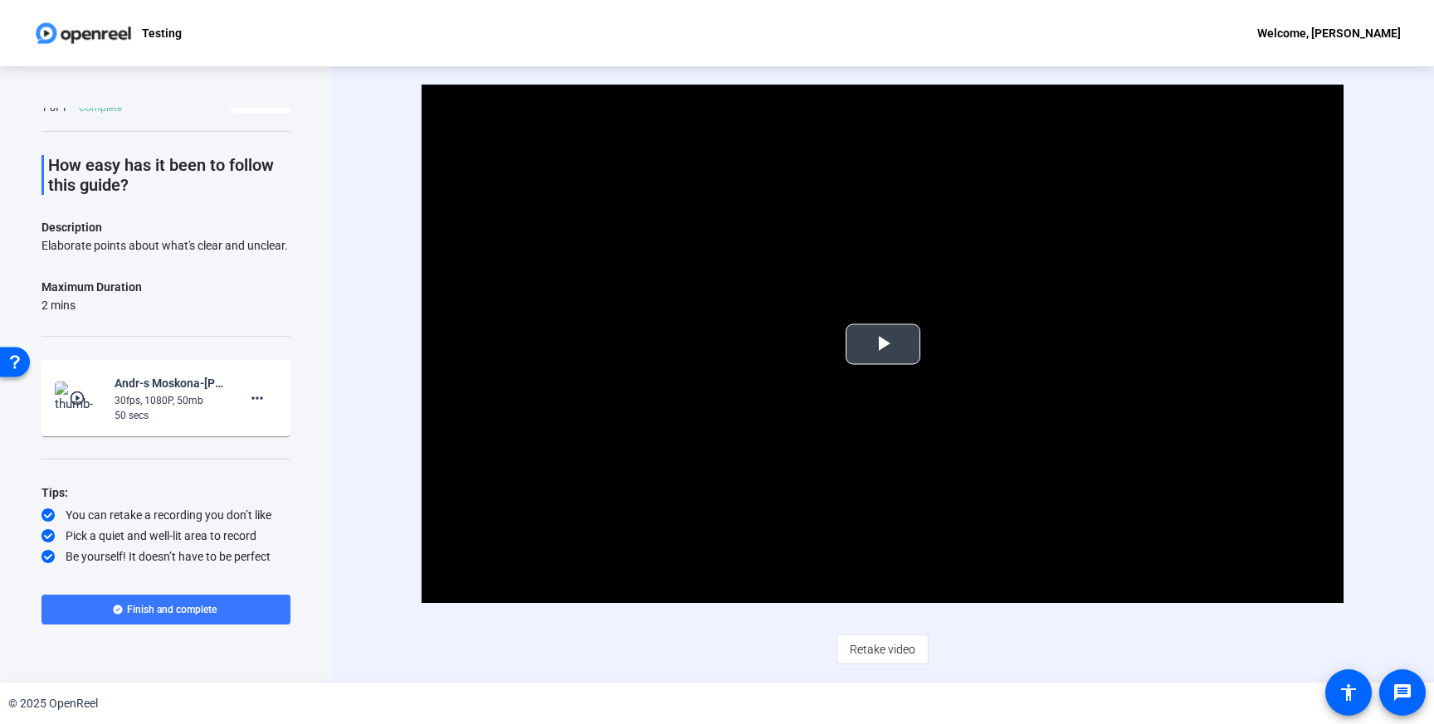
click at [1099, 202] on video "Video Player" at bounding box center [883, 344] width 922 height 519
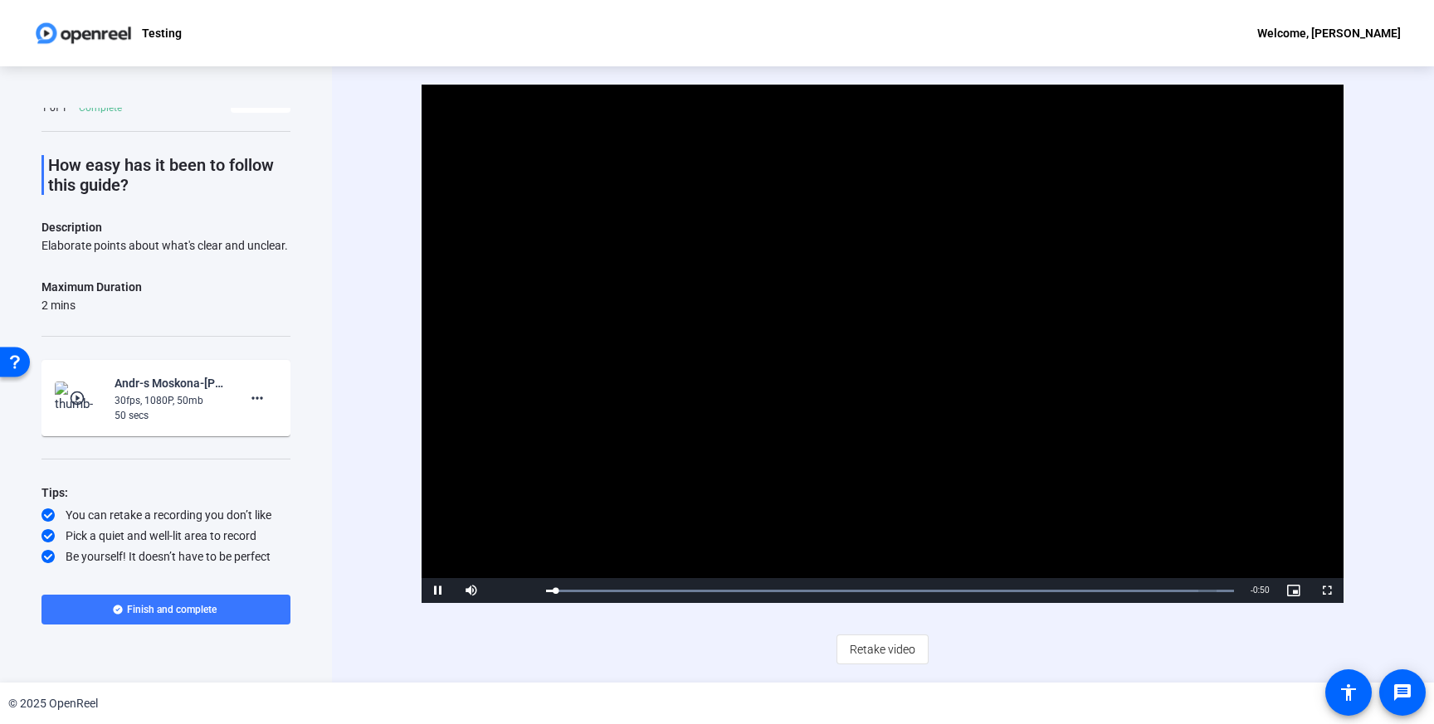
scroll to position [0, 0]
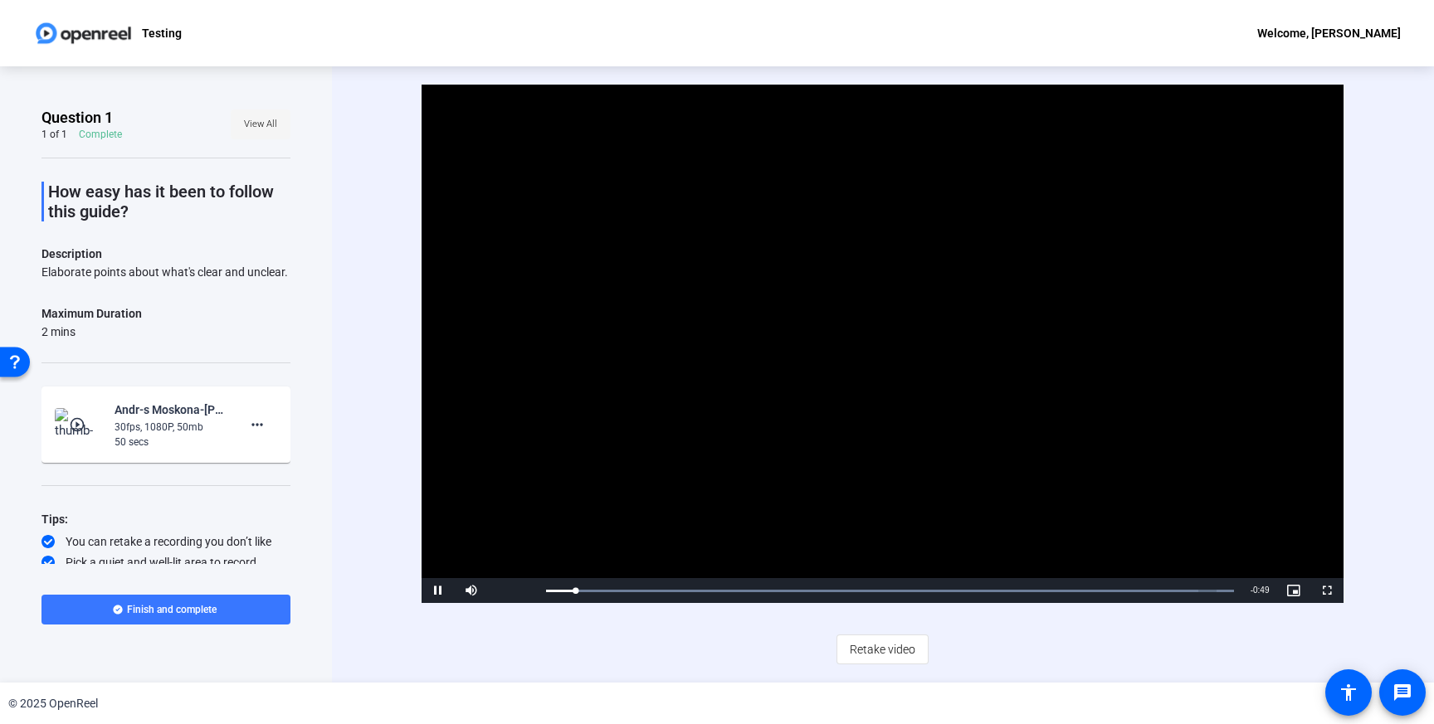
click at [261, 128] on span "View All" at bounding box center [260, 124] width 33 height 25
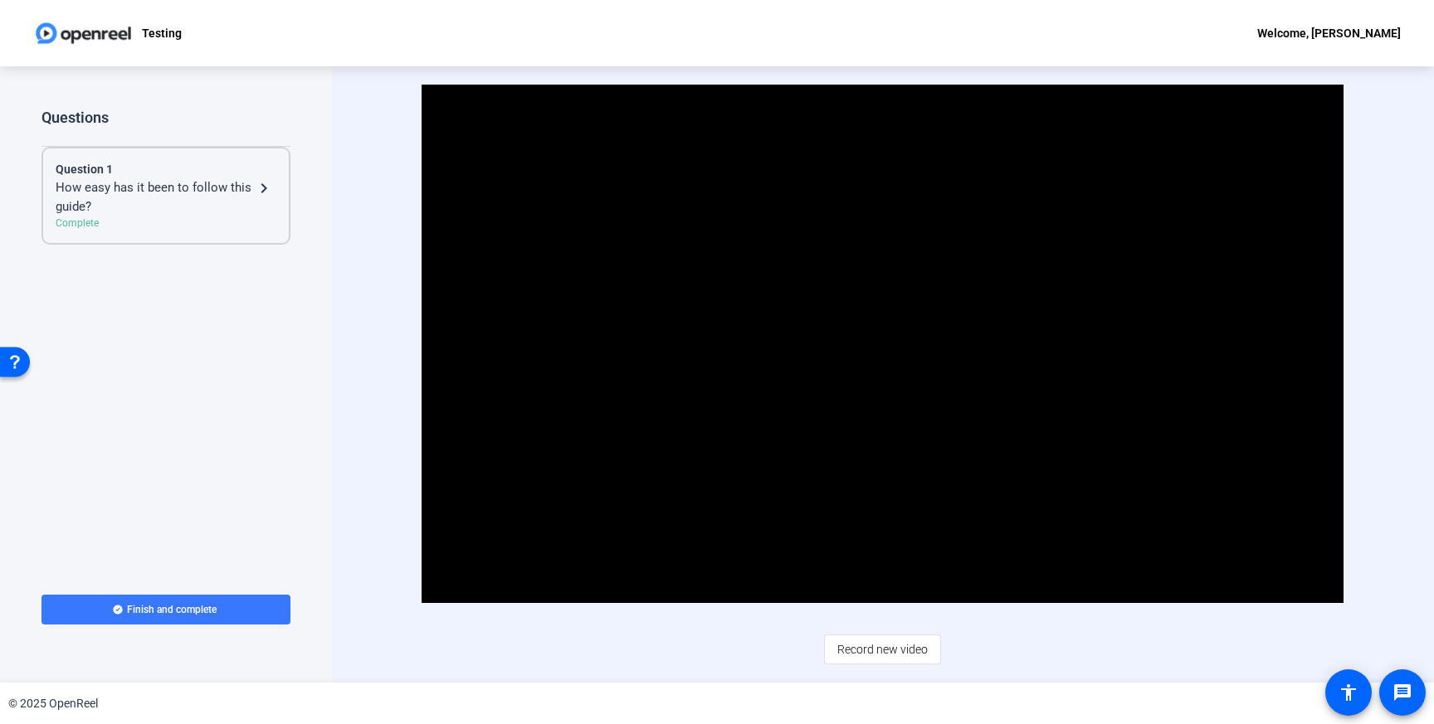
click at [266, 177] on div "Question 1" at bounding box center [166, 169] width 221 height 17
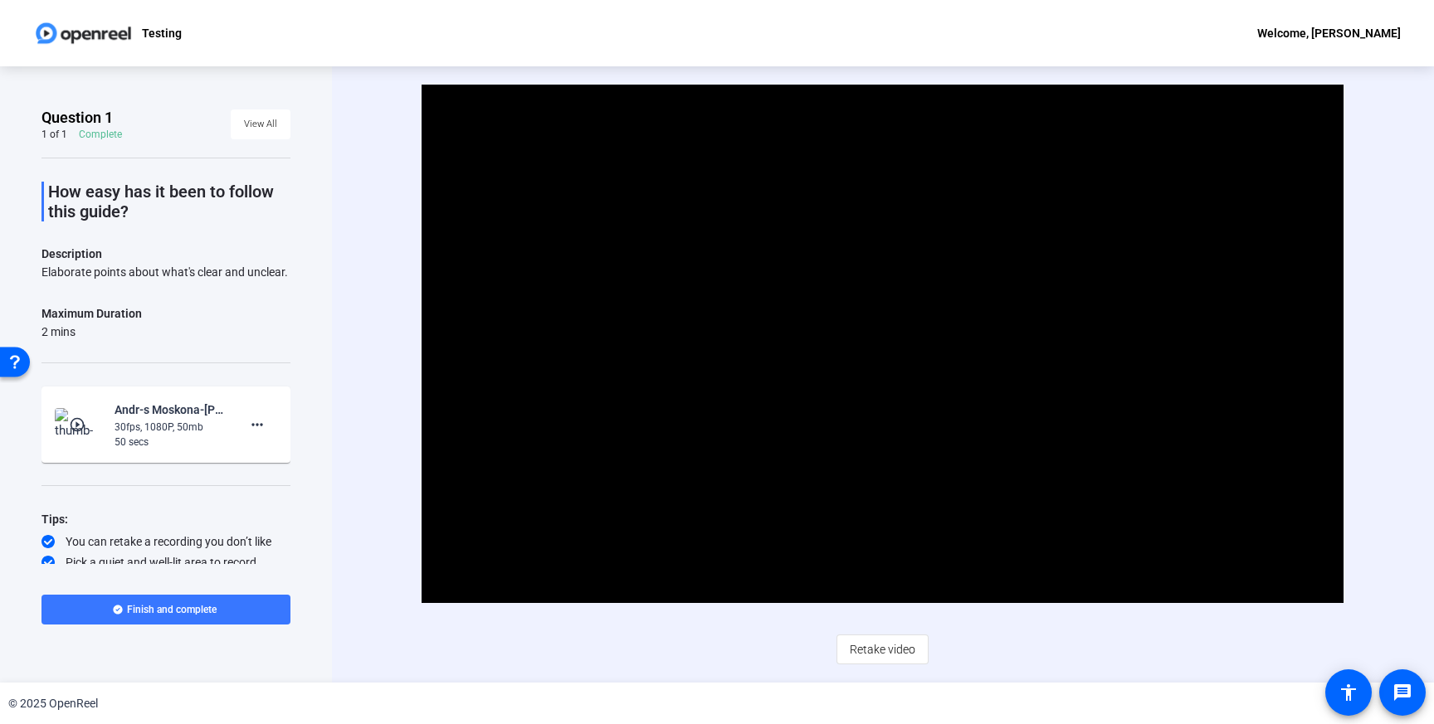
scroll to position [27, 0]
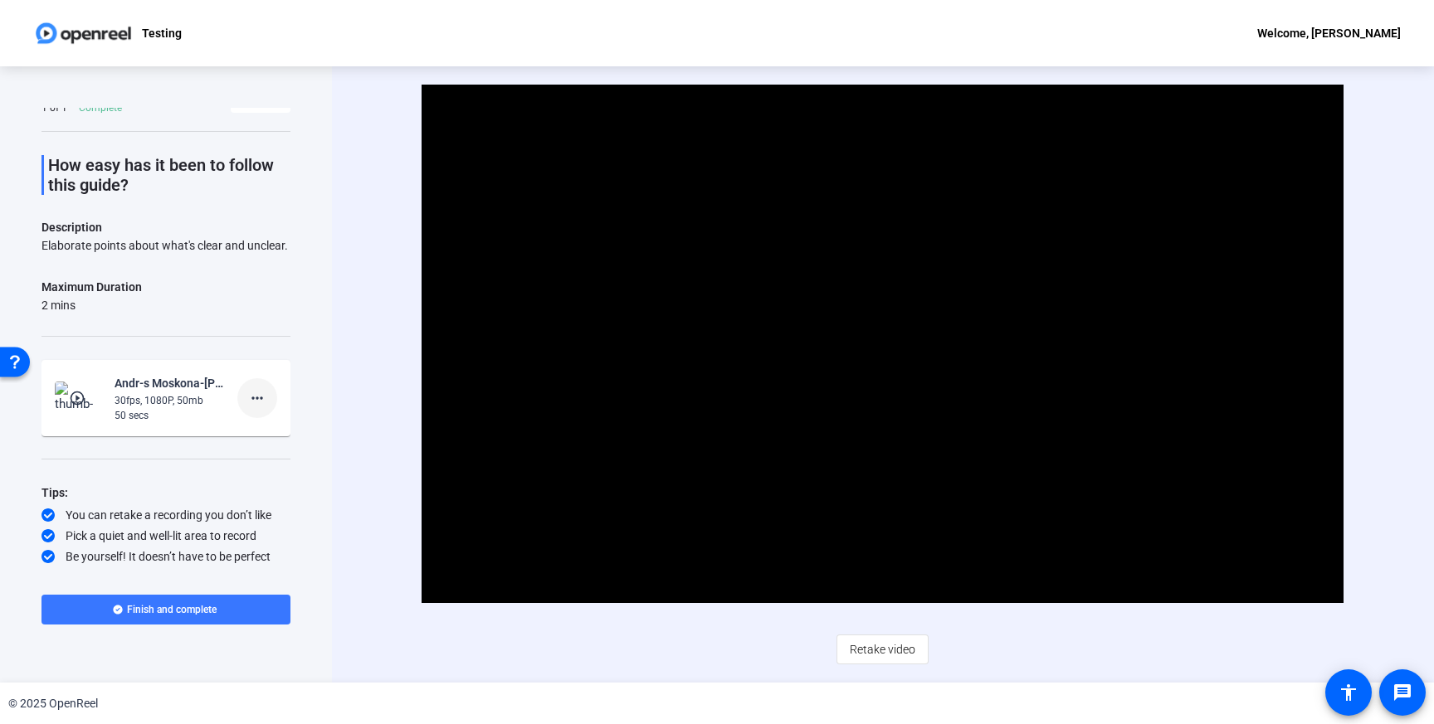
click at [261, 398] on mat-icon "more_horiz" at bounding box center [257, 398] width 20 height 20
click at [311, 314] on div at bounding box center [717, 362] width 1434 height 724
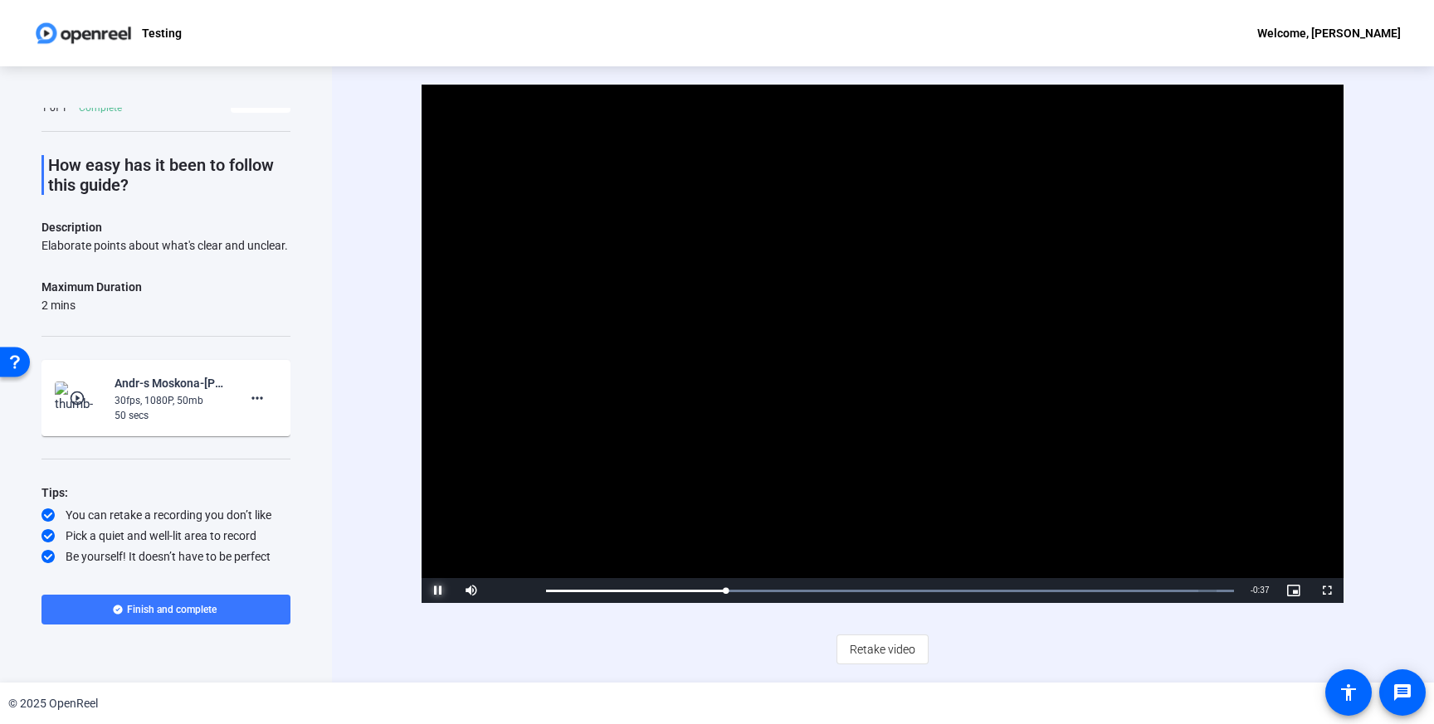
click at [433, 591] on span "Video Player" at bounding box center [438, 591] width 33 height 0
click at [386, 415] on div "Video Player is loading. Play Video Play Mute Current Time 0:13 / Duration 0:50…" at bounding box center [883, 374] width 1102 height 617
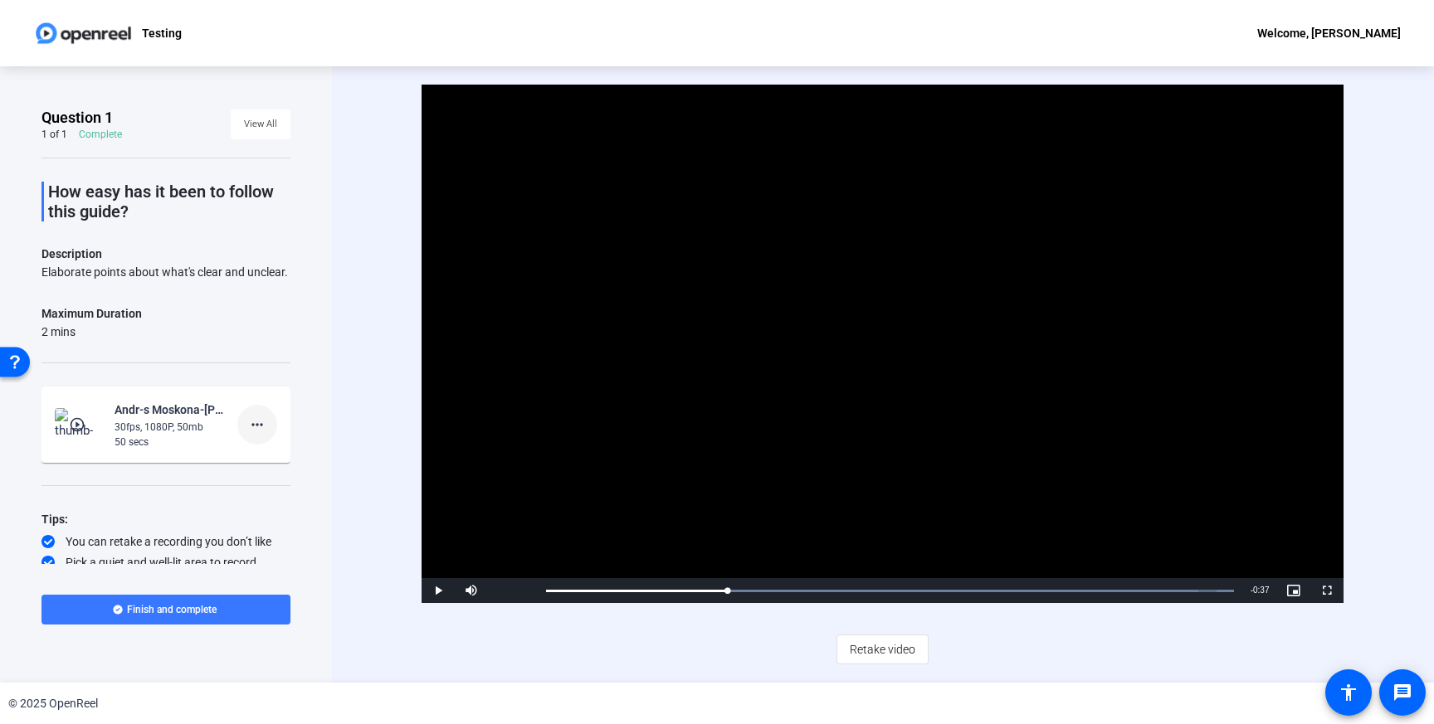
click at [258, 428] on mat-icon "more_horiz" at bounding box center [257, 425] width 20 height 20
click at [300, 327] on div at bounding box center [717, 362] width 1434 height 724
click at [12, 362] on div "Open Resource Center" at bounding box center [14, 360] width 13 height 13
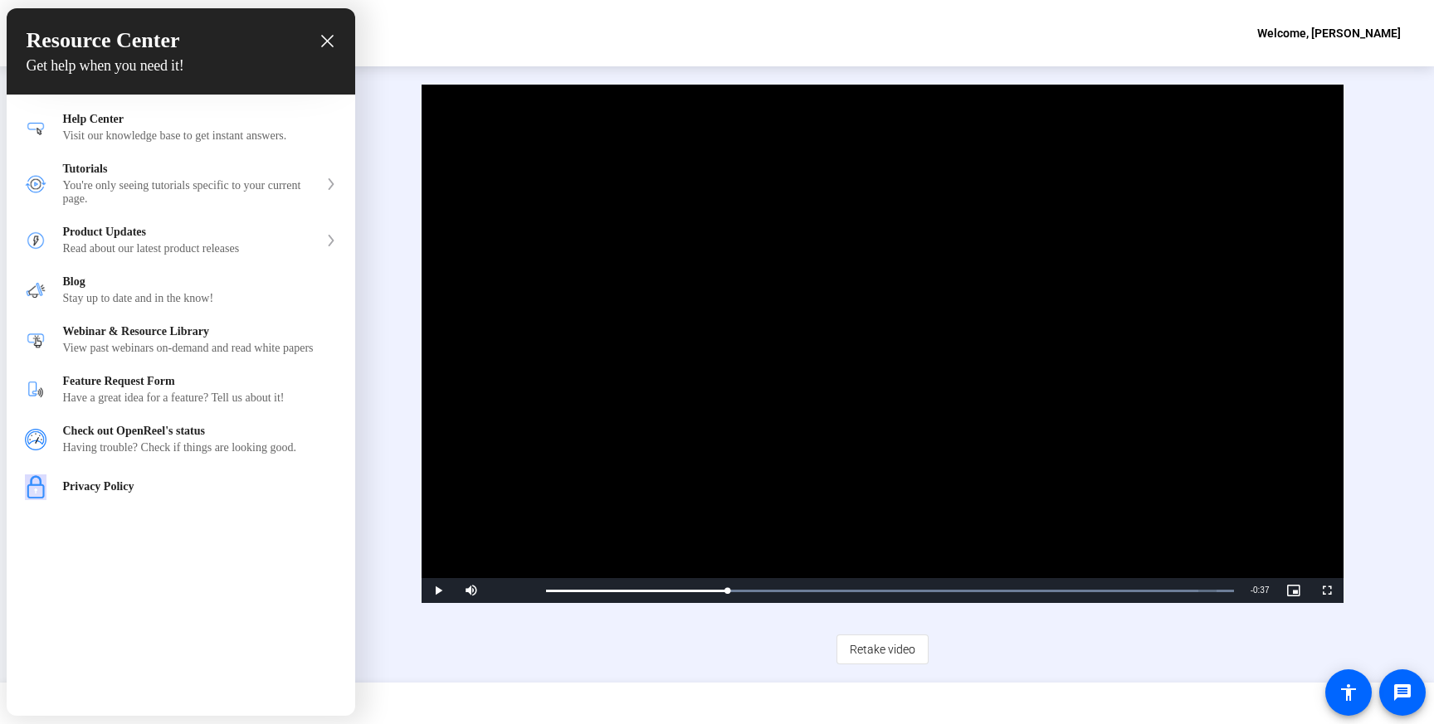
click at [323, 33] on div "close resource center" at bounding box center [327, 41] width 16 height 16
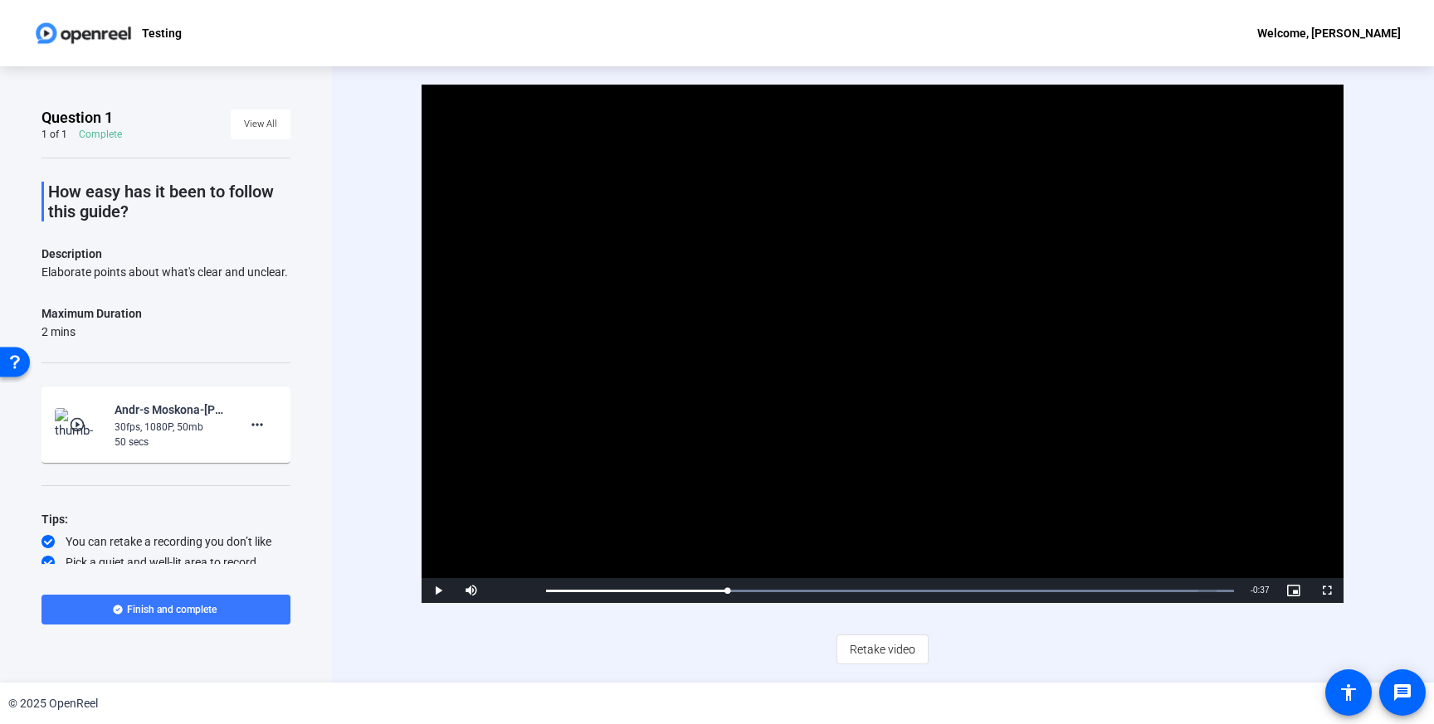
click at [363, 433] on div "Video Player is loading. Play Video Play Mute Current Time 0:13 / Duration 0:50…" at bounding box center [883, 374] width 1102 height 617
